Goal: Task Accomplishment & Management: Manage account settings

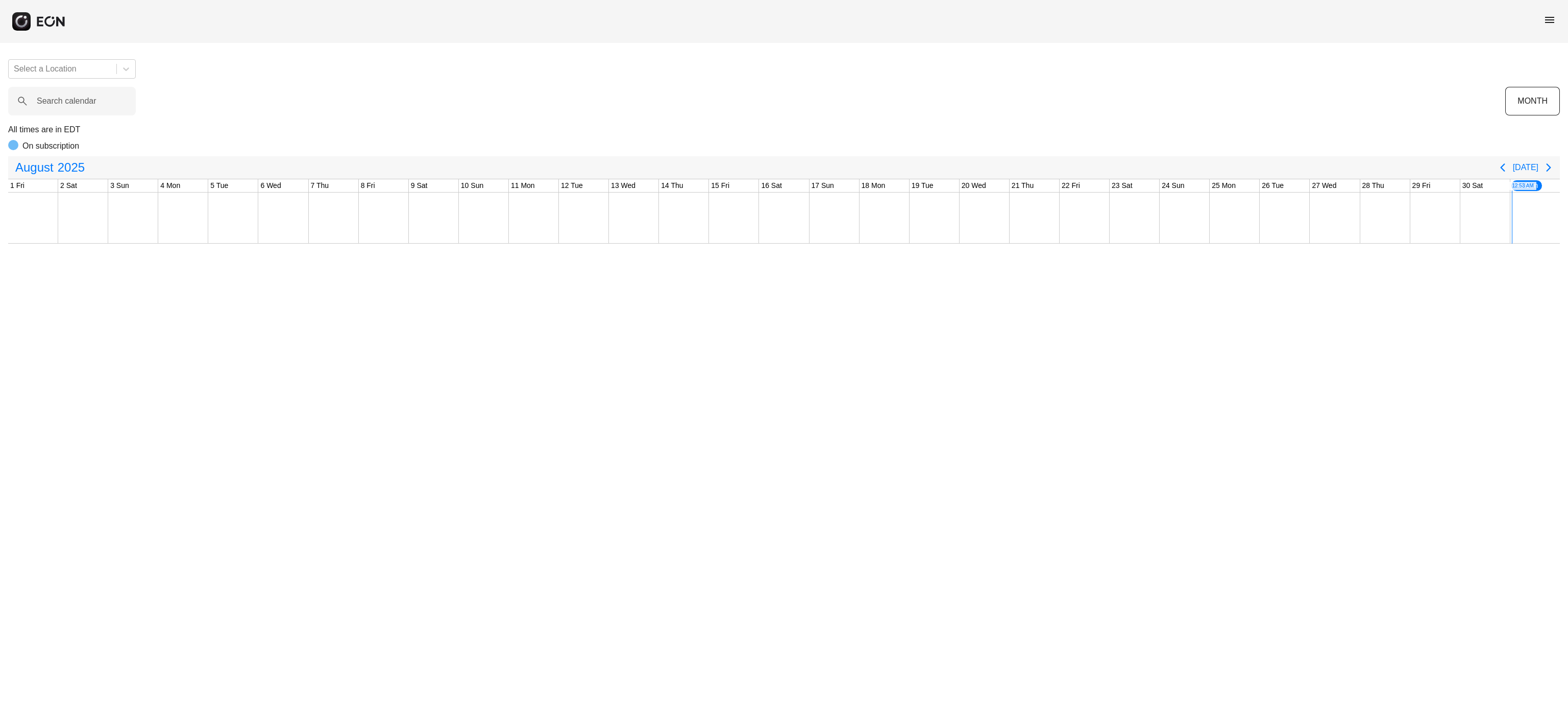
click at [1555, 18] on span "menu" at bounding box center [1549, 20] width 12 height 12
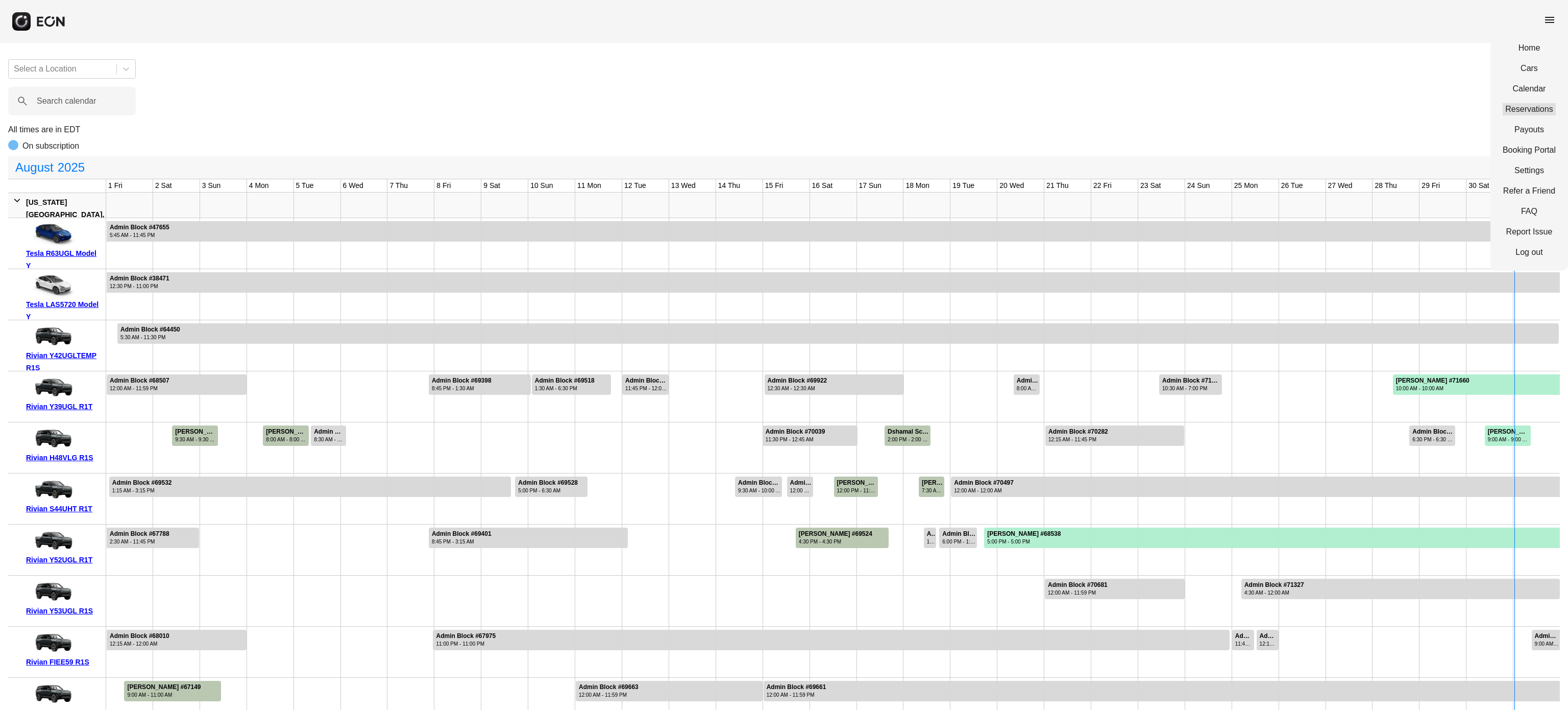
click at [1508, 111] on link "Reservations" at bounding box center [1529, 109] width 53 height 12
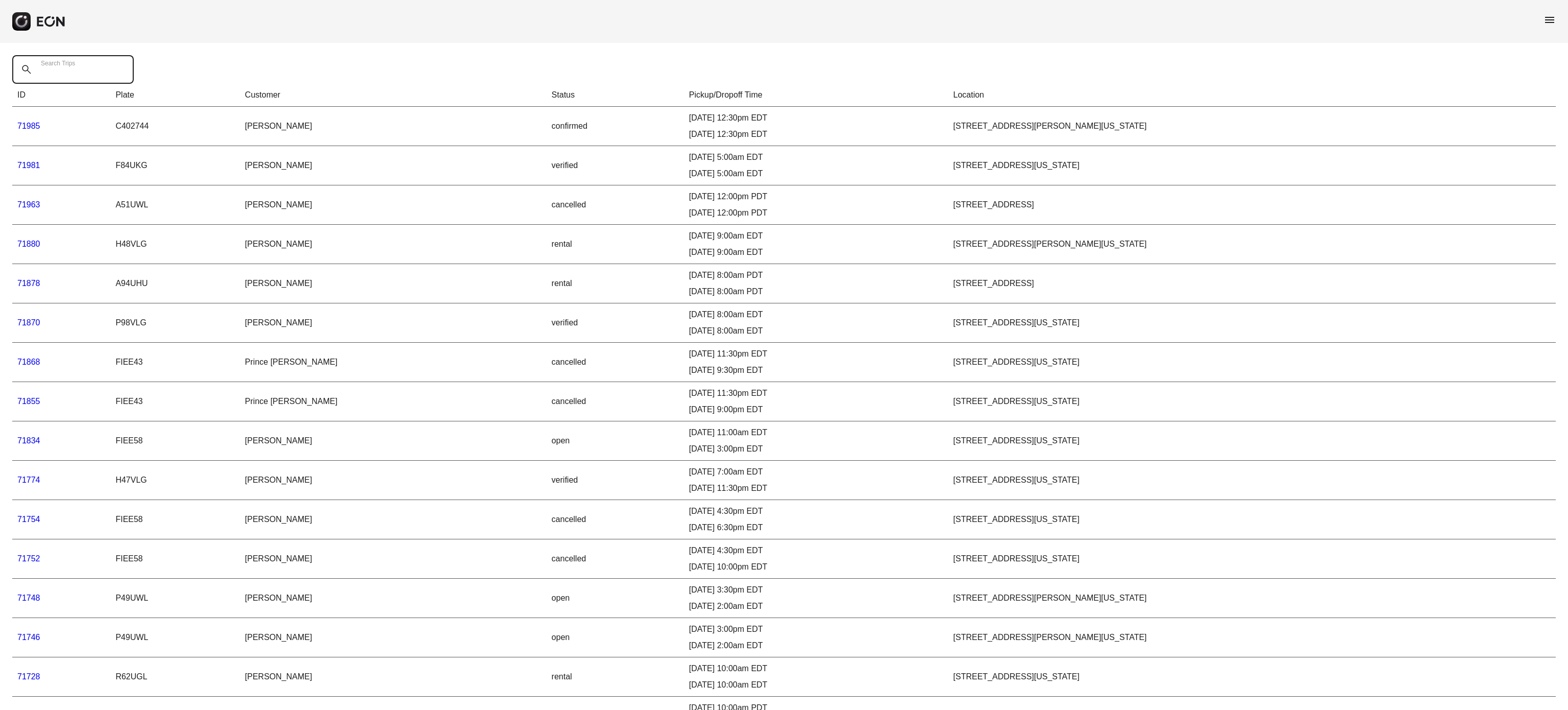
click at [59, 58] on div "Search Trips" at bounding box center [76, 69] width 128 height 29
paste Trips "*****"
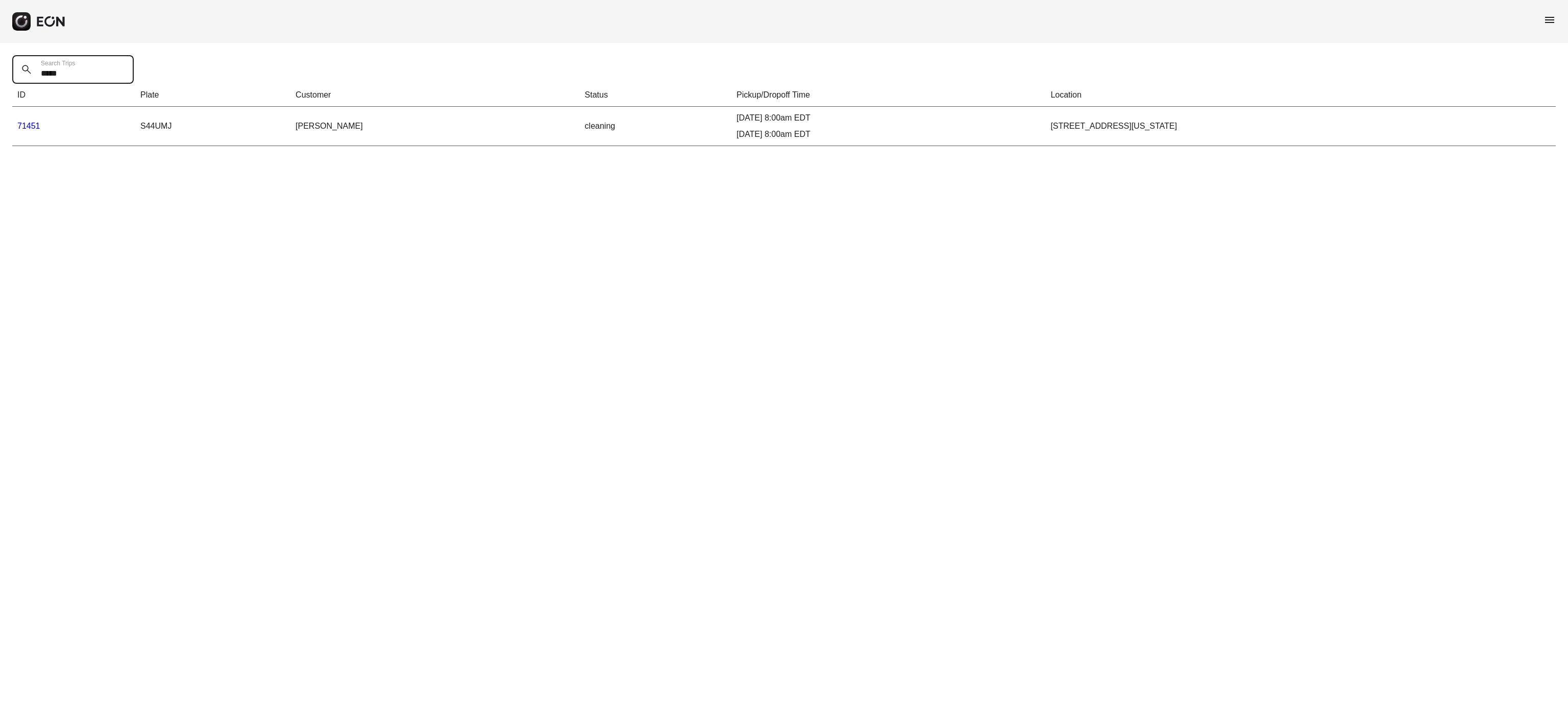
type Trips "*****"
click at [28, 128] on link "71451" at bounding box center [29, 126] width 23 height 9
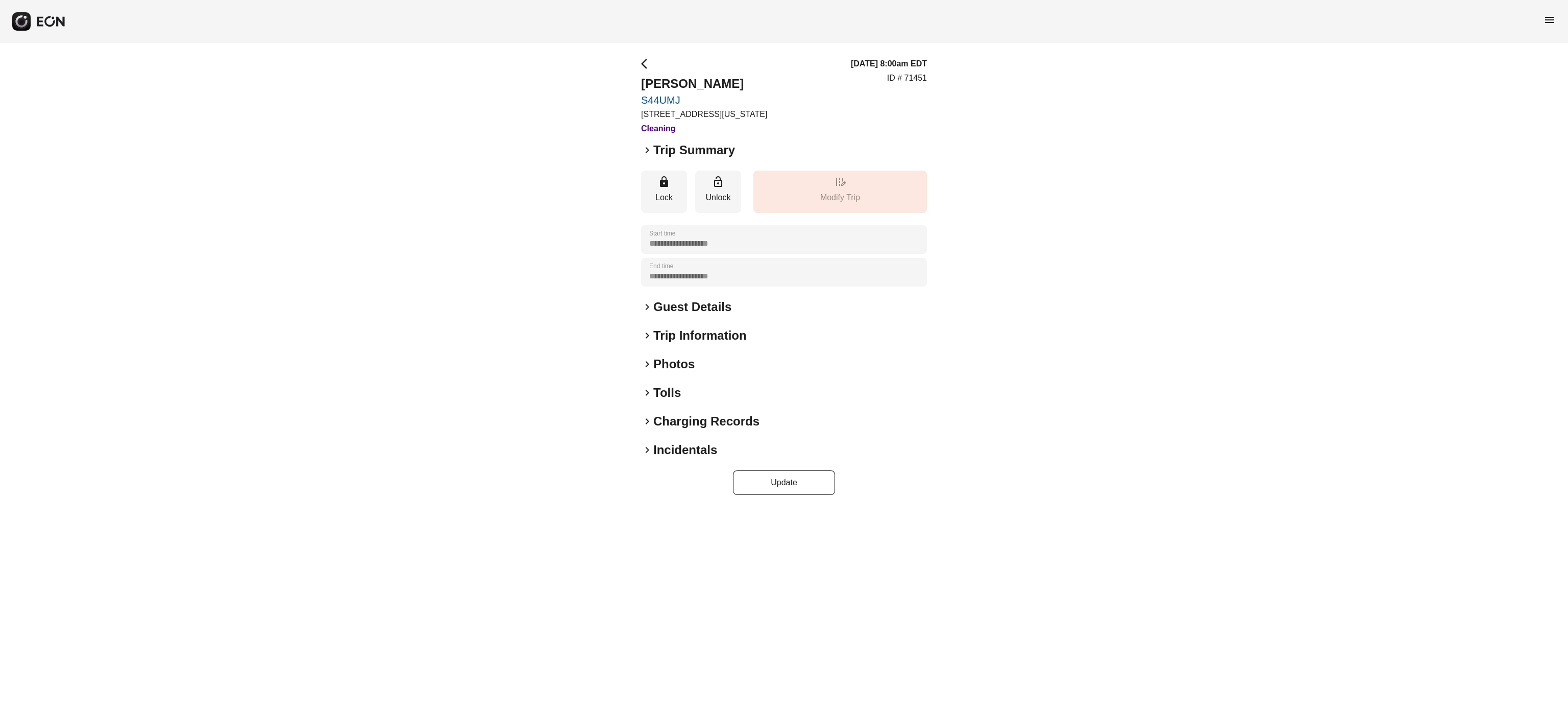
click at [662, 364] on h2 "Photos" at bounding box center [674, 364] width 42 height 16
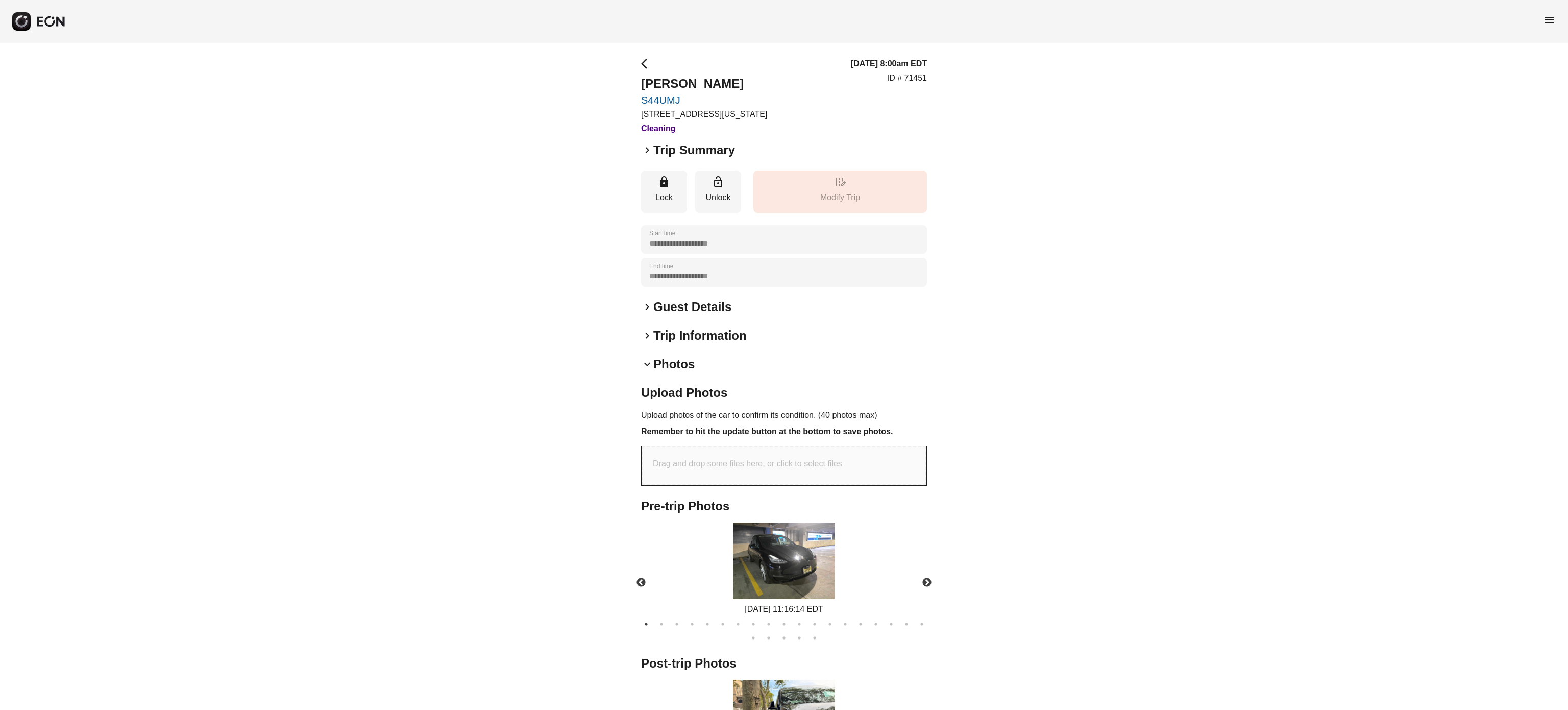
click at [662, 364] on h2 "Photos" at bounding box center [674, 364] width 42 height 16
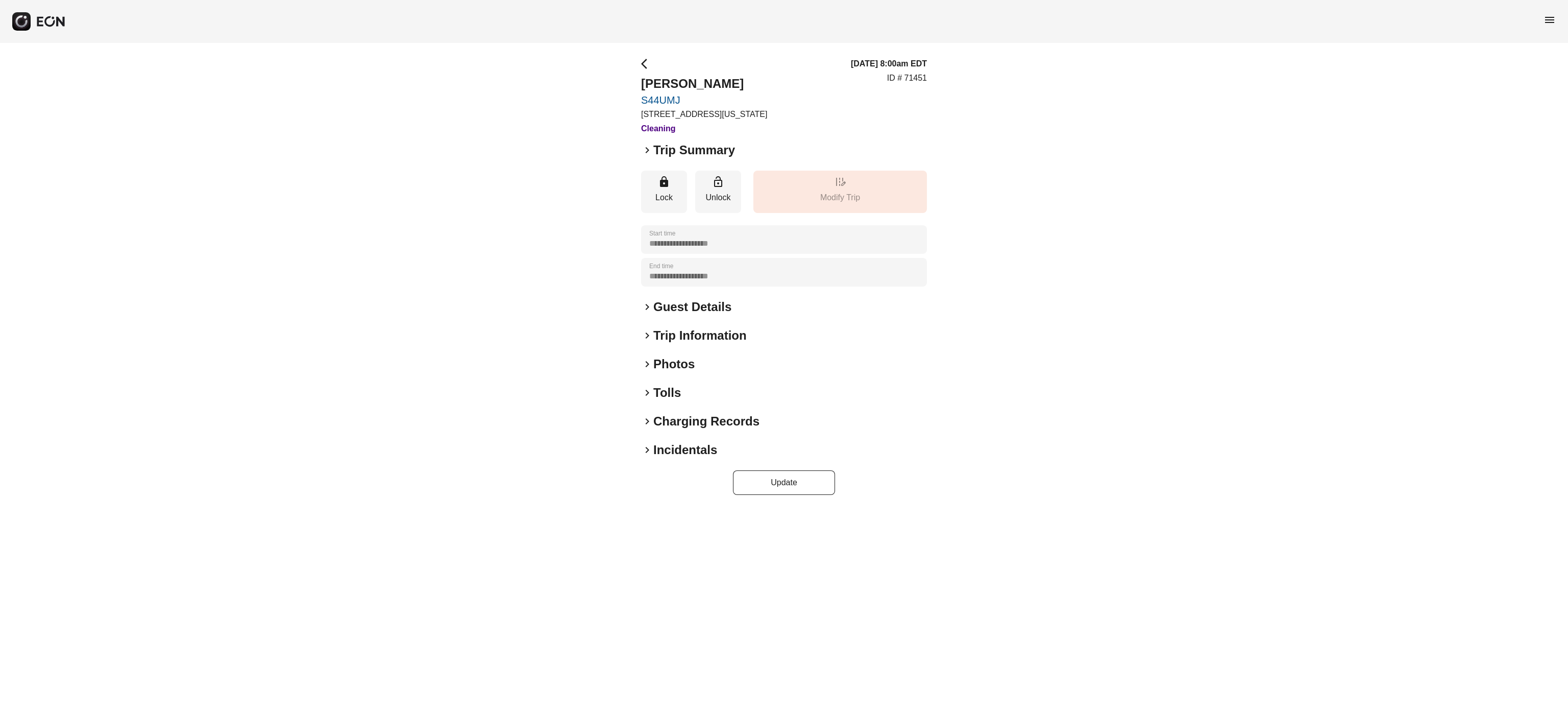
click at [688, 434] on div "**********" at bounding box center [784, 276] width 286 height 437
click at [688, 427] on h2 "Charging Records" at bounding box center [706, 421] width 106 height 16
click at [675, 400] on h2 "Tolls" at bounding box center [667, 393] width 28 height 16
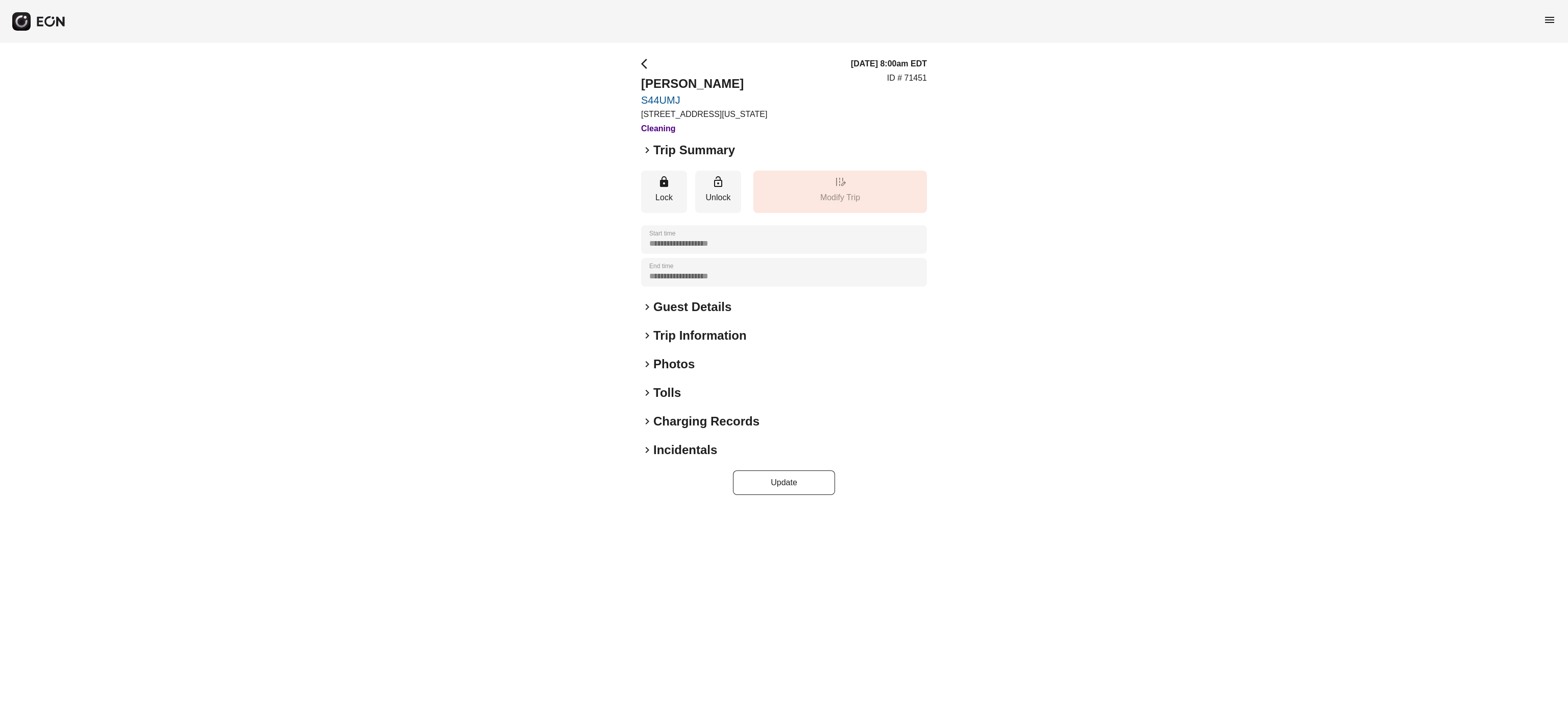
click at [690, 356] on h2 "Photos" at bounding box center [674, 364] width 42 height 16
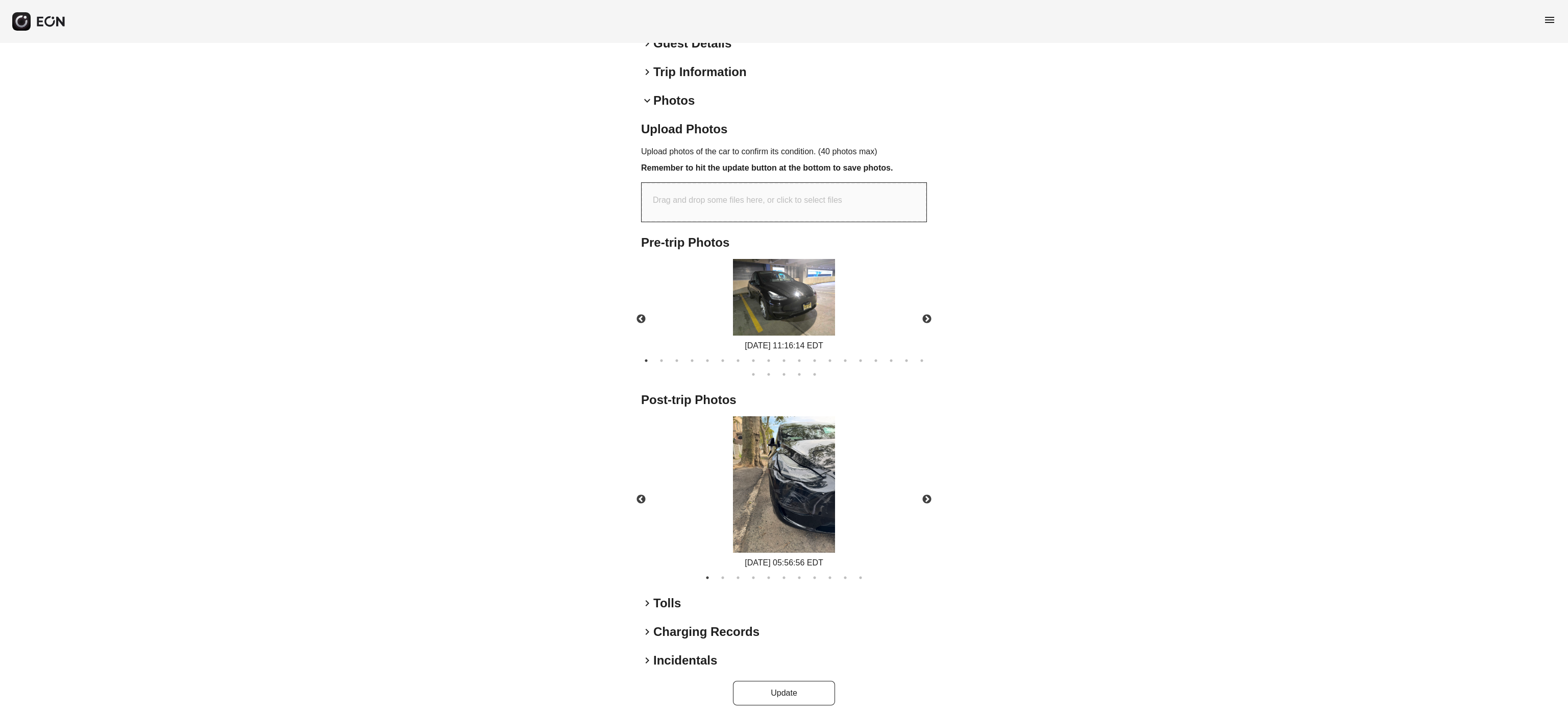
scroll to position [274, 0]
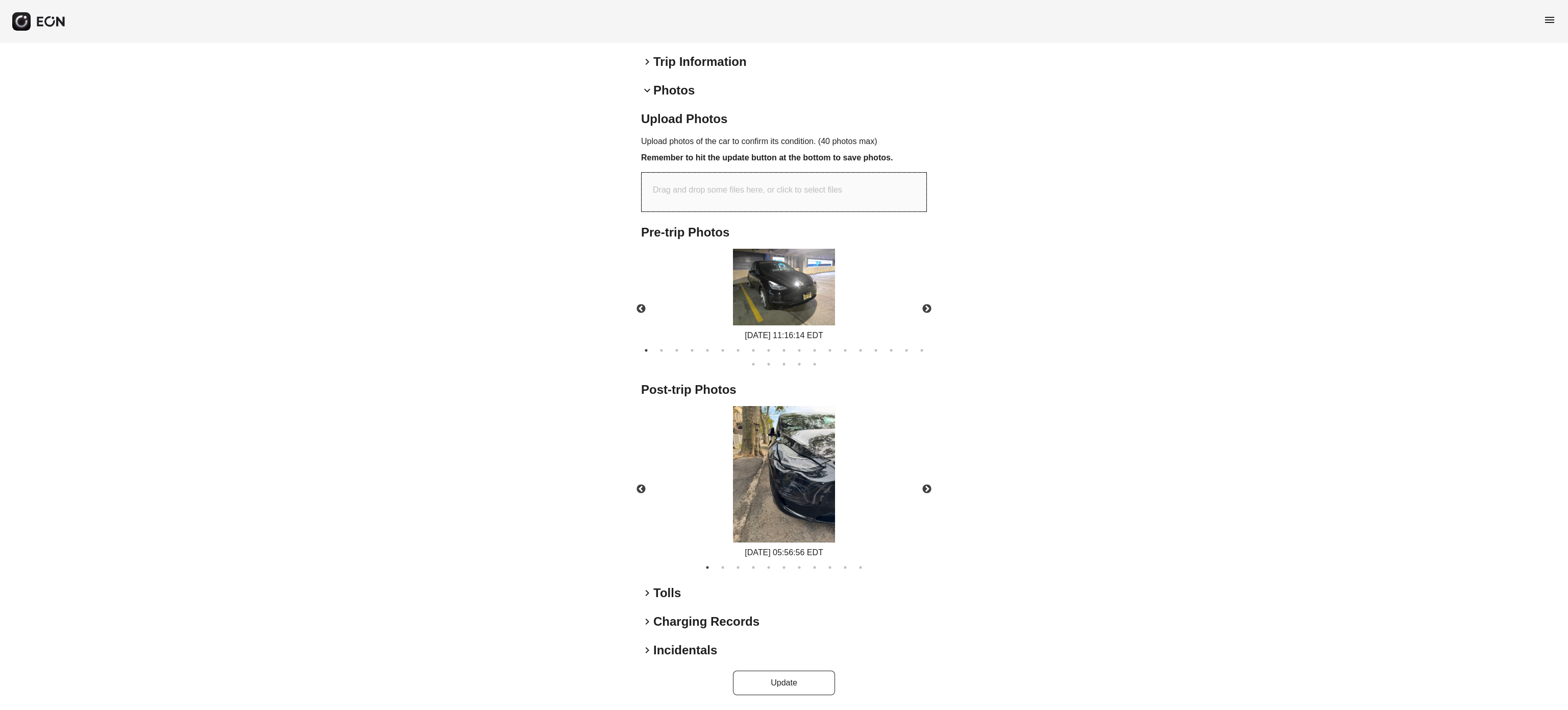
click at [654, 85] on h2 "Photos" at bounding box center [674, 90] width 42 height 16
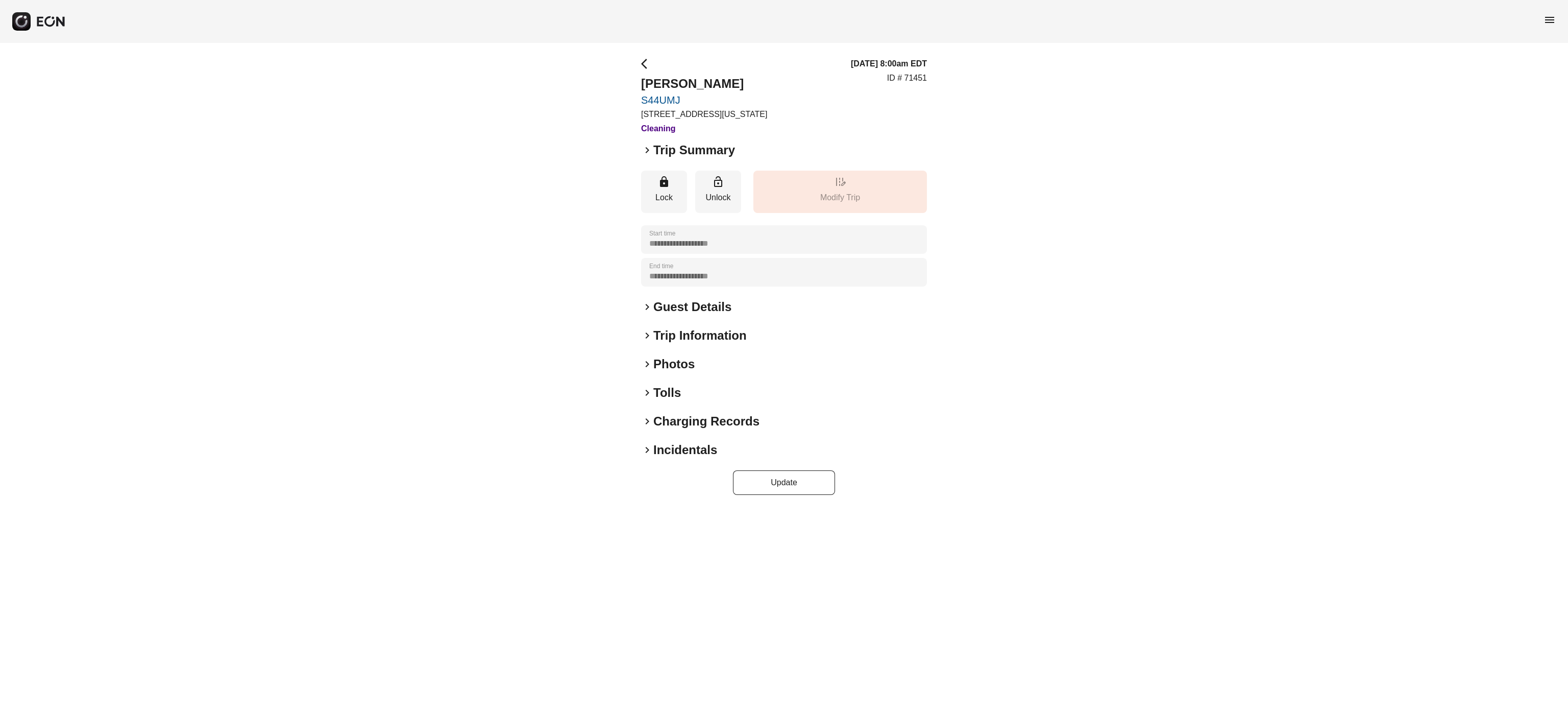
scroll to position [0, 0]
click at [663, 391] on h2 "Tolls" at bounding box center [667, 393] width 28 height 16
click at [778, 463] on button "lock Modify Tolls" at bounding box center [776, 473] width 83 height 24
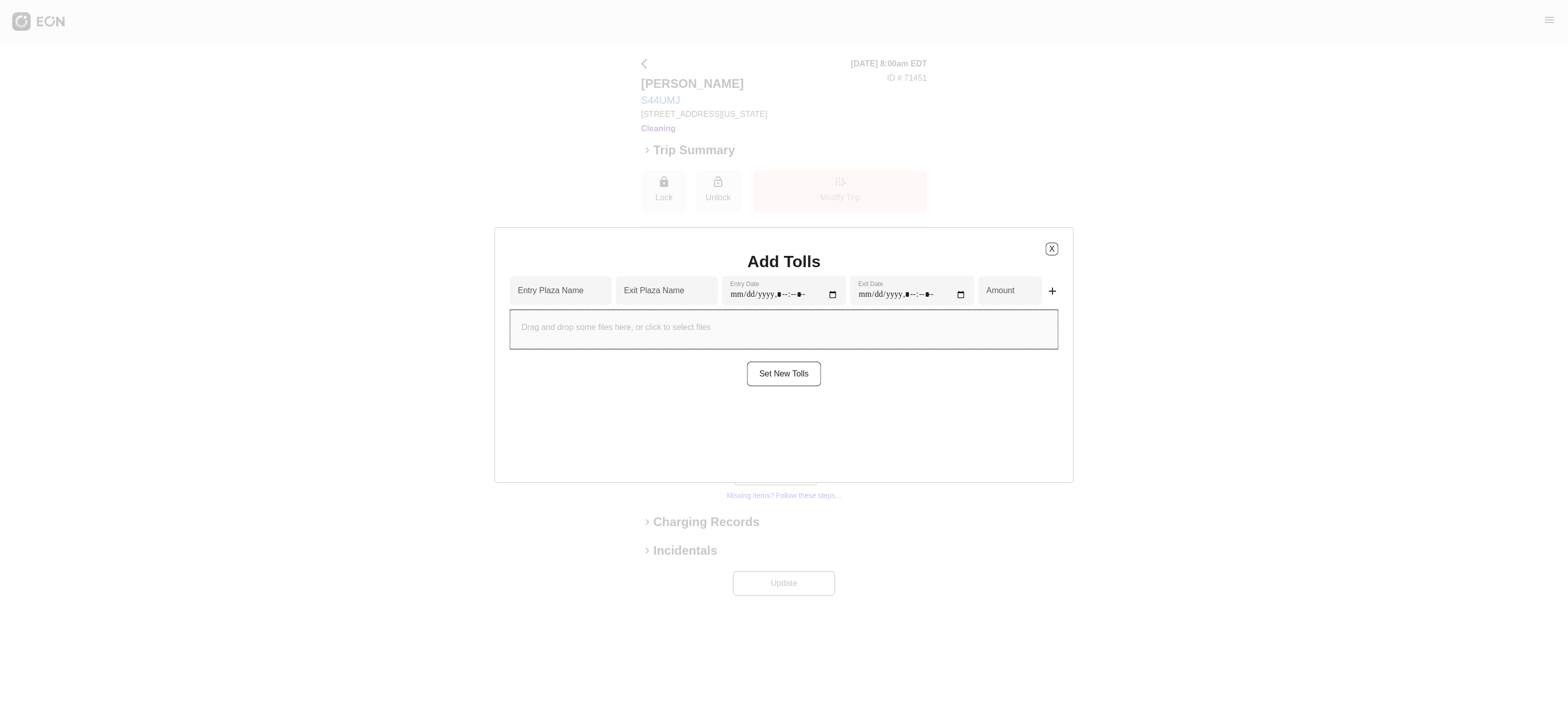
type input "*"
click at [584, 294] on label "Entry Plaza Name" at bounding box center [551, 290] width 66 height 12
click at [594, 294] on Name "Entry Plaza Name" at bounding box center [561, 290] width 102 height 29
type Name "*"
click at [678, 290] on label "Exit Plaza Name" at bounding box center [655, 290] width 60 height 12
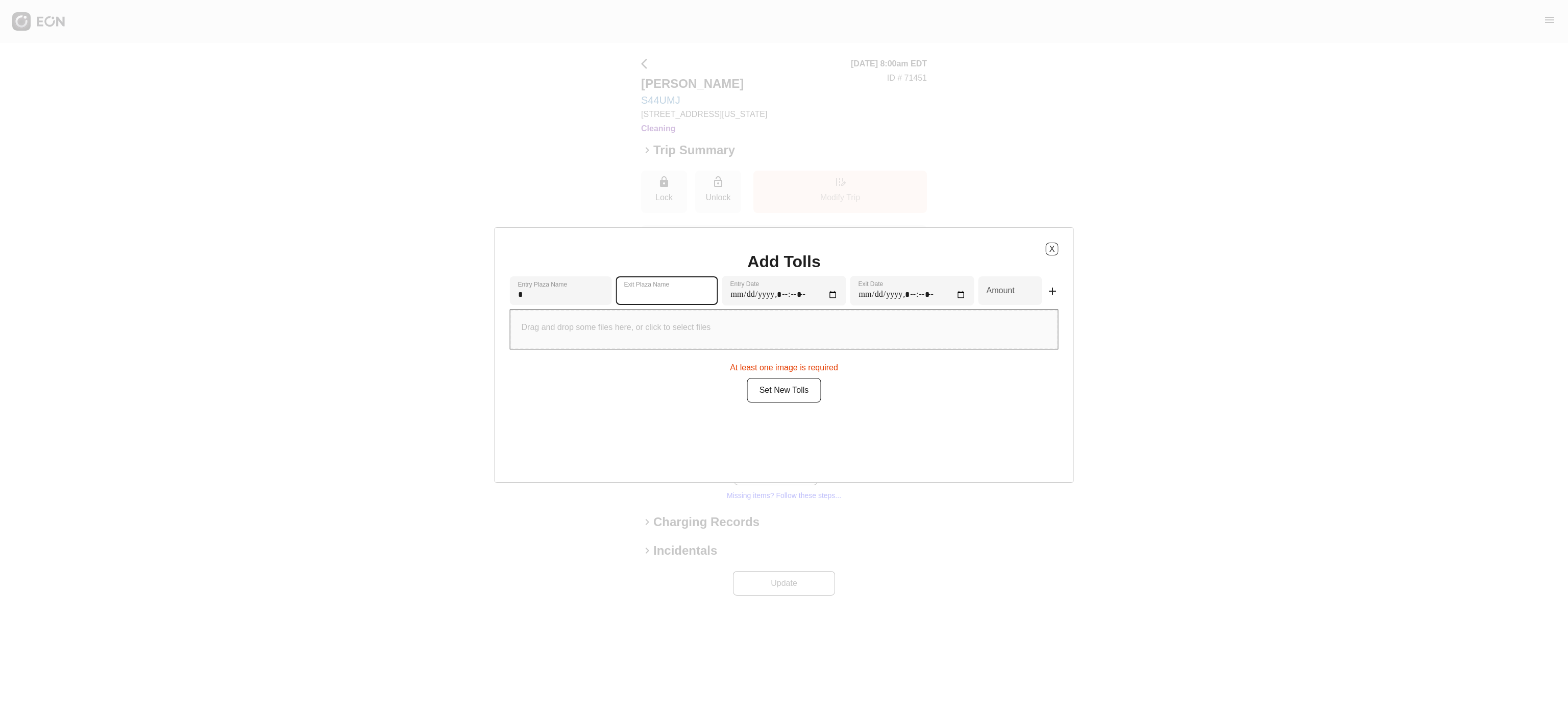
click at [678, 290] on Name "Exit Plaza Name" at bounding box center [667, 290] width 102 height 29
type Name "***"
click at [748, 294] on Date "Entry Date" at bounding box center [784, 290] width 124 height 30
click at [764, 295] on Date "Entry Date" at bounding box center [784, 290] width 124 height 30
type Date "**********"
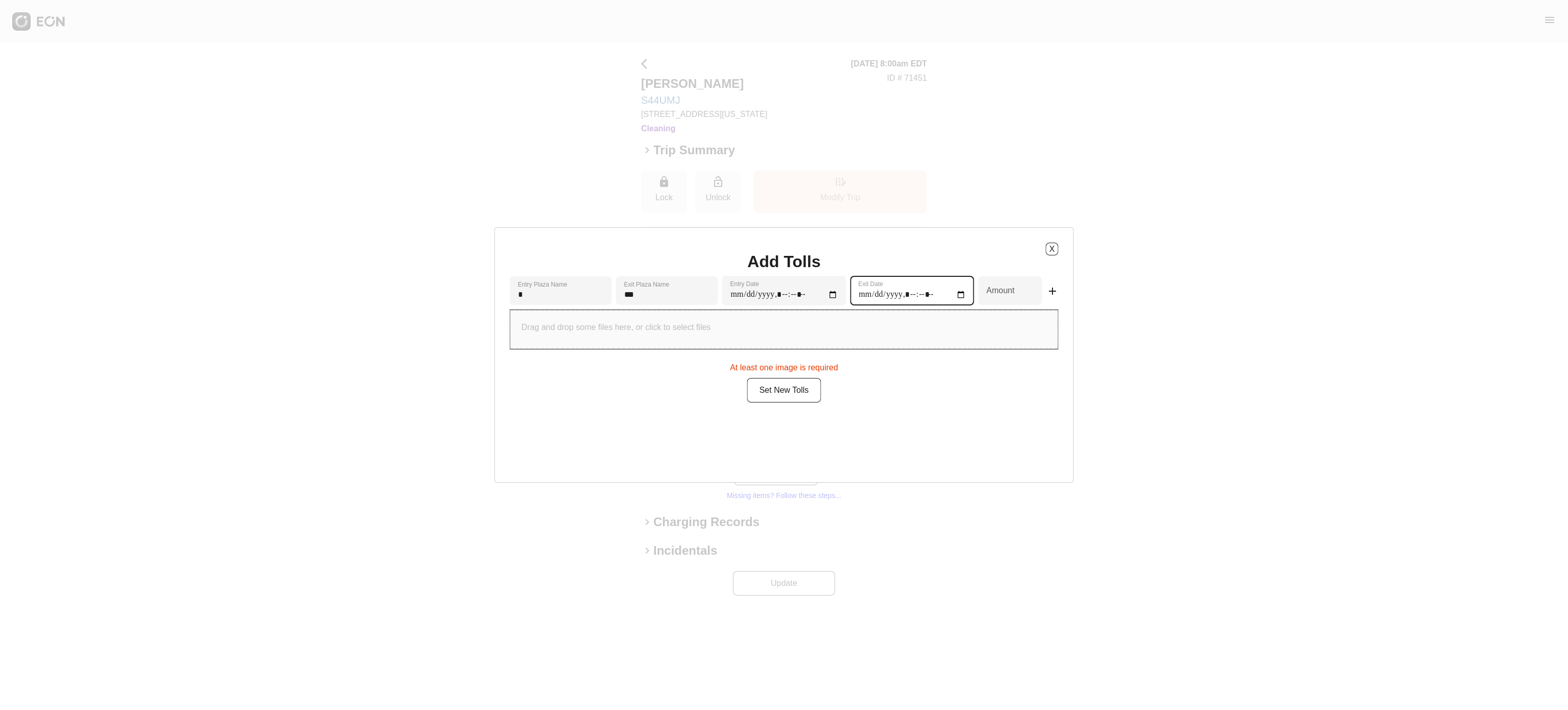
click at [950, 299] on Date "Exit Date" at bounding box center [912, 290] width 124 height 30
type Date "**********"
drag, startPoint x: 985, startPoint y: 294, endPoint x: 943, endPoint y: 296, distance: 42.0
click at [948, 296] on div "* Entry Plaza Name *** Exit Plaza Name Entry Date Exit Date * Amount add" at bounding box center [784, 292] width 548 height 34
type input "****"
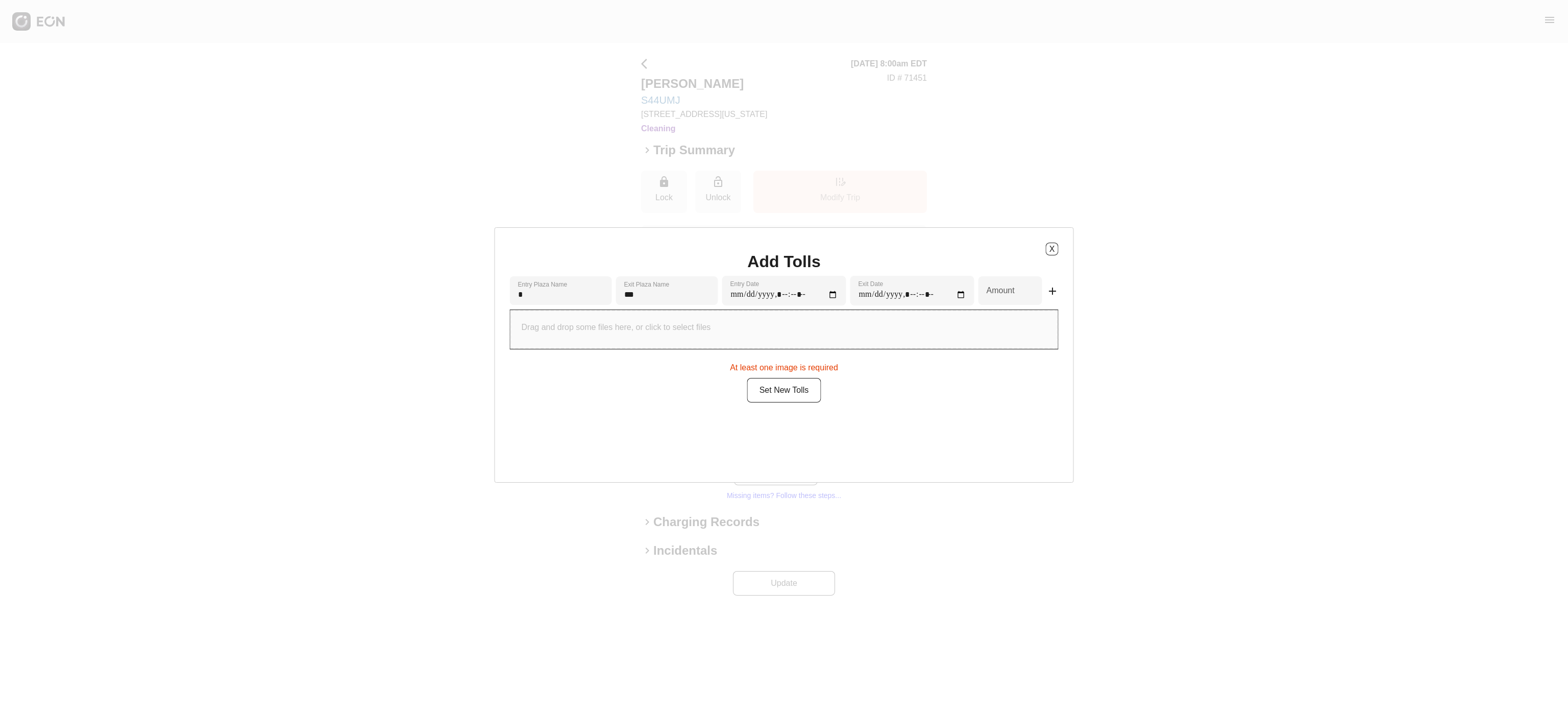
click at [658, 333] on p "Drag and drop some files here, or click to select files" at bounding box center [616, 327] width 190 height 12
type input "**********"
click at [767, 399] on button "Set New Tolls" at bounding box center [784, 387] width 74 height 24
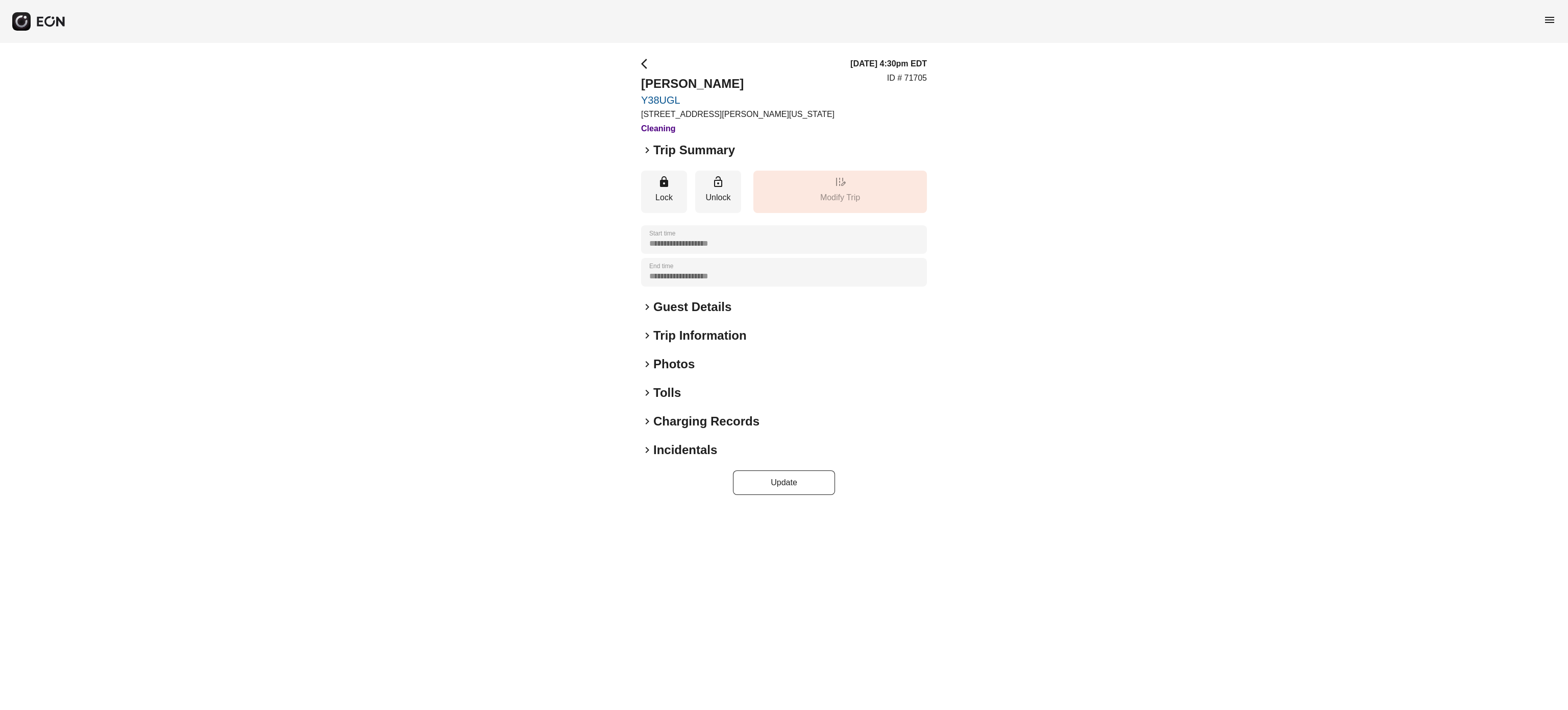
click at [707, 426] on h2 "Charging Records" at bounding box center [706, 421] width 106 height 16
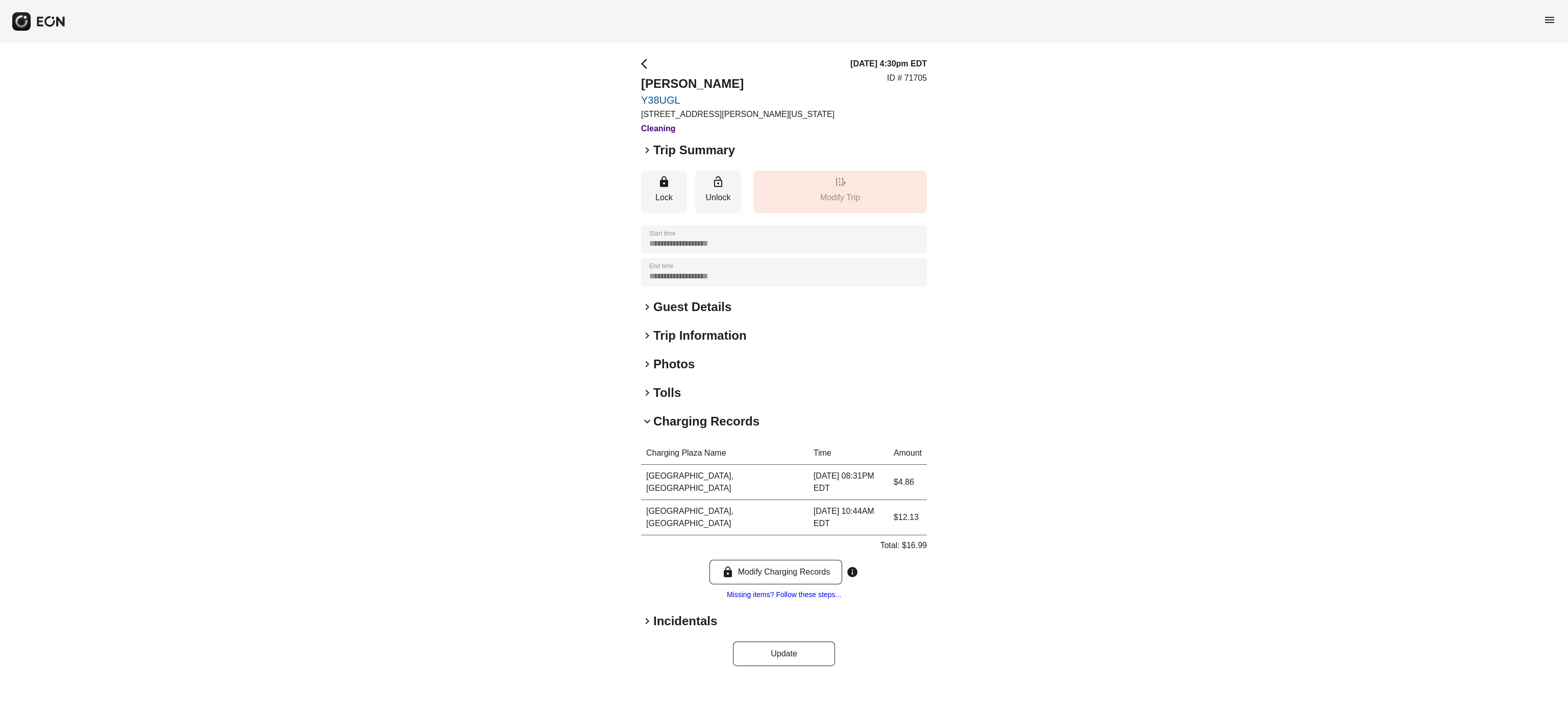
click at [707, 426] on h2 "Charging Records" at bounding box center [706, 421] width 106 height 16
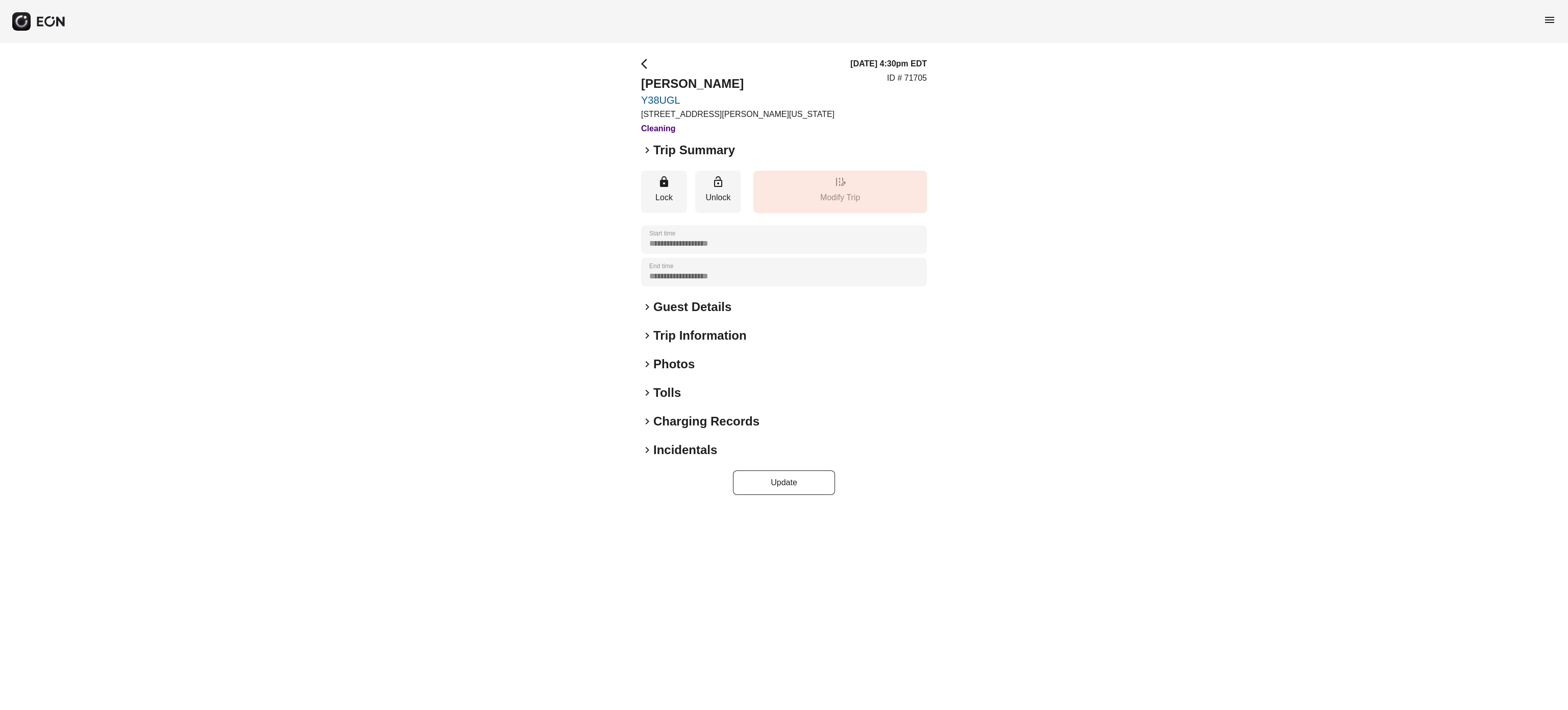
click at [657, 393] on h2 "Tolls" at bounding box center [667, 393] width 28 height 16
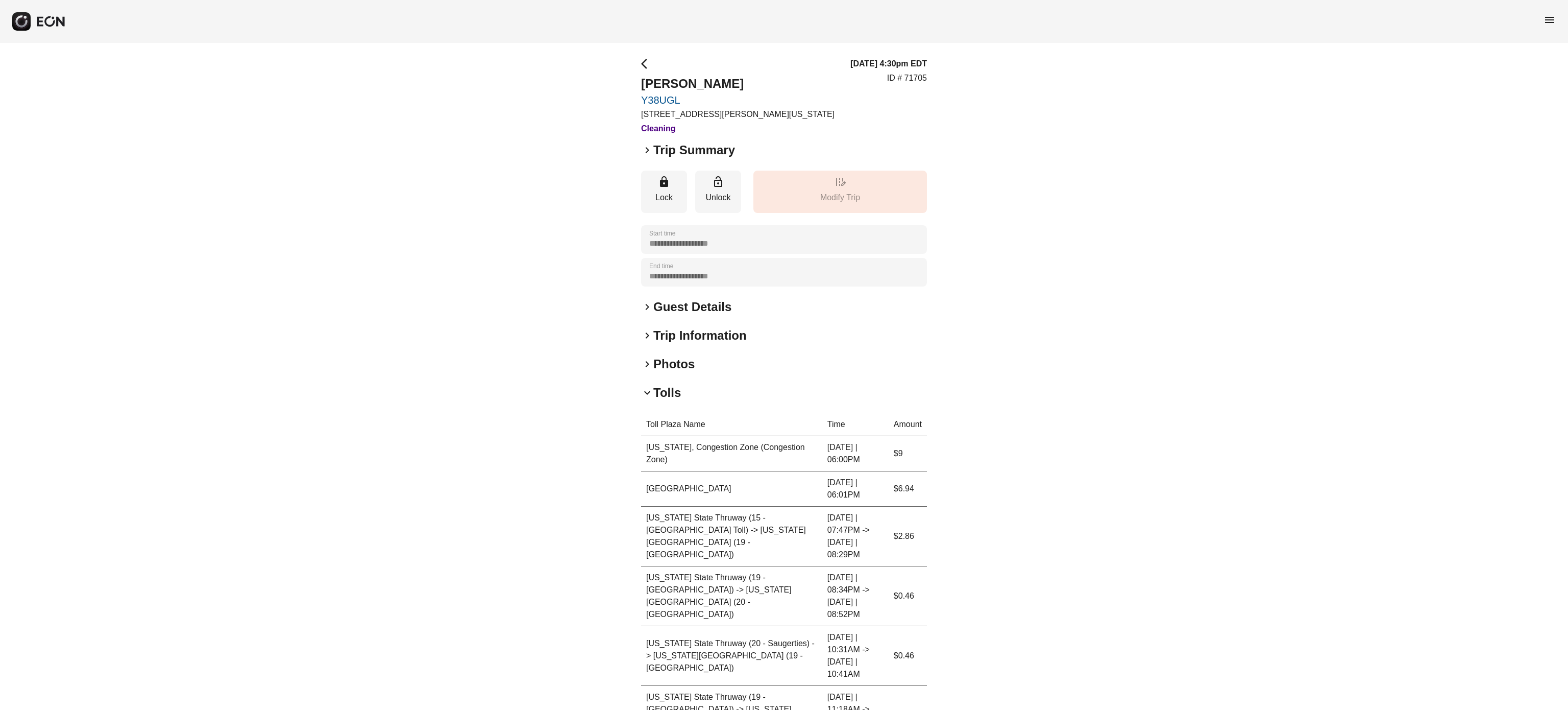
click at [657, 393] on h2 "Tolls" at bounding box center [667, 393] width 28 height 16
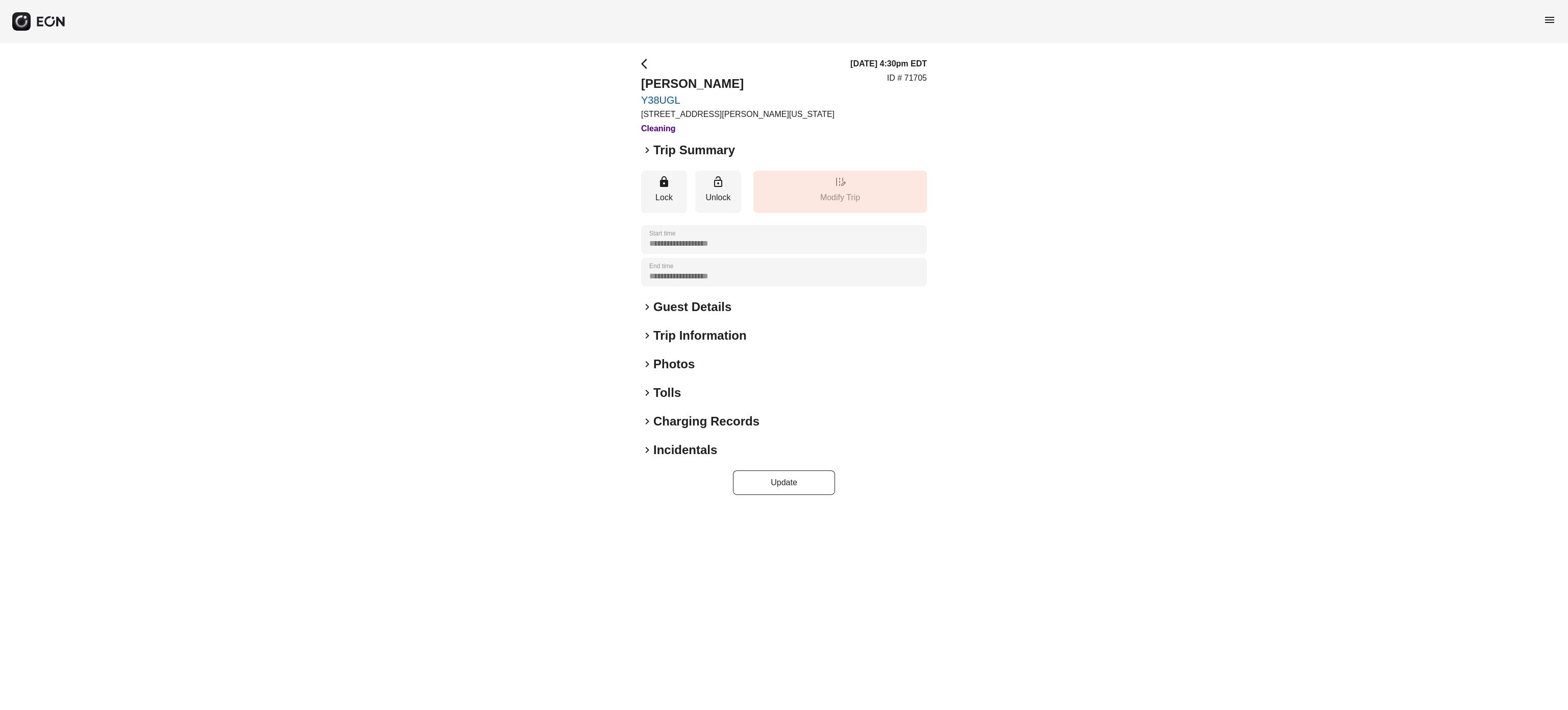
click at [733, 420] on h2 "Charging Records" at bounding box center [706, 421] width 106 height 16
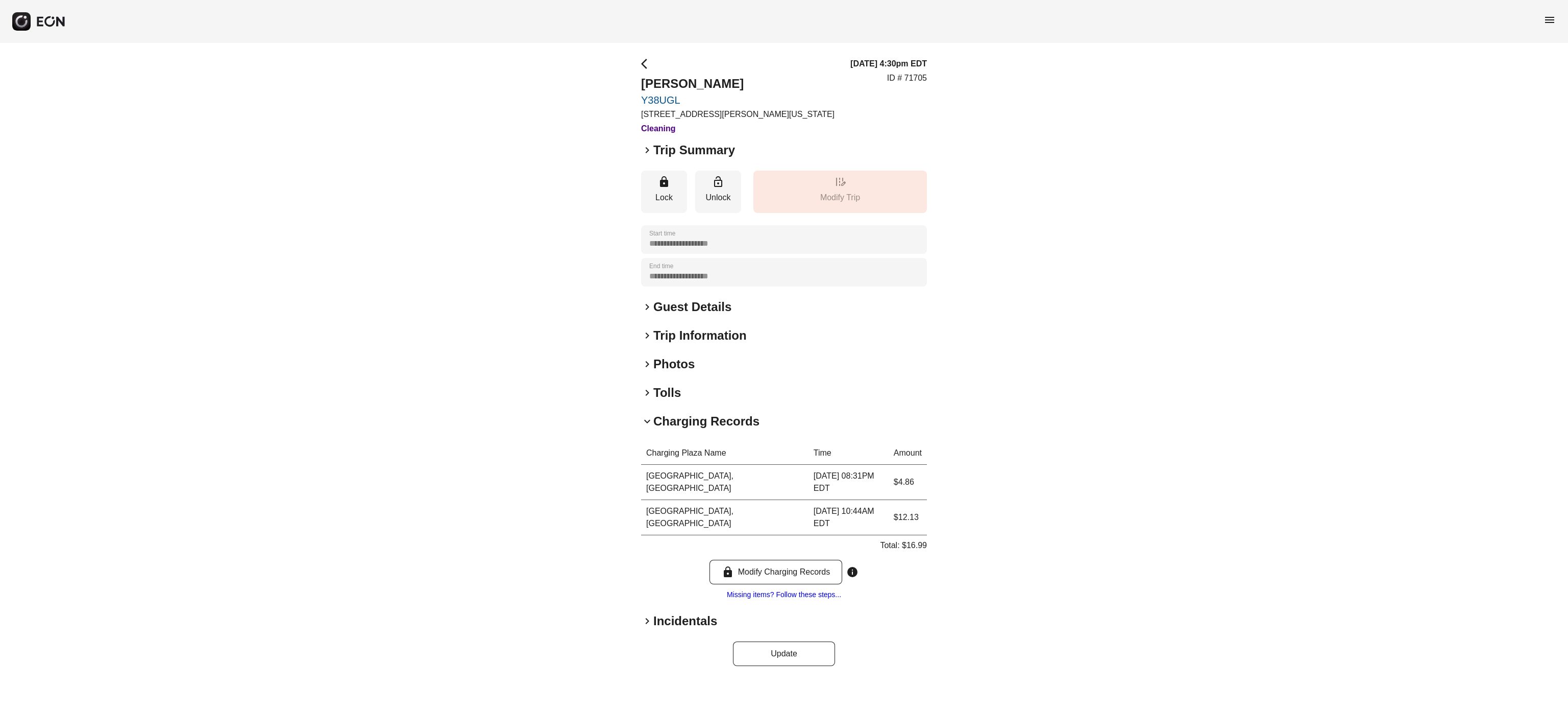
click at [675, 420] on h2 "Charging Records" at bounding box center [706, 421] width 106 height 16
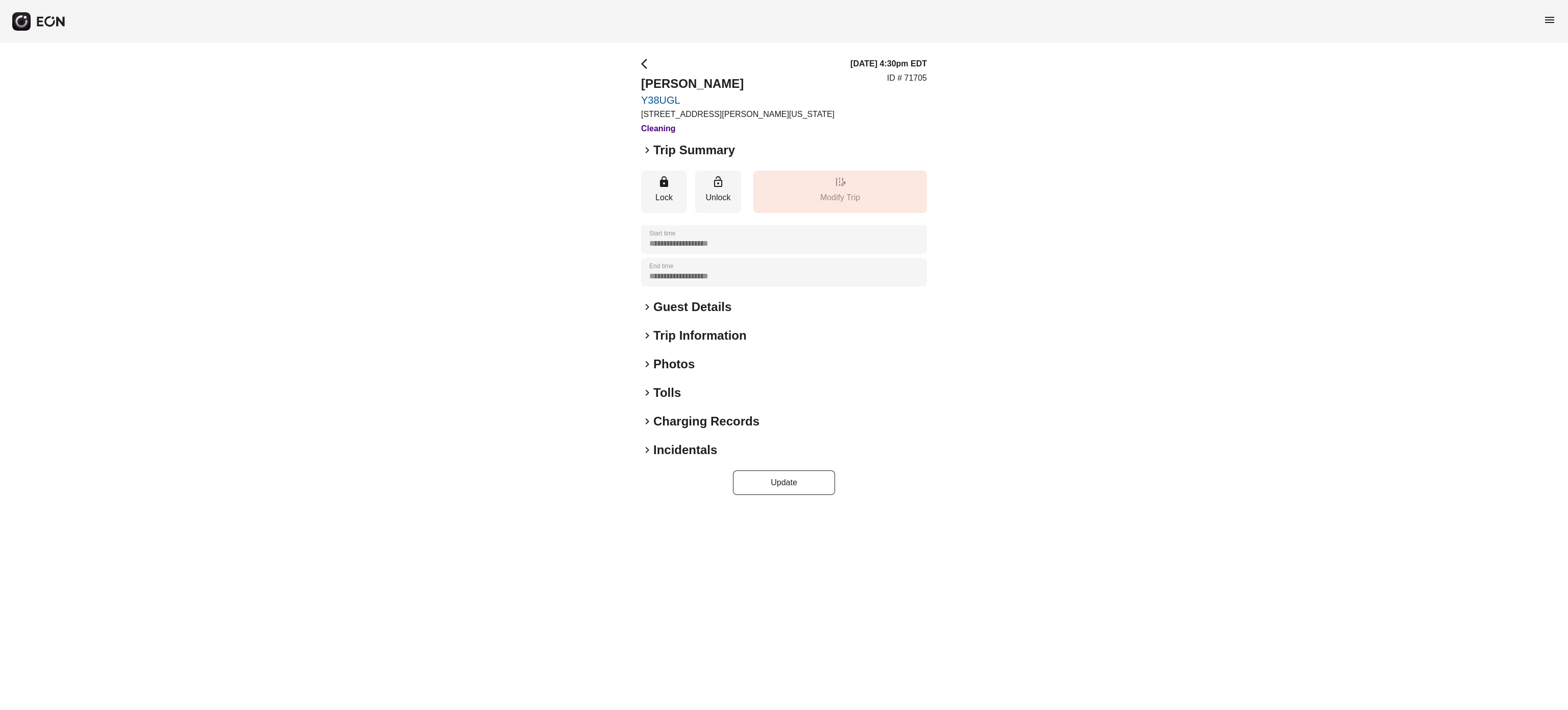
click at [665, 391] on h2 "Tolls" at bounding box center [667, 393] width 28 height 16
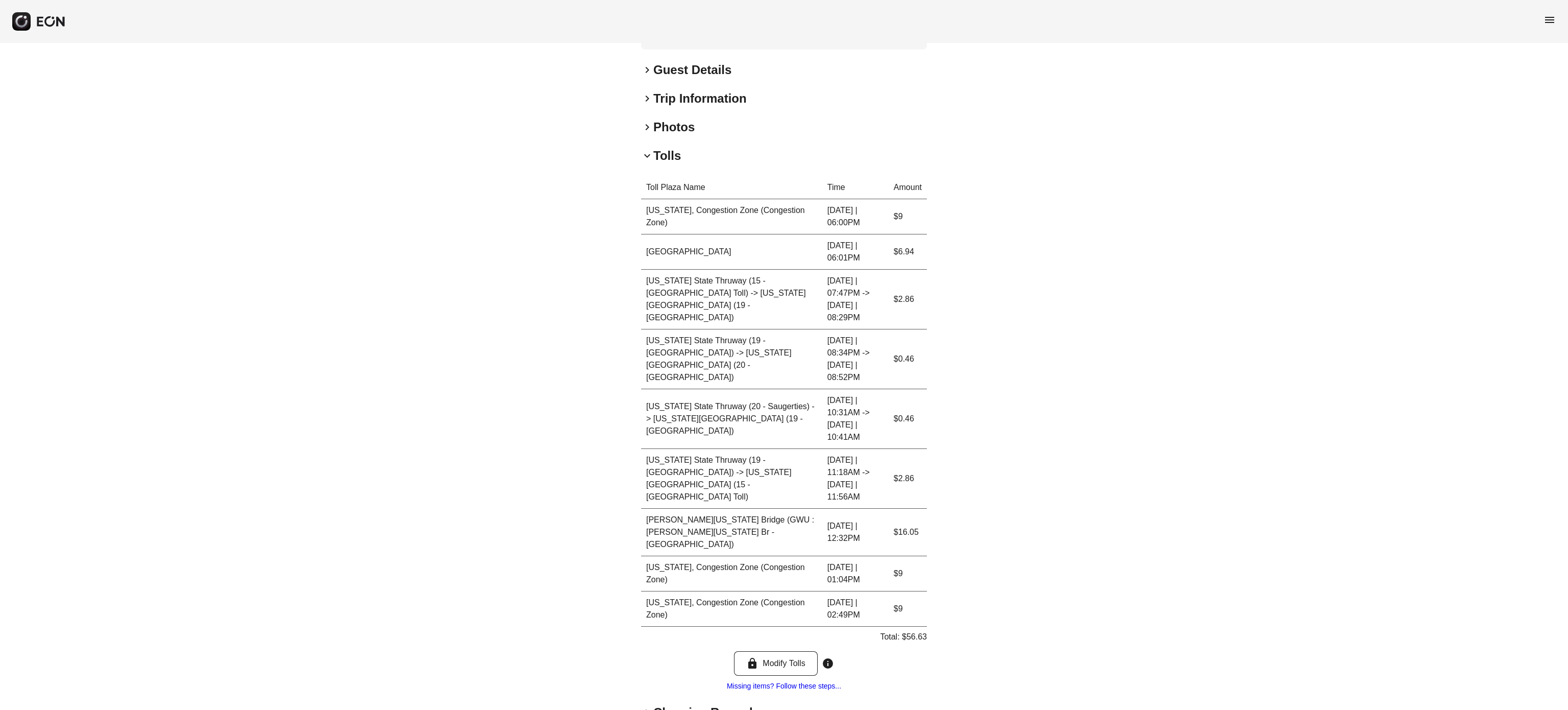
scroll to position [258, 0]
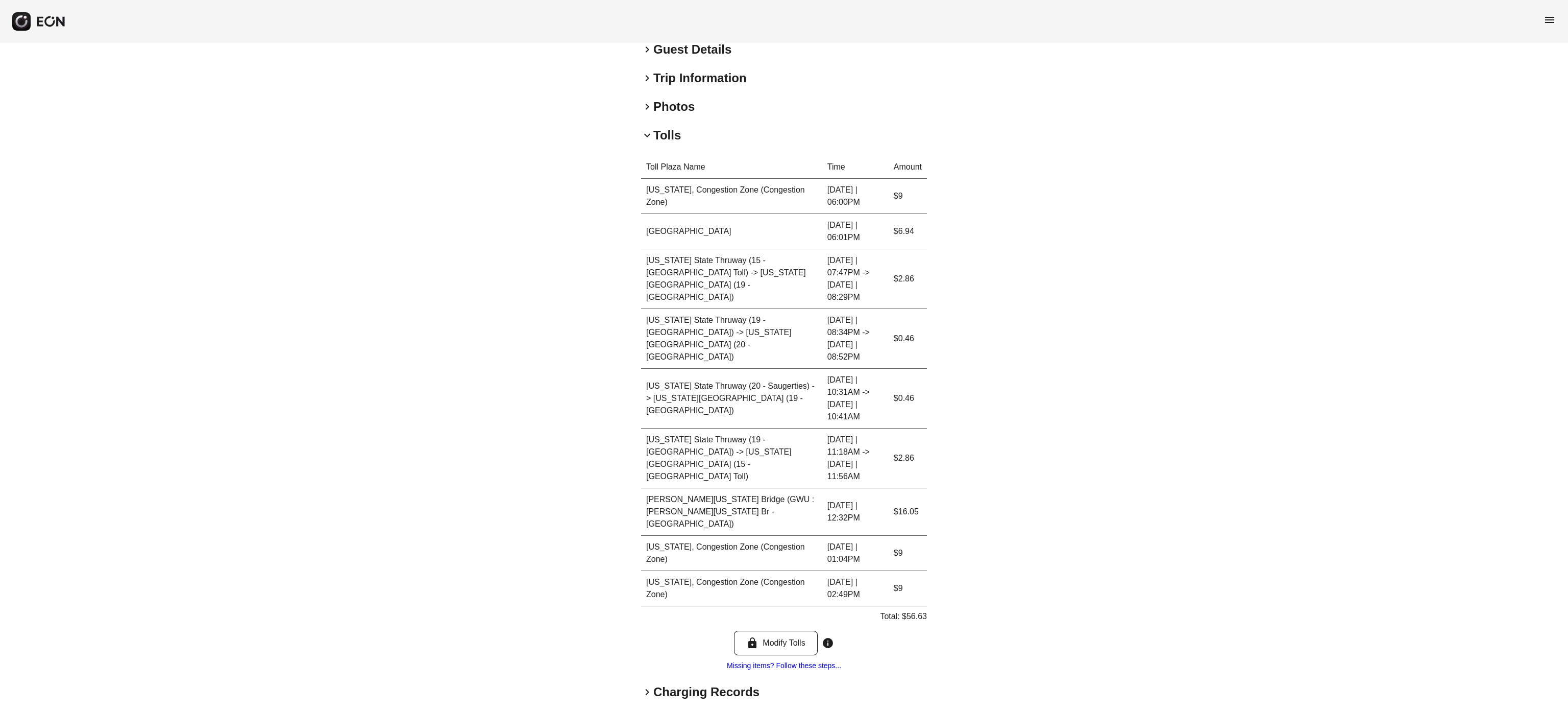
drag, startPoint x: 137, startPoint y: 354, endPoint x: 341, endPoint y: 321, distance: 206.7
click at [139, 354] on div "**********" at bounding box center [784, 282] width 1568 height 994
click at [646, 130] on span "keyboard_arrow_down" at bounding box center [647, 135] width 12 height 12
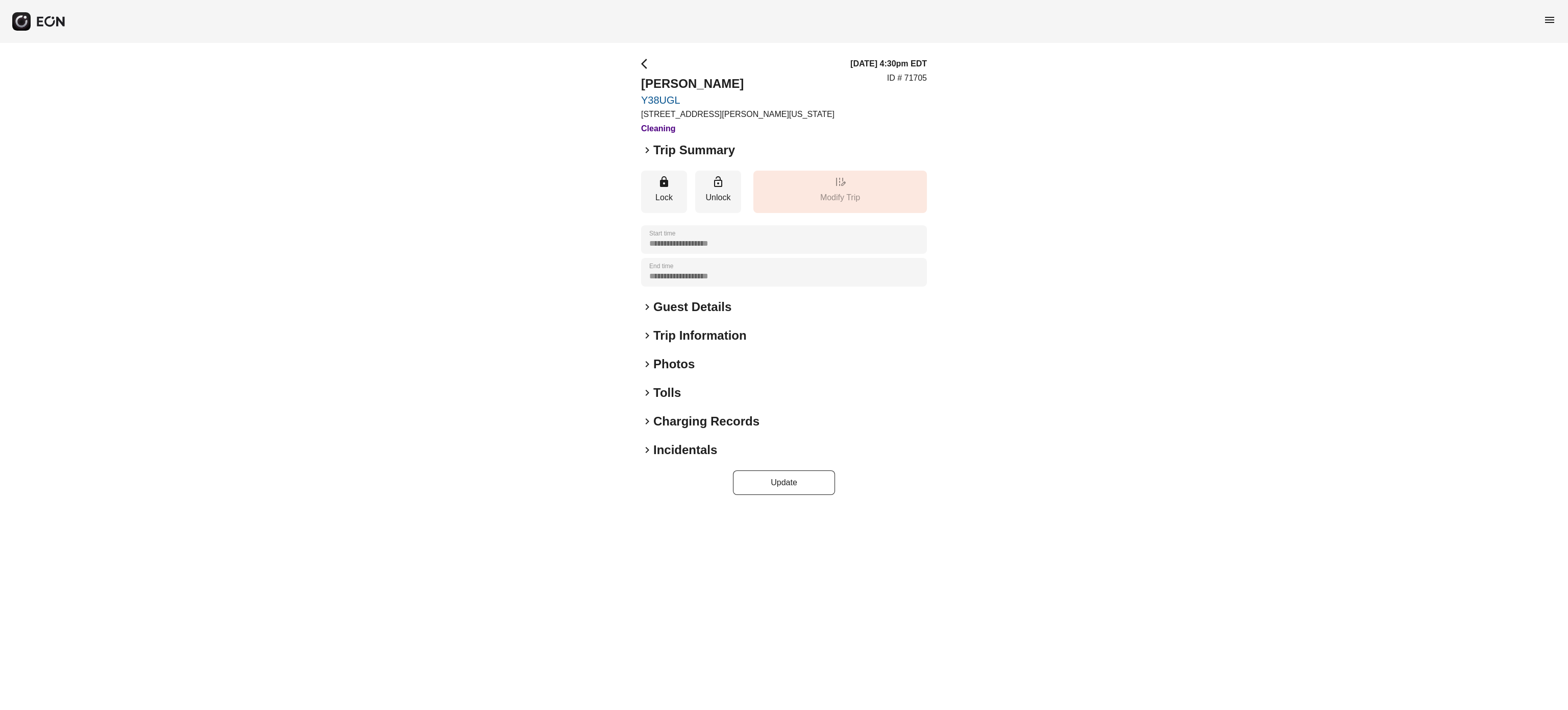
click at [651, 393] on span "keyboard_arrow_right" at bounding box center [647, 393] width 12 height 12
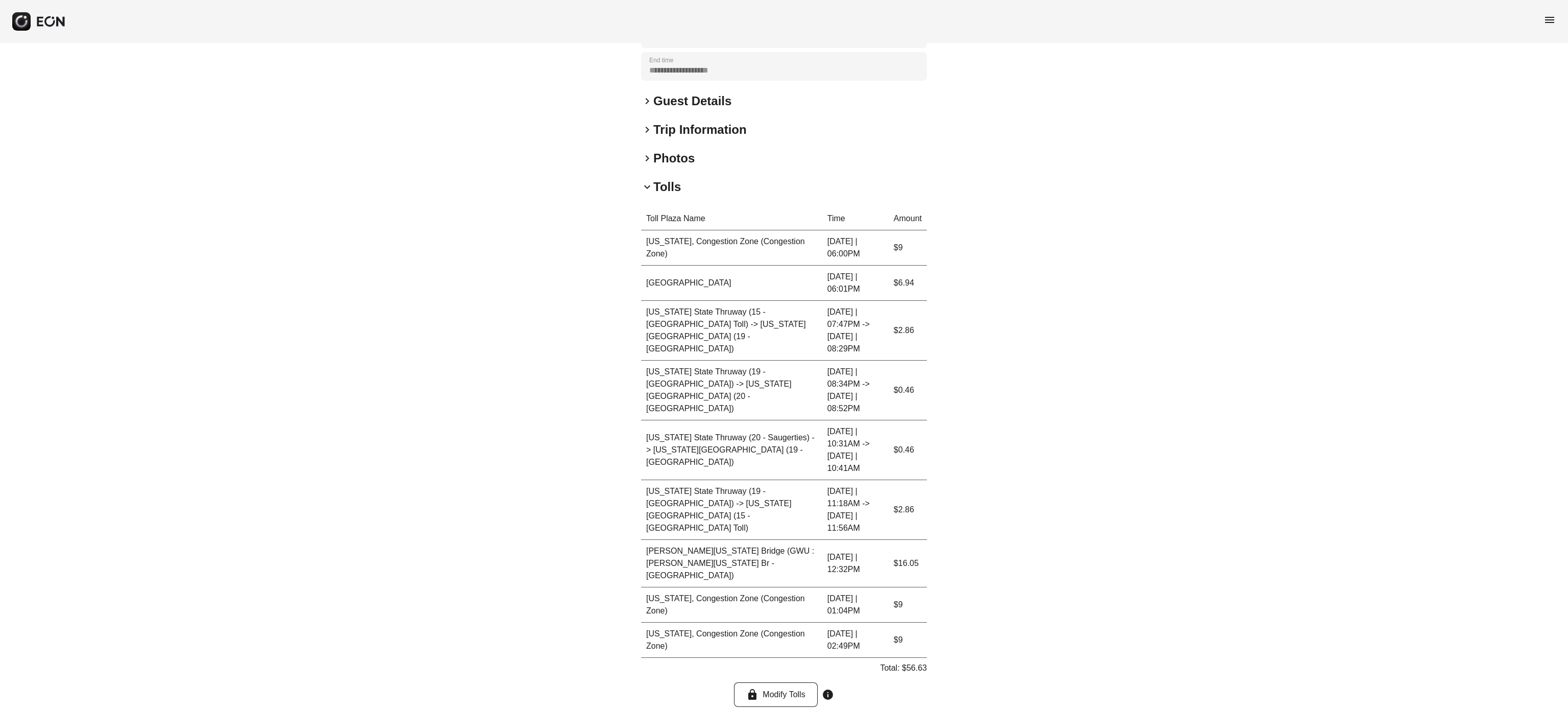
scroll to position [258, 0]
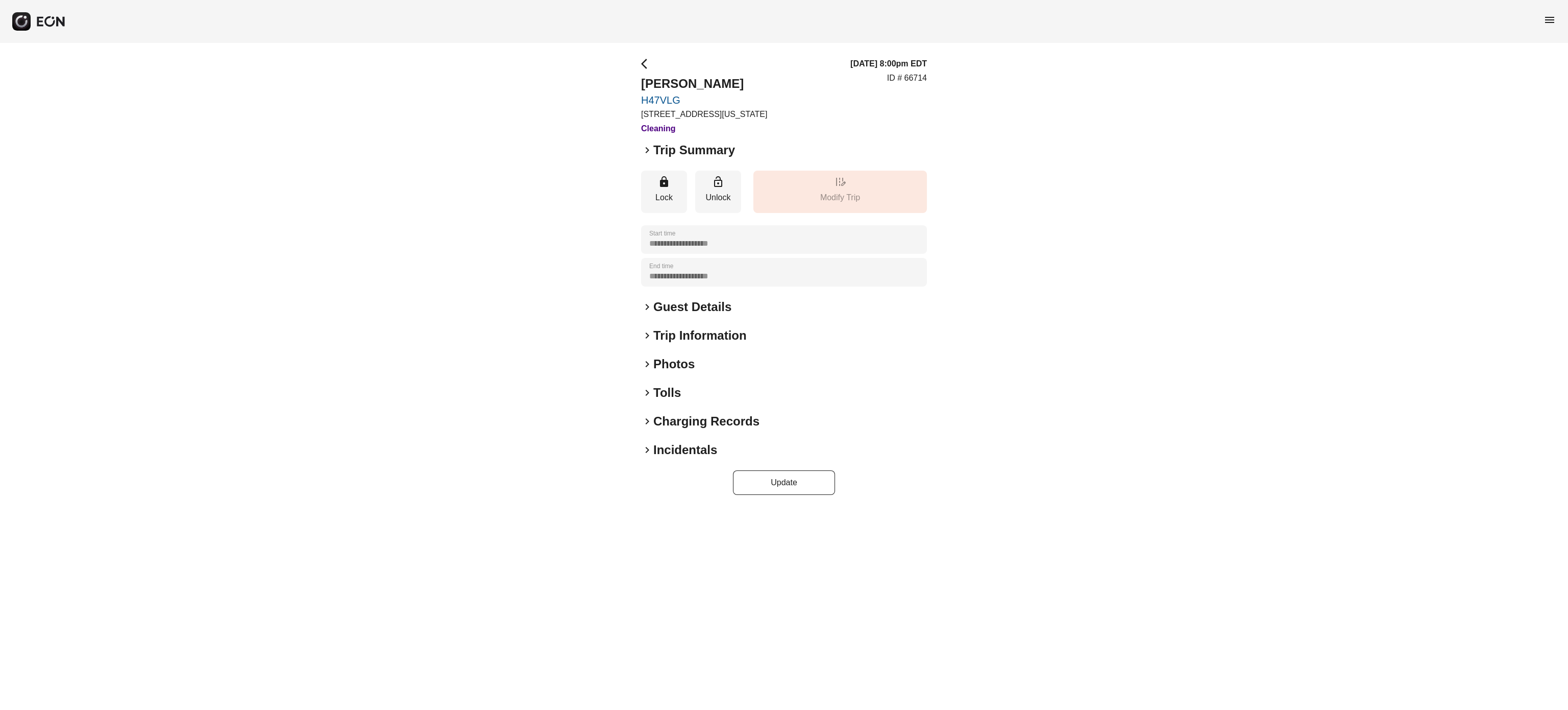
click at [716, 417] on h2 "Charging Records" at bounding box center [706, 421] width 106 height 16
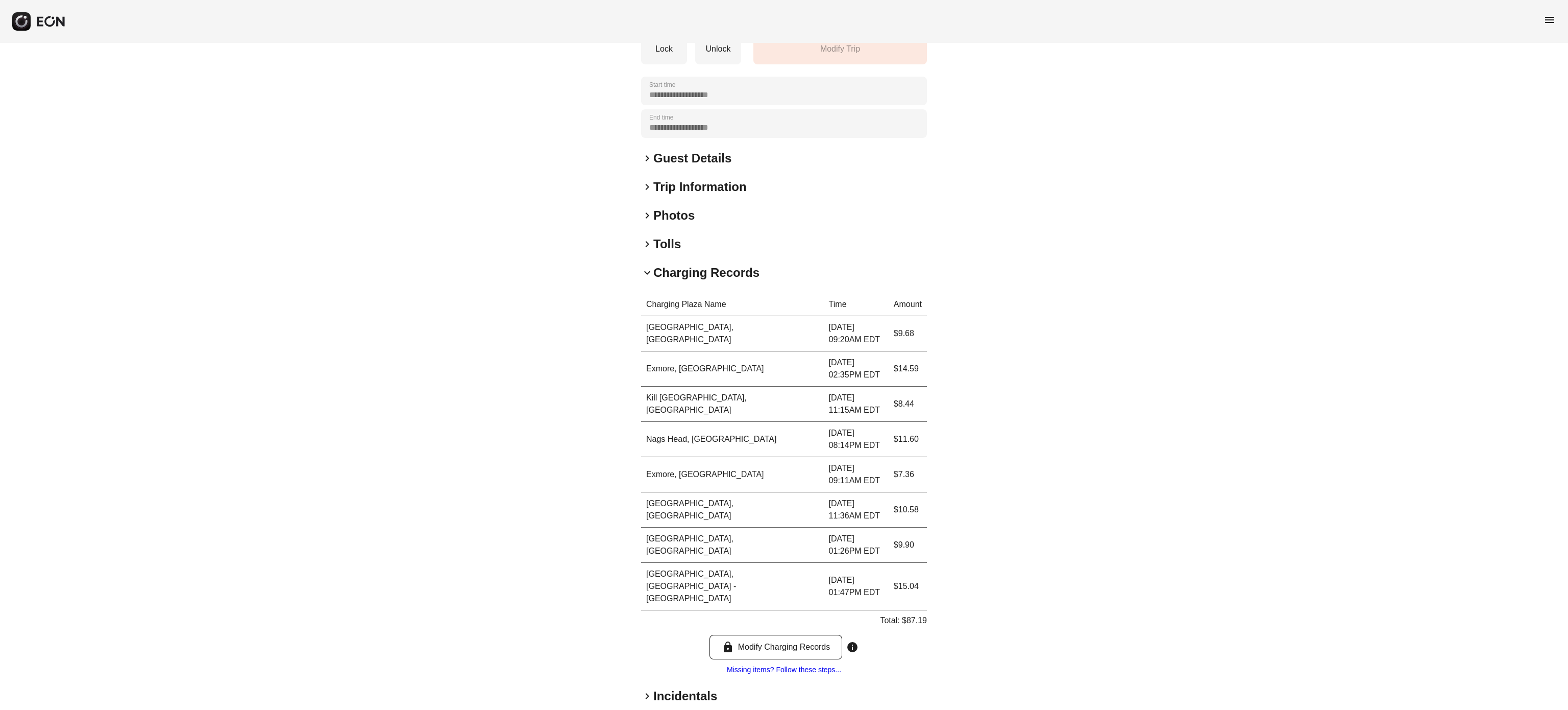
scroll to position [186, 0]
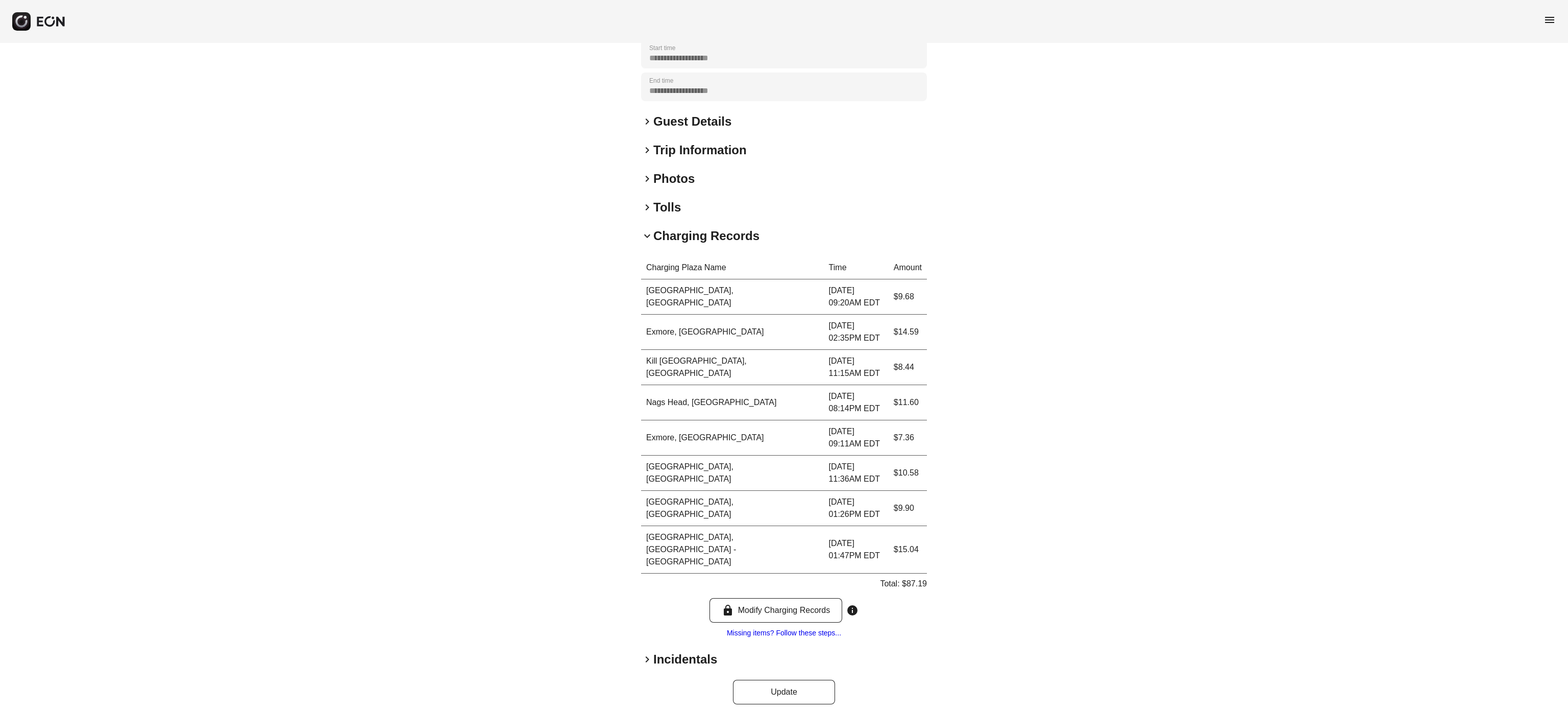
click at [684, 228] on h2 "Charging Records" at bounding box center [706, 236] width 106 height 16
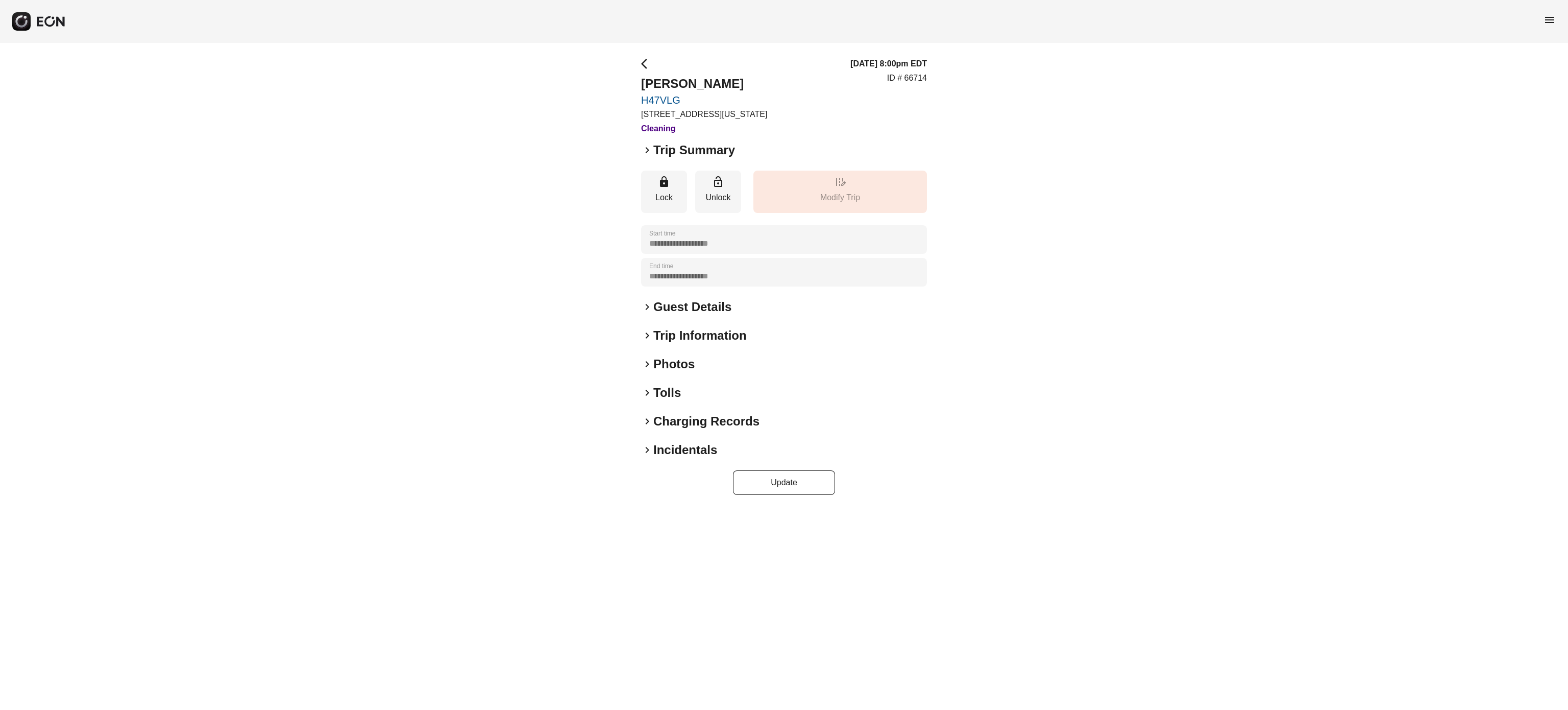
scroll to position [0, 0]
click at [662, 399] on h2 "Tolls" at bounding box center [667, 393] width 28 height 16
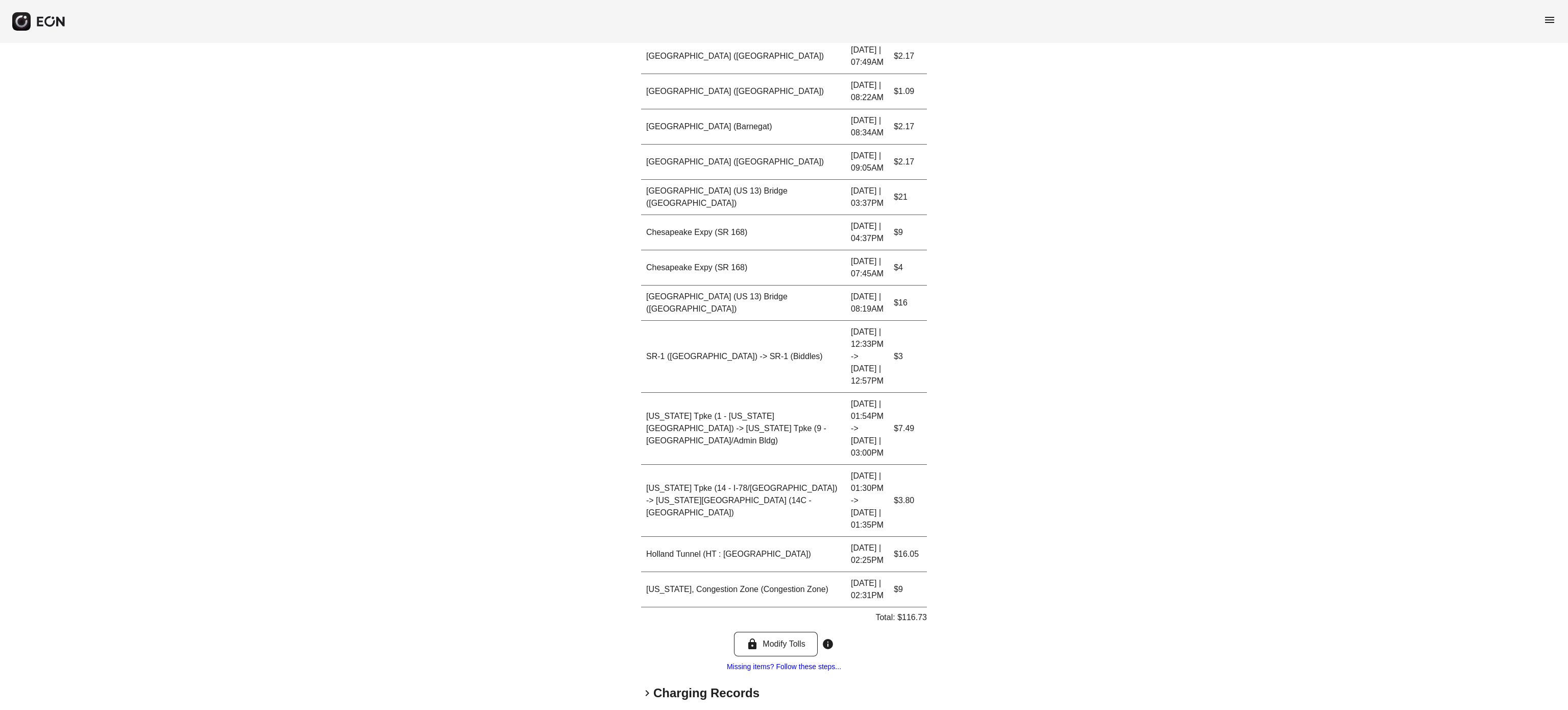
scroll to position [602, 0]
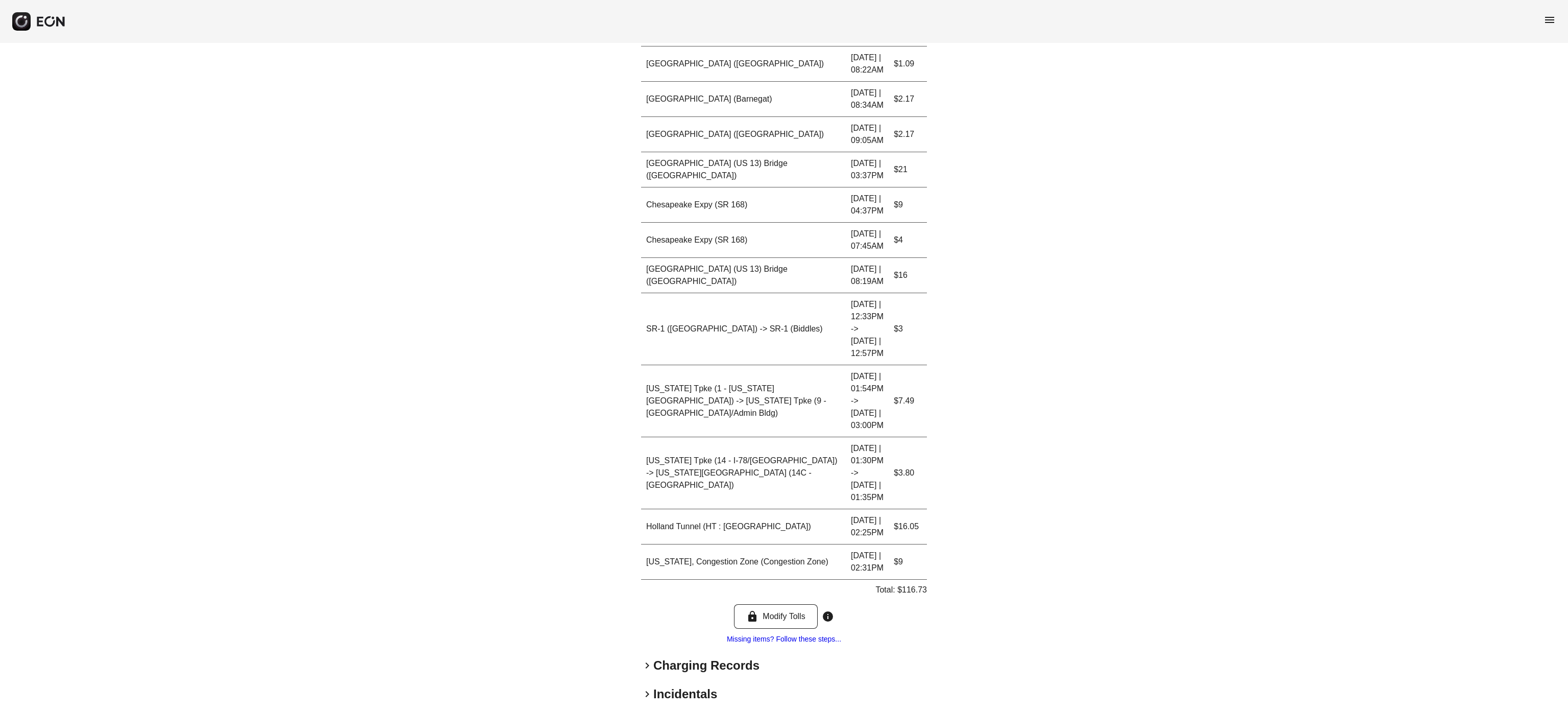
click at [1129, 352] on div "**********" at bounding box center [784, 97] width 1568 height 1313
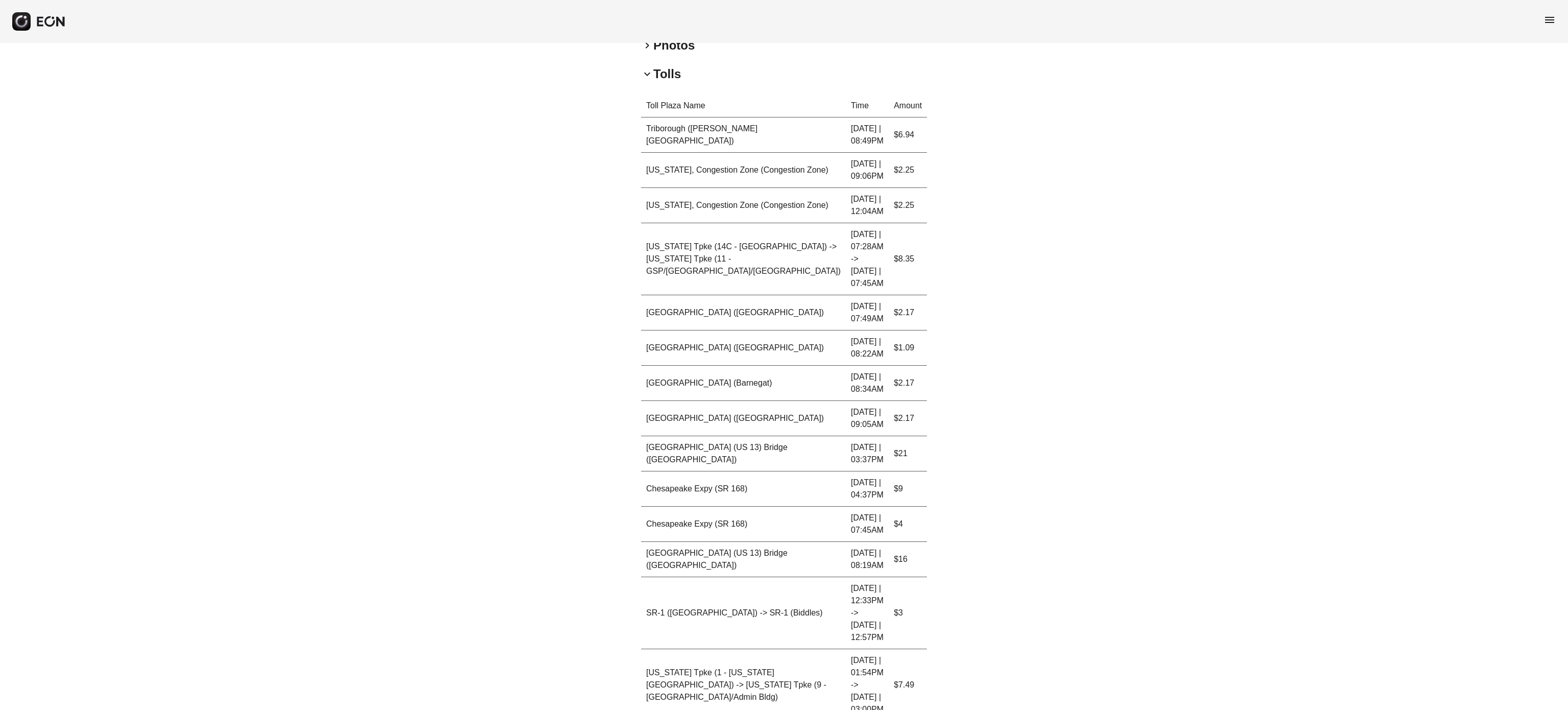
scroll to position [317, 0]
click at [1114, 577] on div "**********" at bounding box center [784, 383] width 1568 height 1313
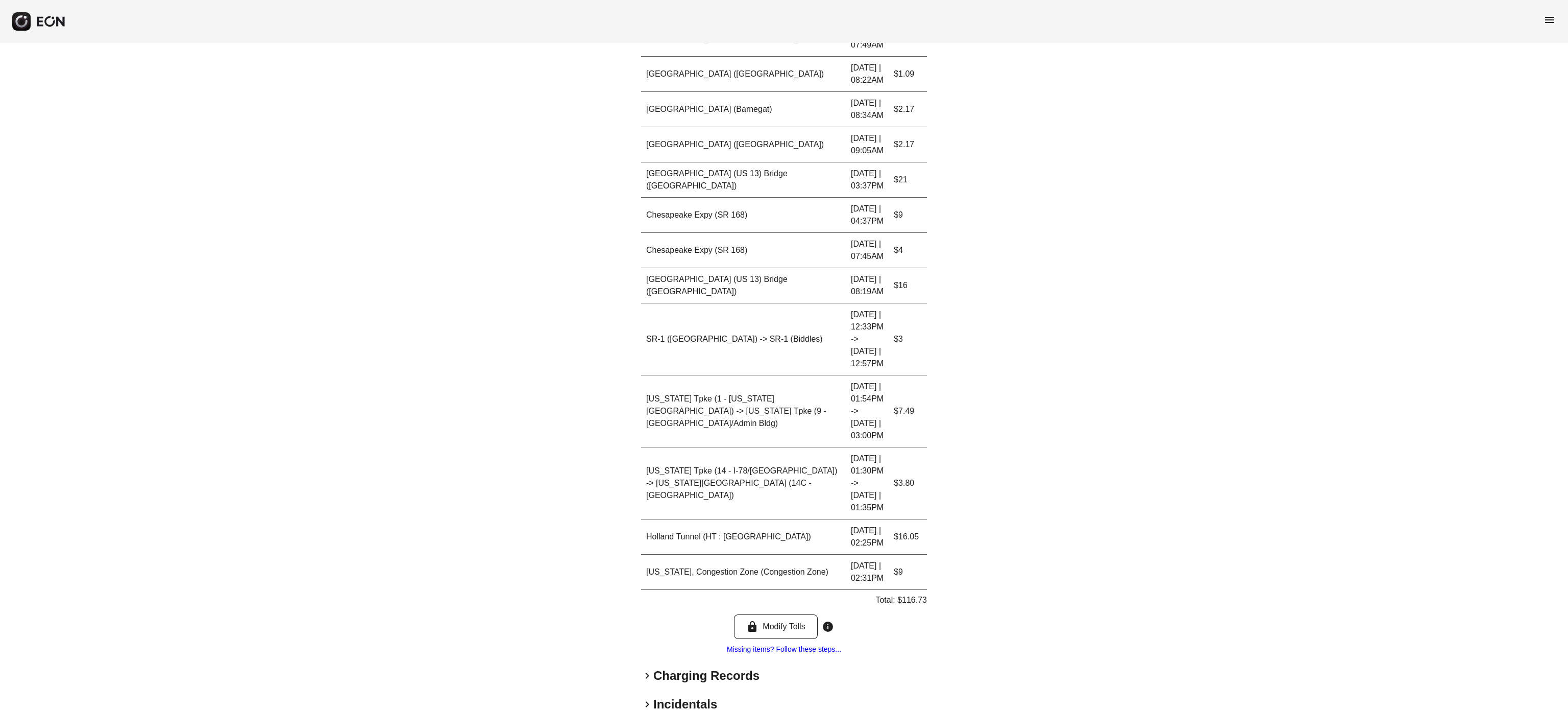
scroll to position [602, 0]
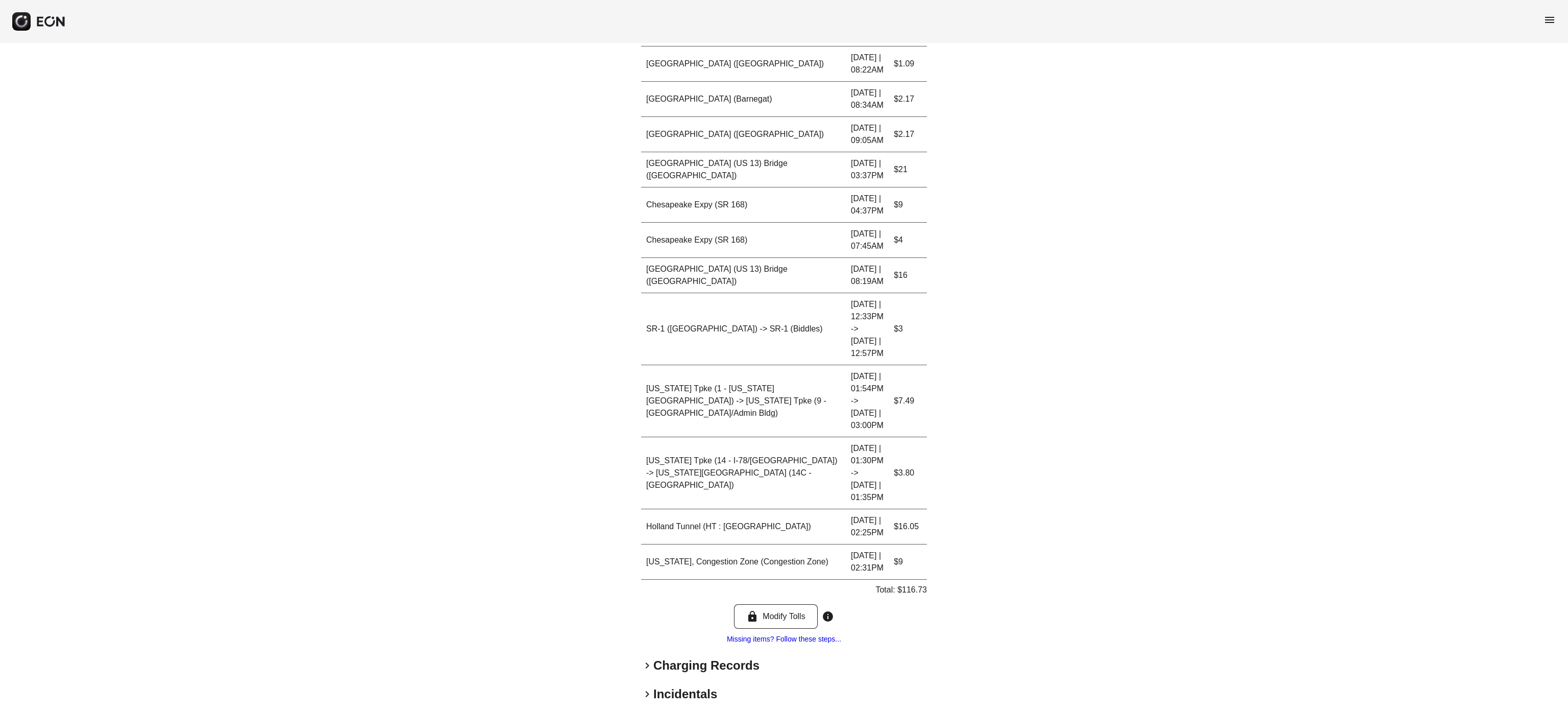
click at [368, 395] on div "**********" at bounding box center [784, 97] width 1568 height 1313
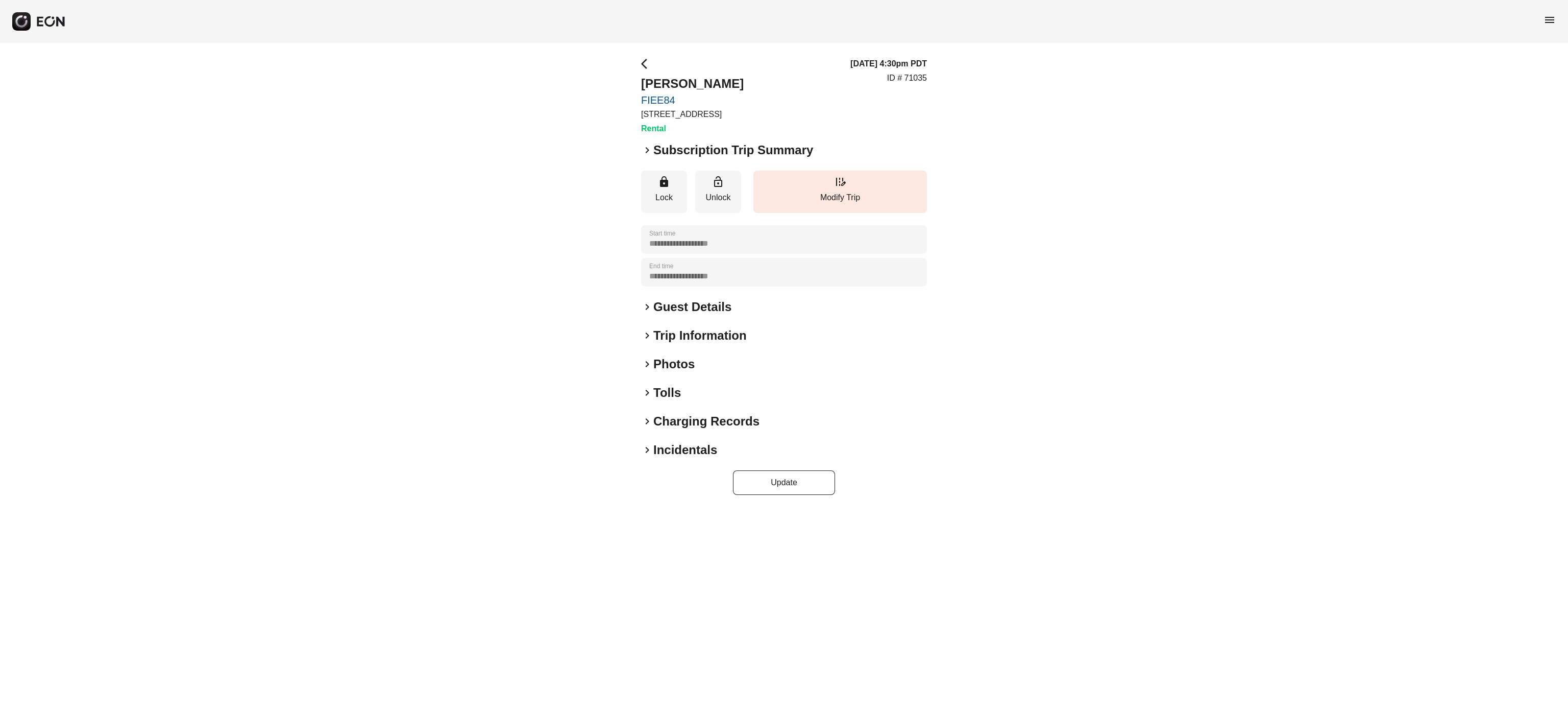
click at [722, 424] on h2 "Charging Records" at bounding box center [706, 421] width 106 height 16
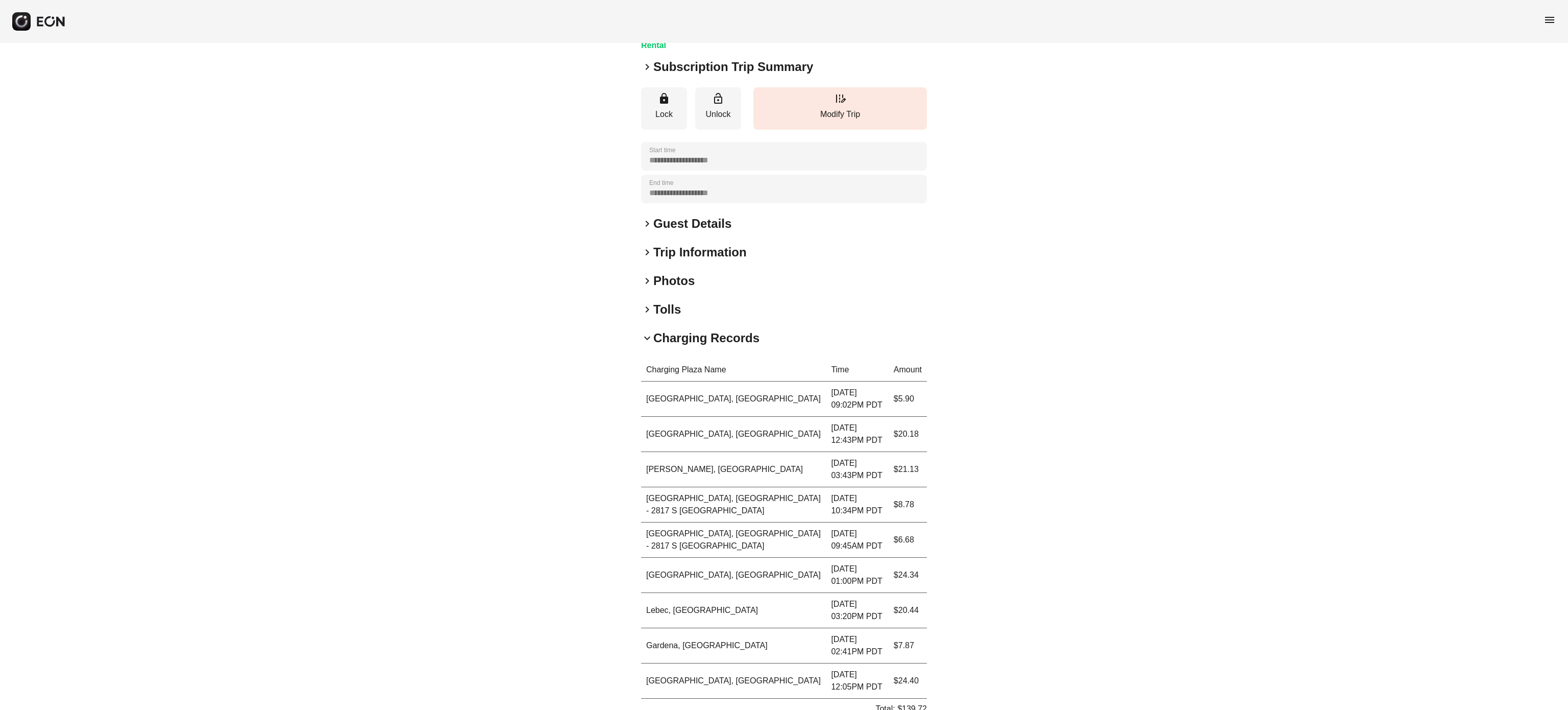
scroll to position [221, 0]
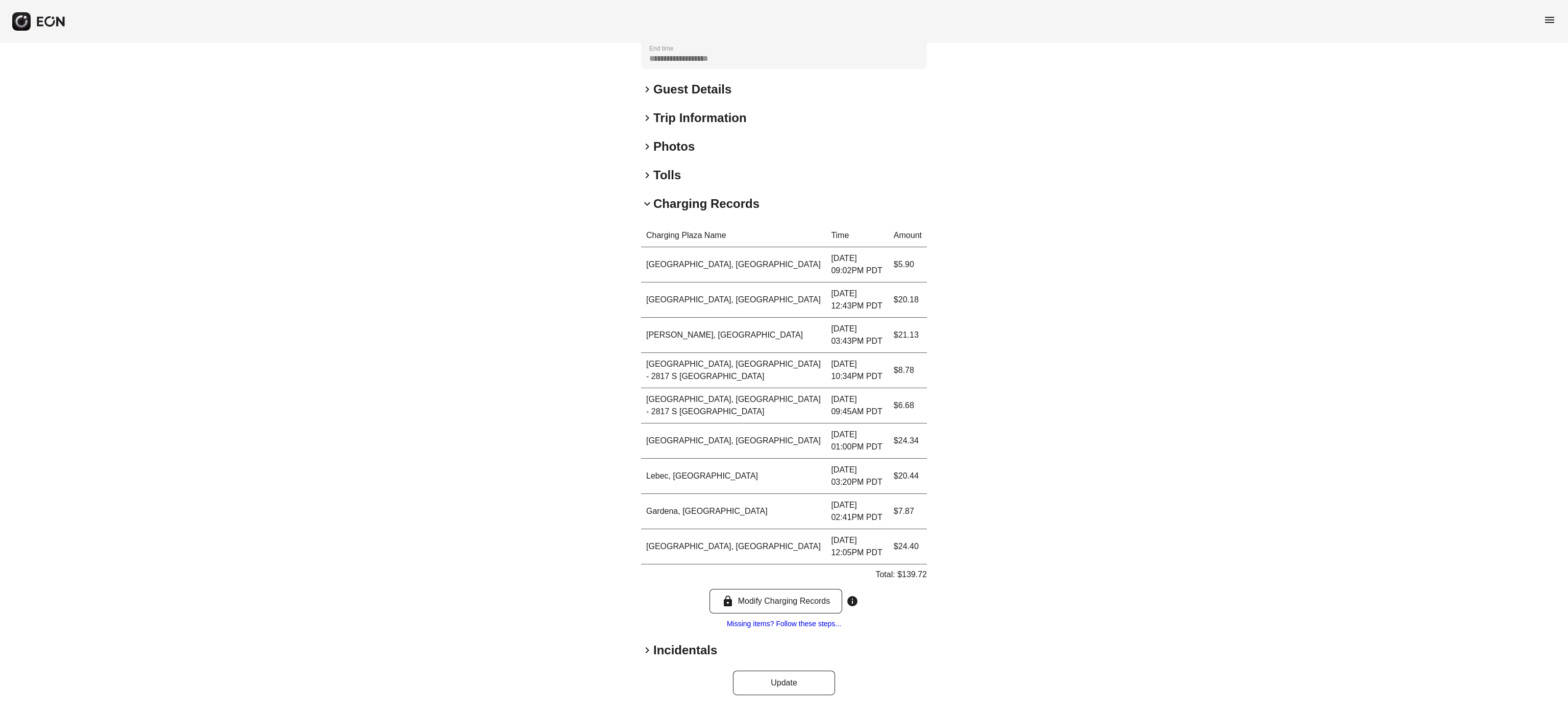
click at [716, 196] on h2 "Charging Records" at bounding box center [706, 204] width 106 height 16
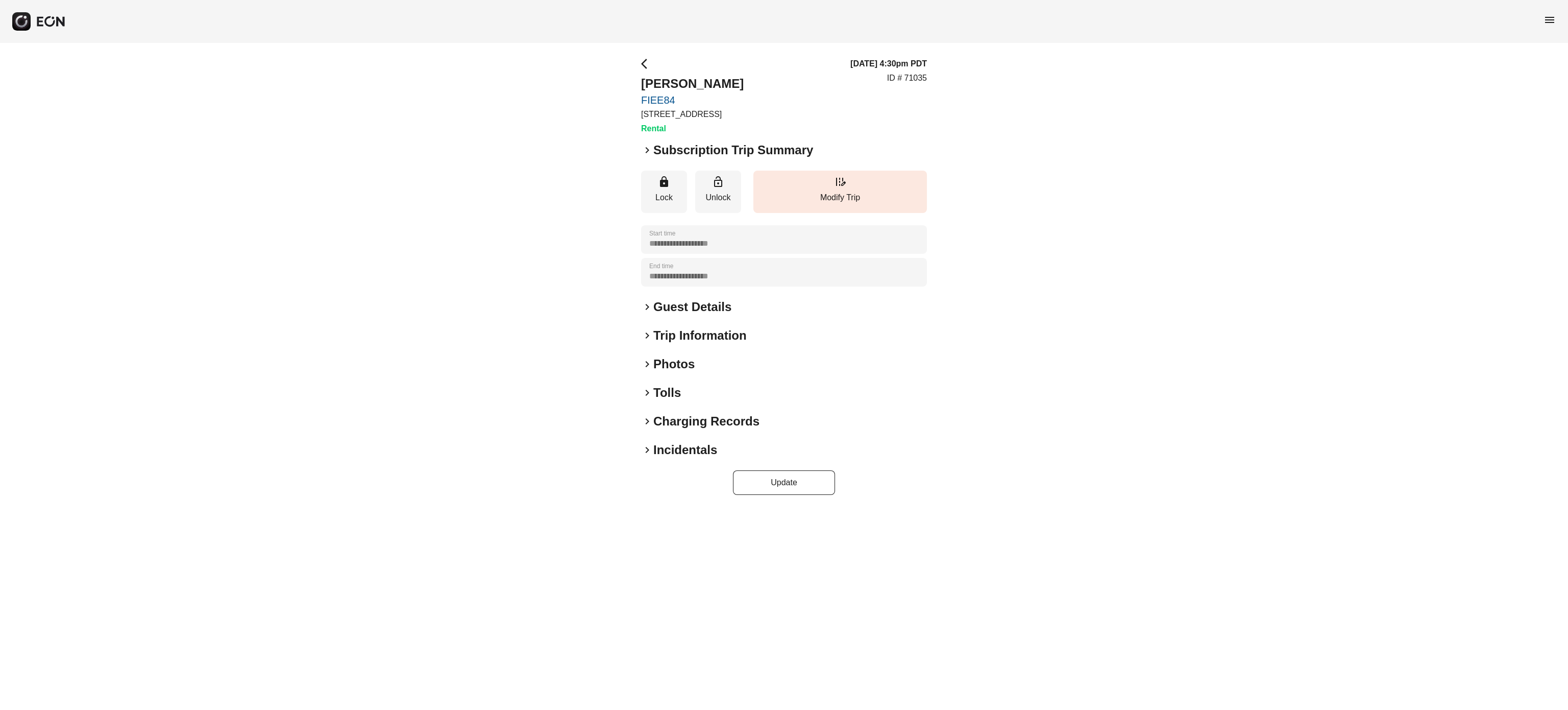
click at [725, 413] on h2 "Charging Records" at bounding box center [706, 421] width 106 height 16
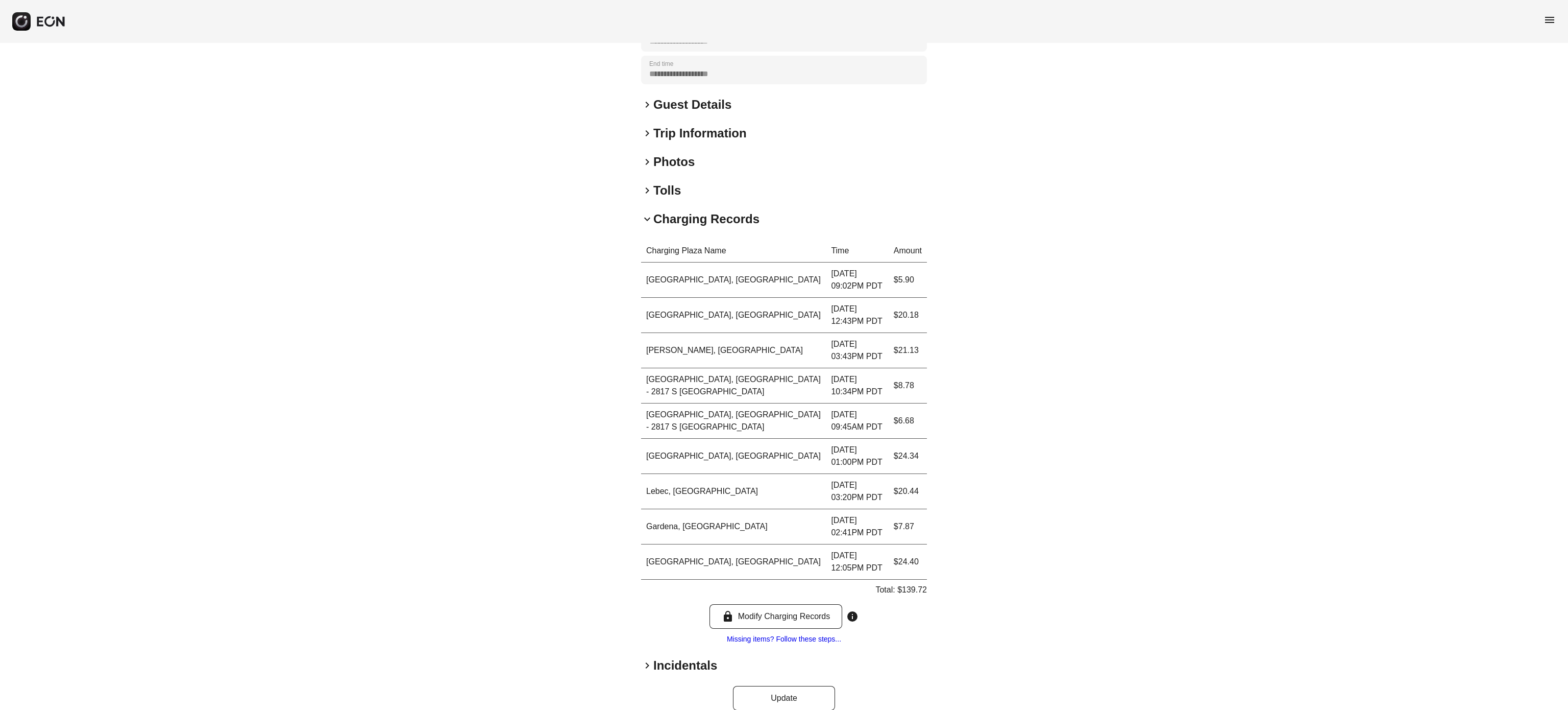
scroll to position [221, 0]
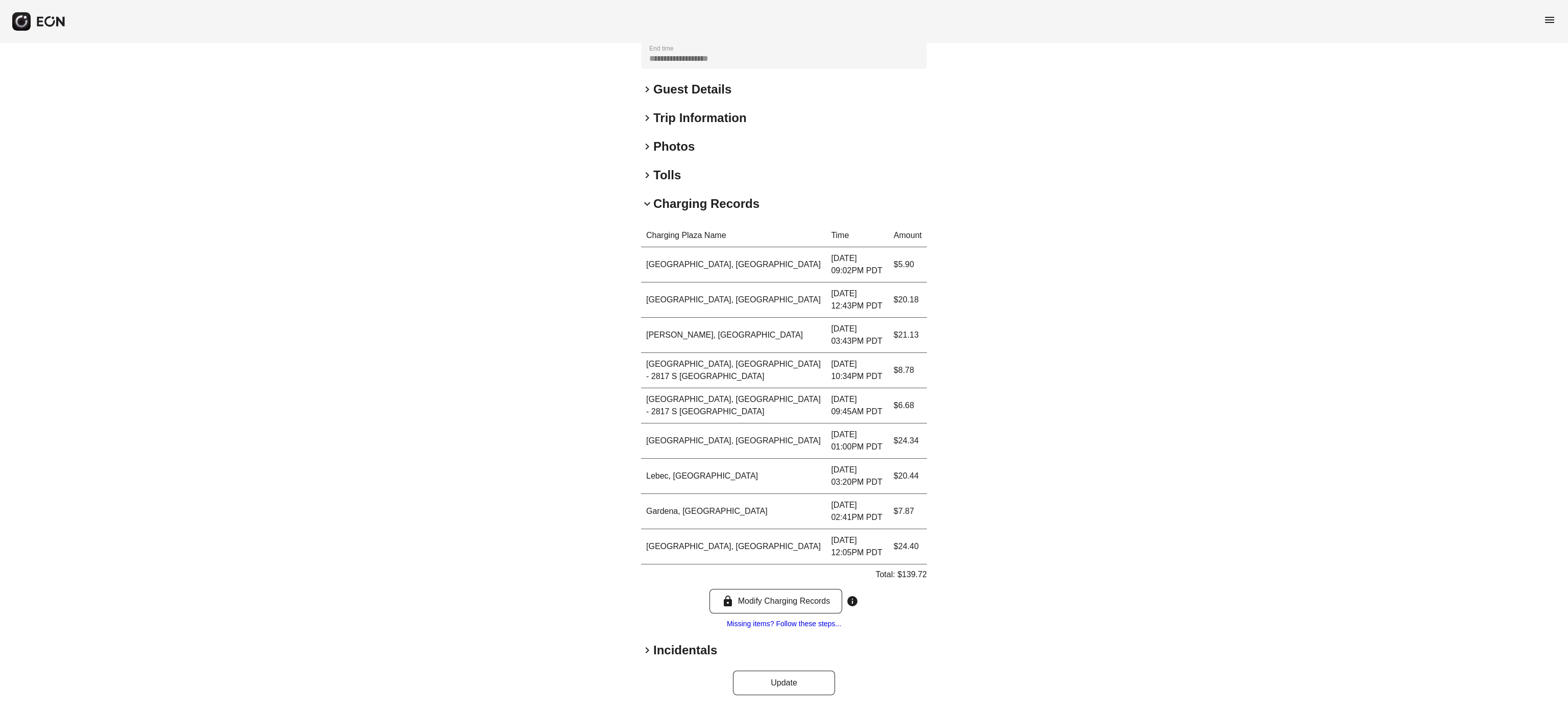
click at [710, 210] on div "keyboard_arrow_down Charging Records Charging Plaza Name Time Amount West Holly…" at bounding box center [784, 413] width 286 height 434
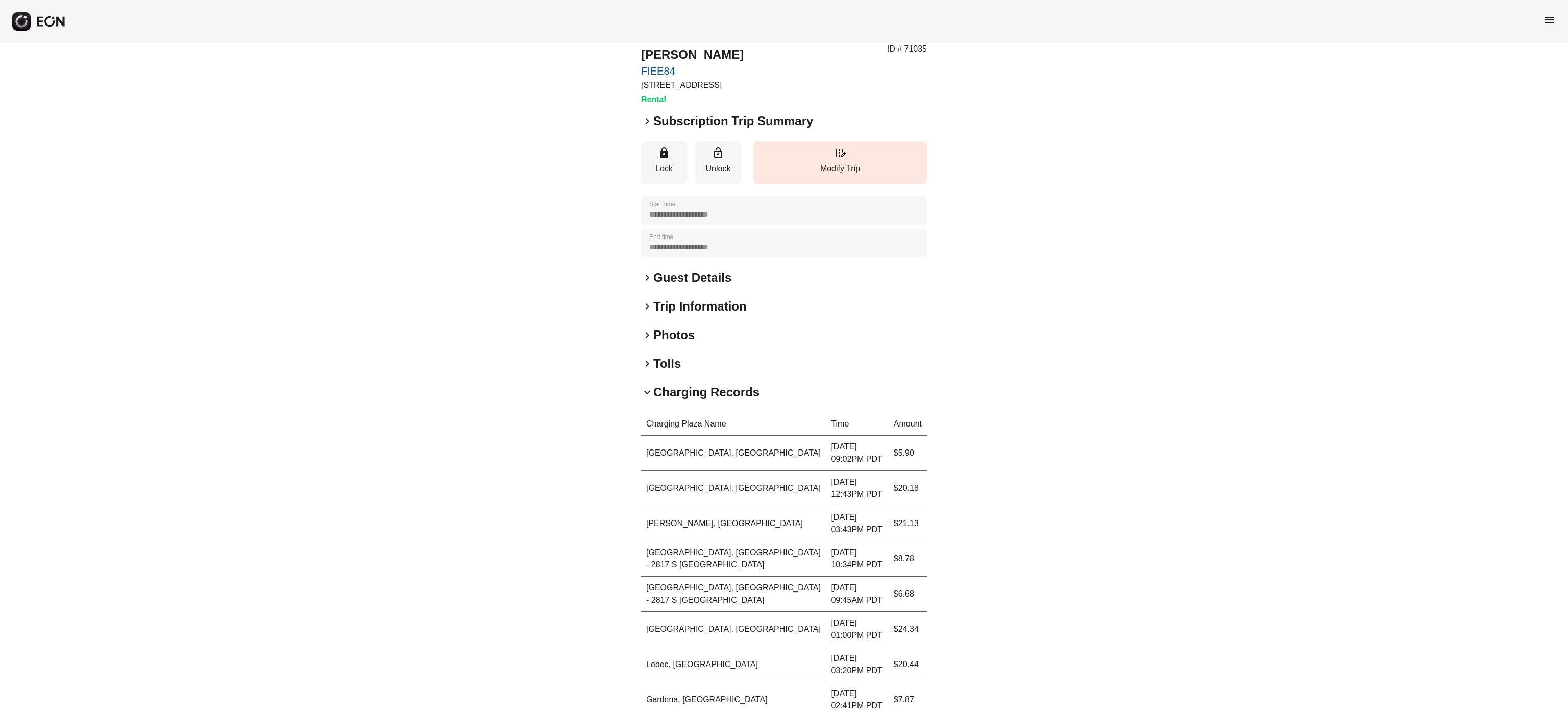
scroll to position [0, 0]
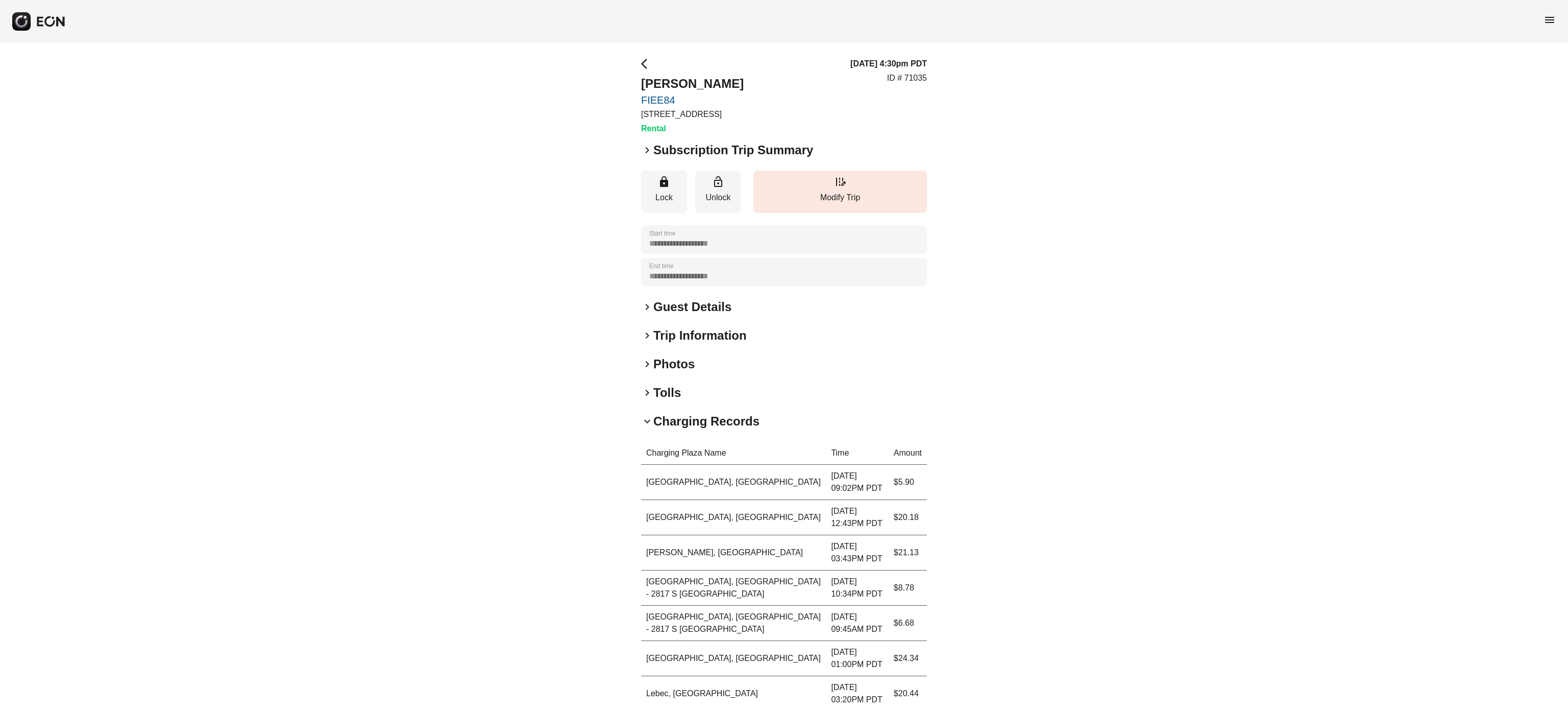
click at [690, 362] on h2 "Photos" at bounding box center [674, 364] width 42 height 16
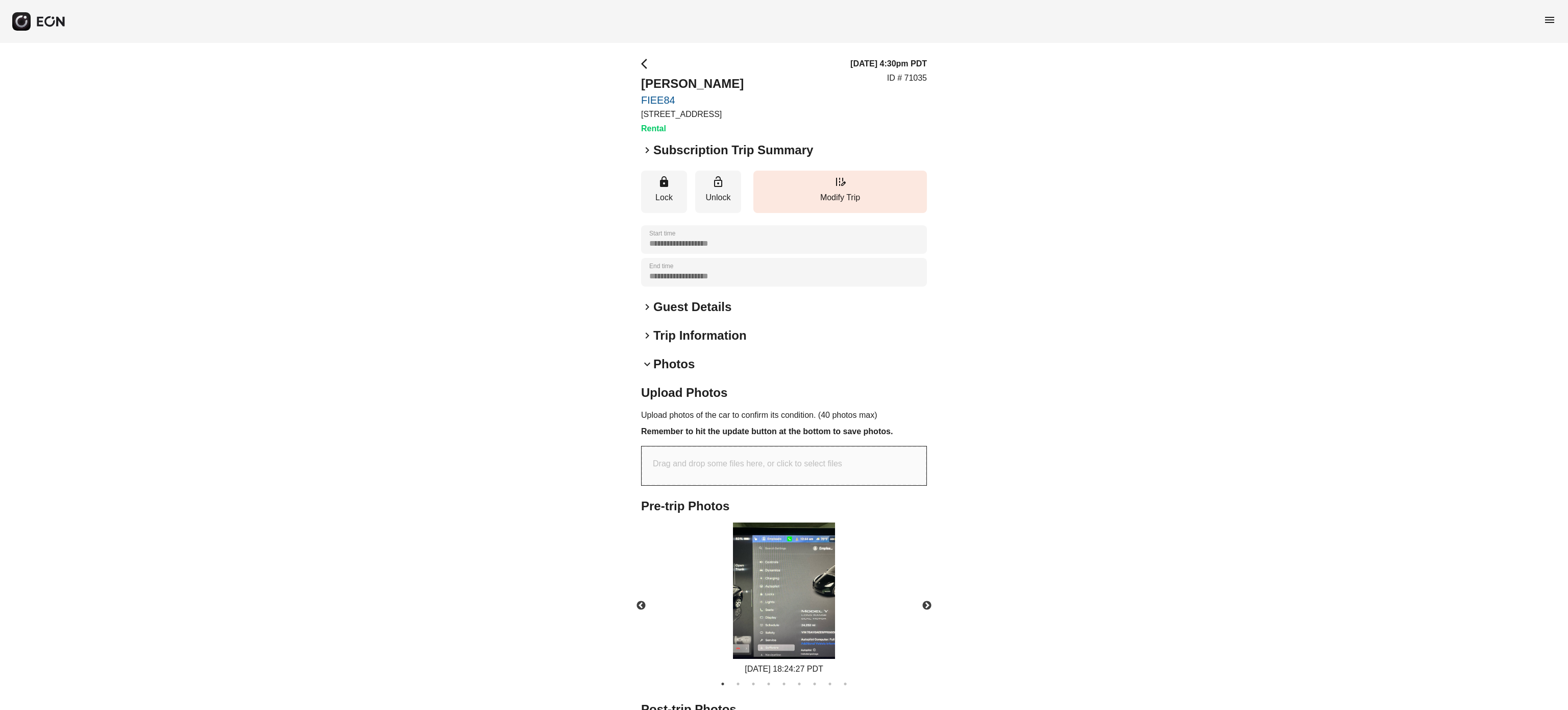
click at [675, 370] on h2 "Photos" at bounding box center [674, 364] width 42 height 16
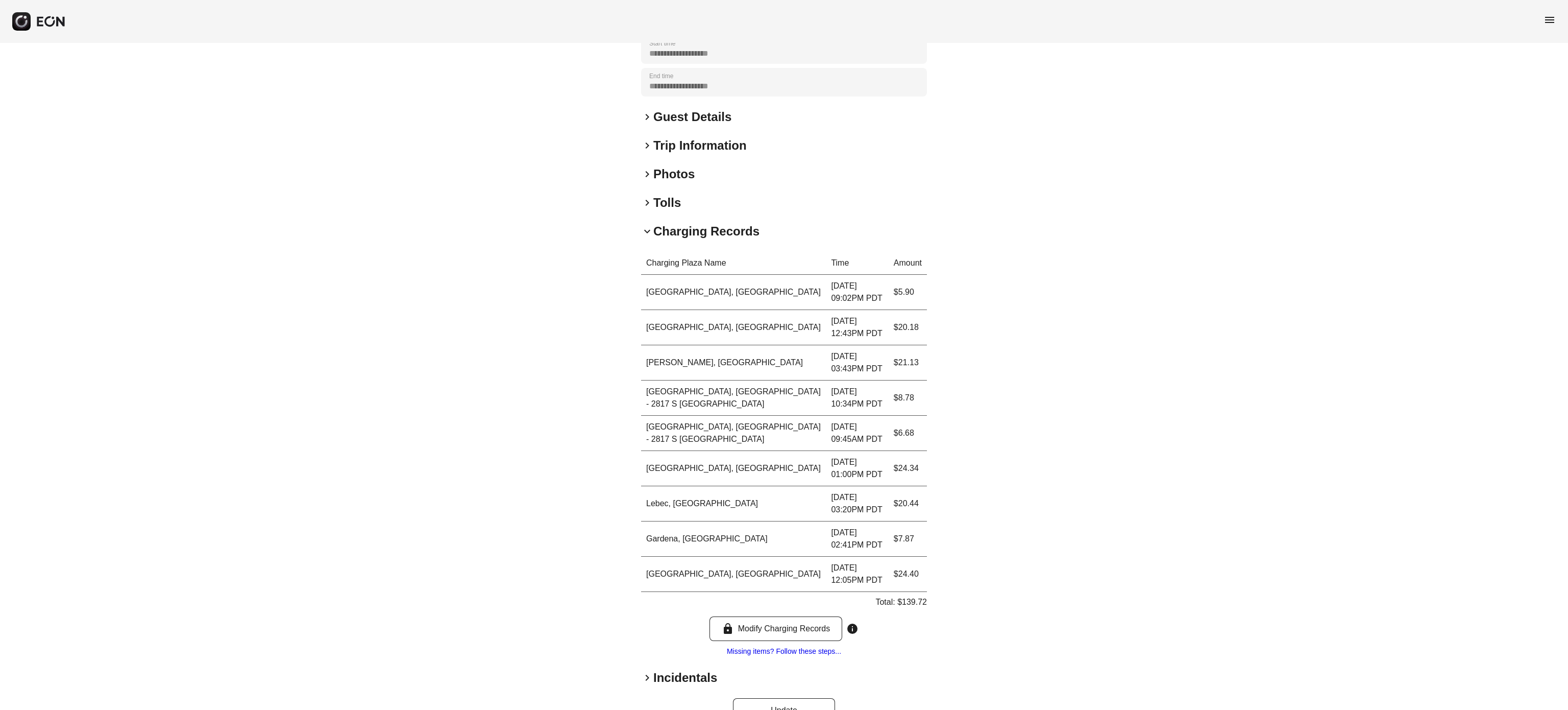
scroll to position [221, 0]
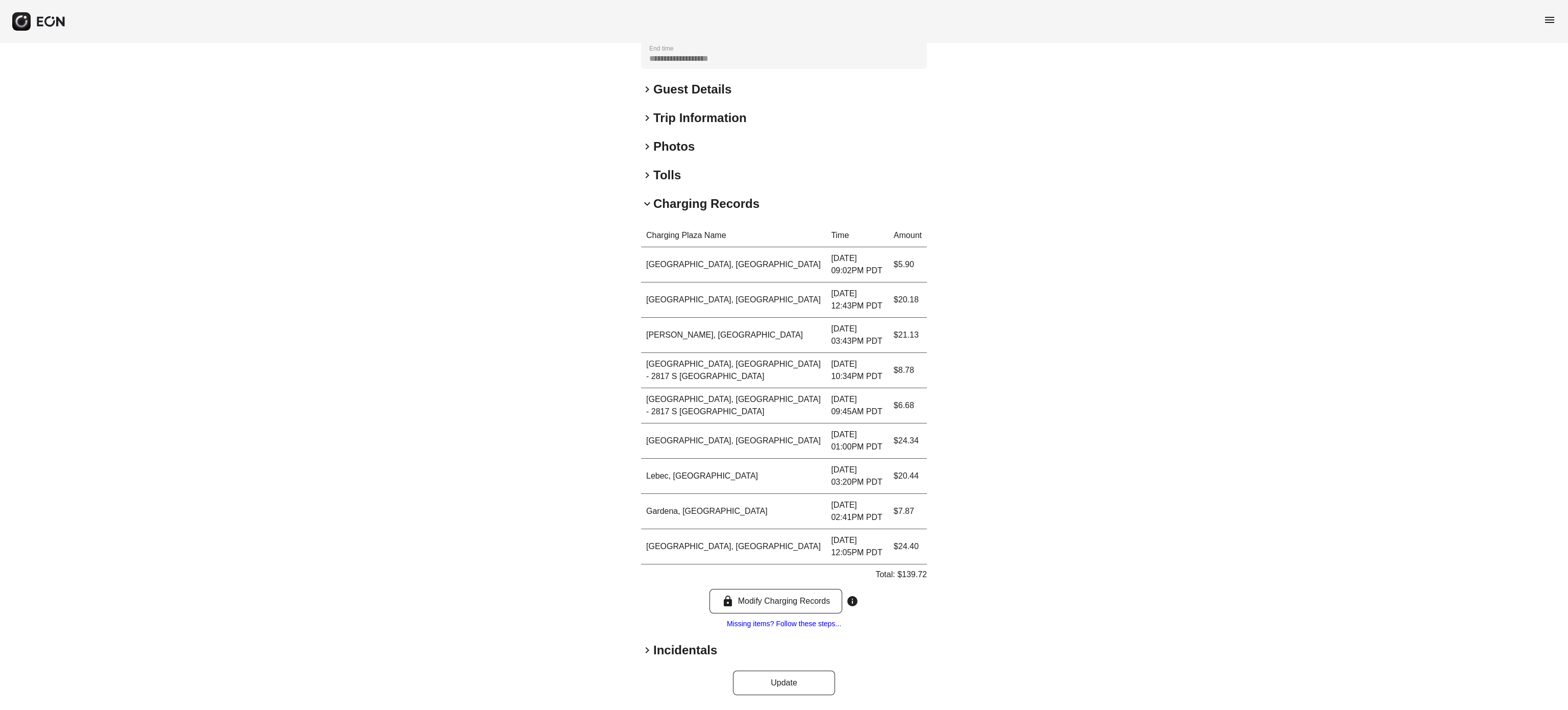
click at [710, 206] on h2 "Charging Records" at bounding box center [706, 204] width 106 height 16
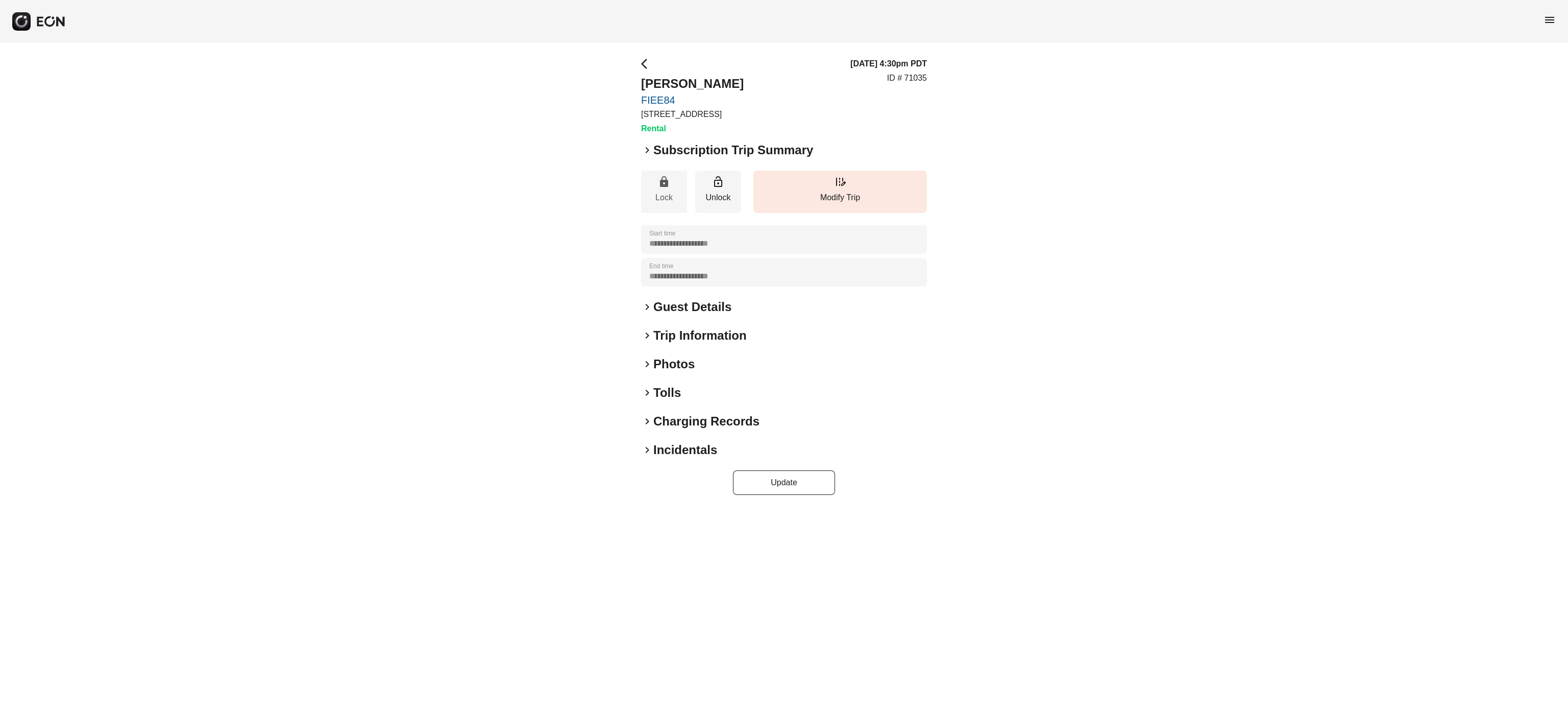
scroll to position [0, 0]
click at [678, 393] on h2 "Tolls" at bounding box center [667, 393] width 28 height 16
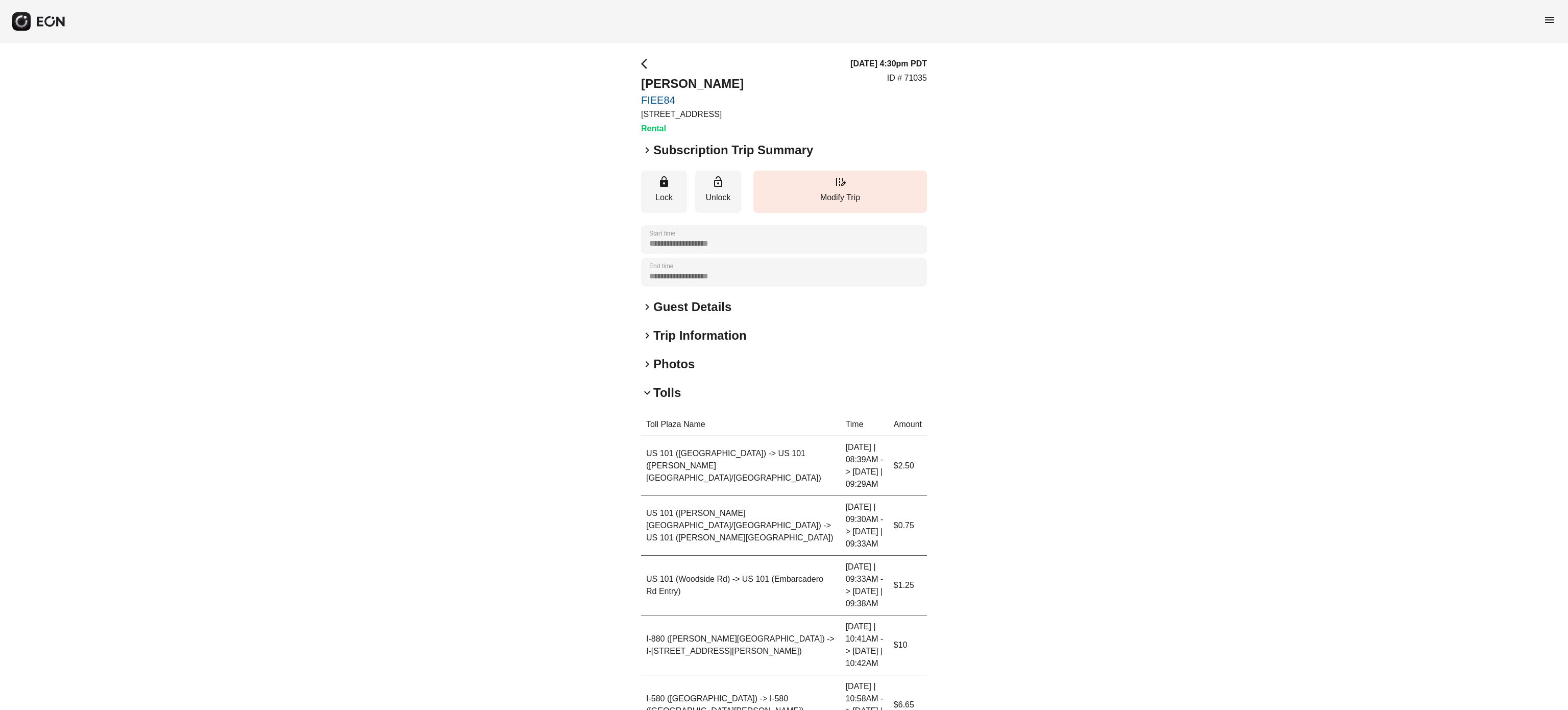
scroll to position [292, 0]
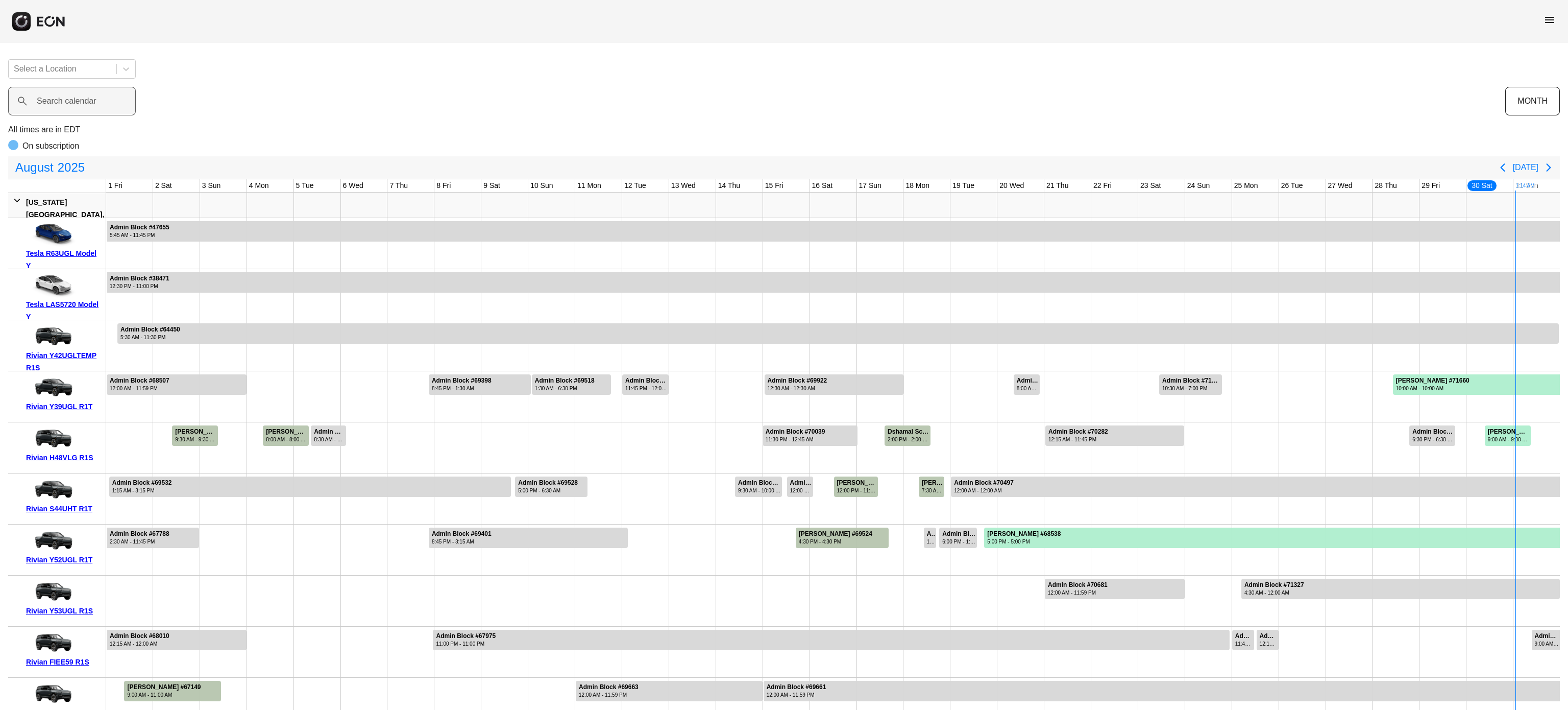
click at [44, 99] on label "Search calendar" at bounding box center [67, 101] width 60 height 12
click at [44, 99] on calendar "Search calendar" at bounding box center [72, 101] width 128 height 29
paste calendar "******"
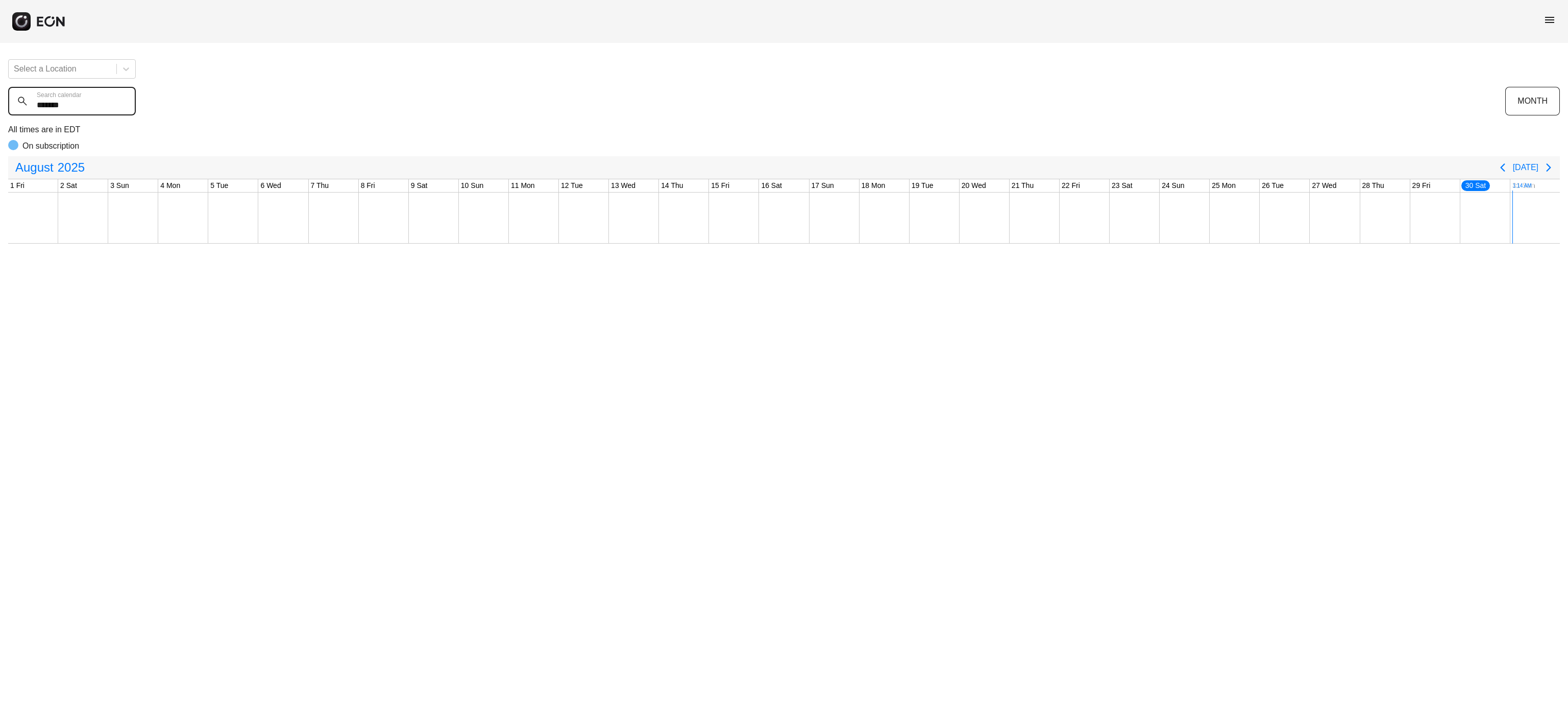
type calendar "******"
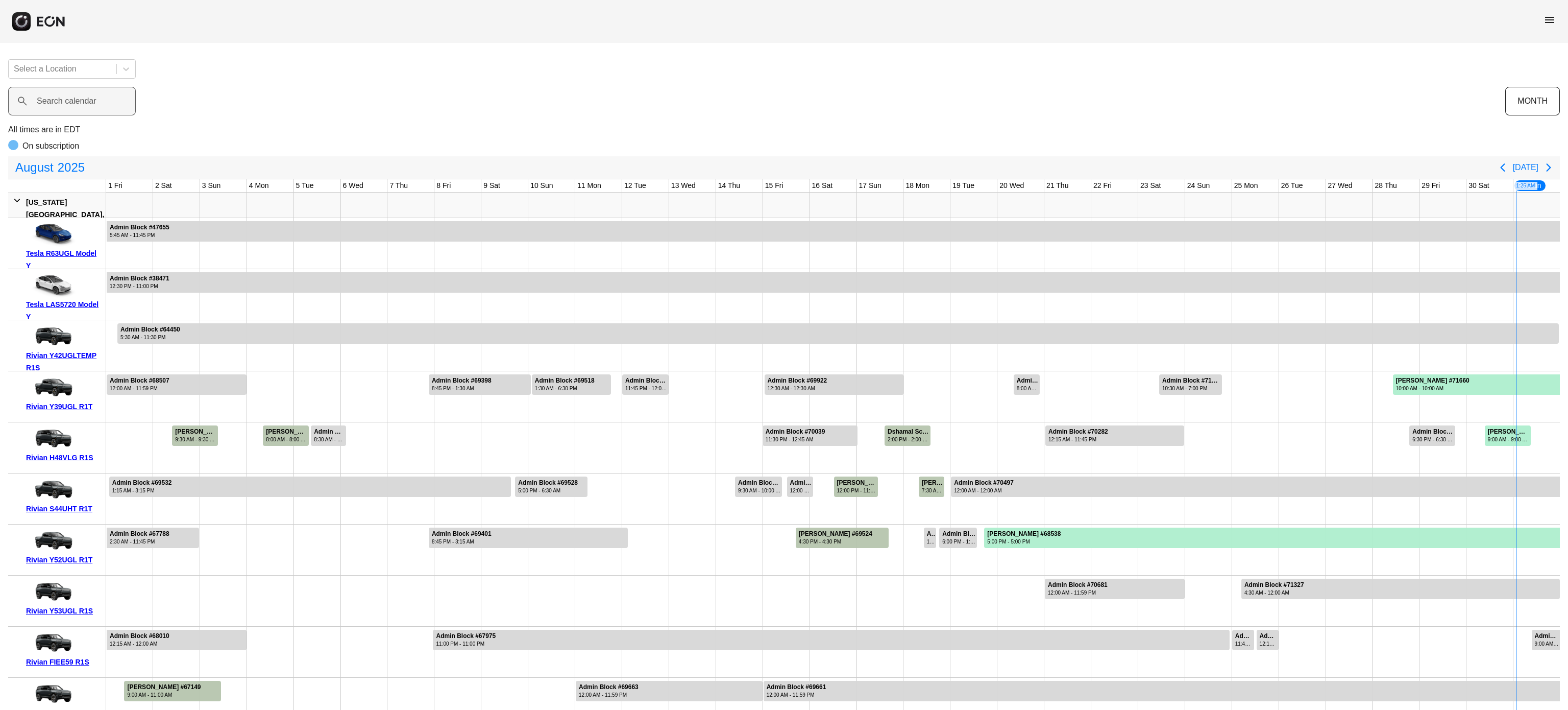
click at [37, 106] on label "Search calendar" at bounding box center [67, 101] width 60 height 12
click at [37, 106] on calendar "Search calendar" at bounding box center [72, 101] width 128 height 29
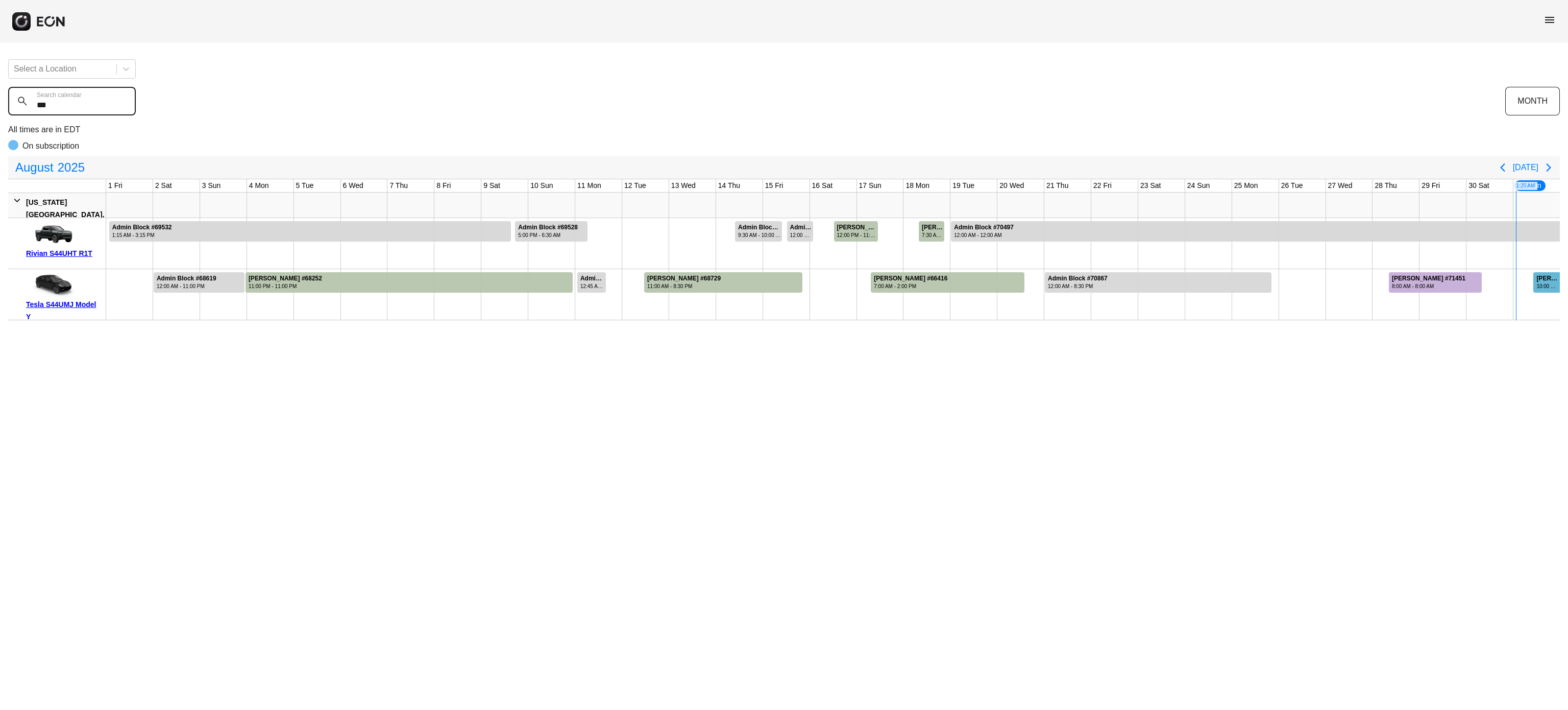
type calendar "***"
click at [1536, 287] on div "10:00 AM - 10:00 AM" at bounding box center [1547, 286] width 22 height 7
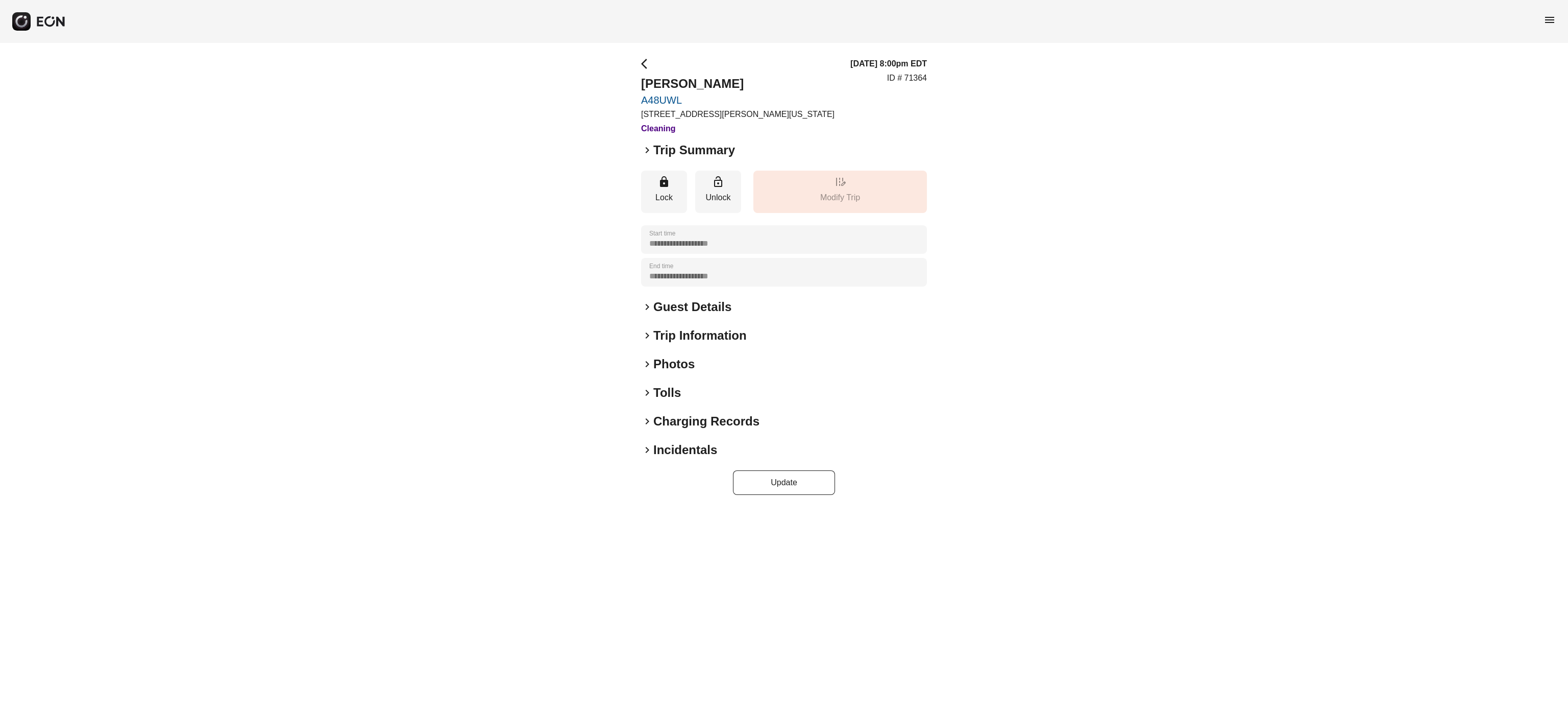
click at [720, 415] on h2 "Charging Records" at bounding box center [706, 421] width 106 height 16
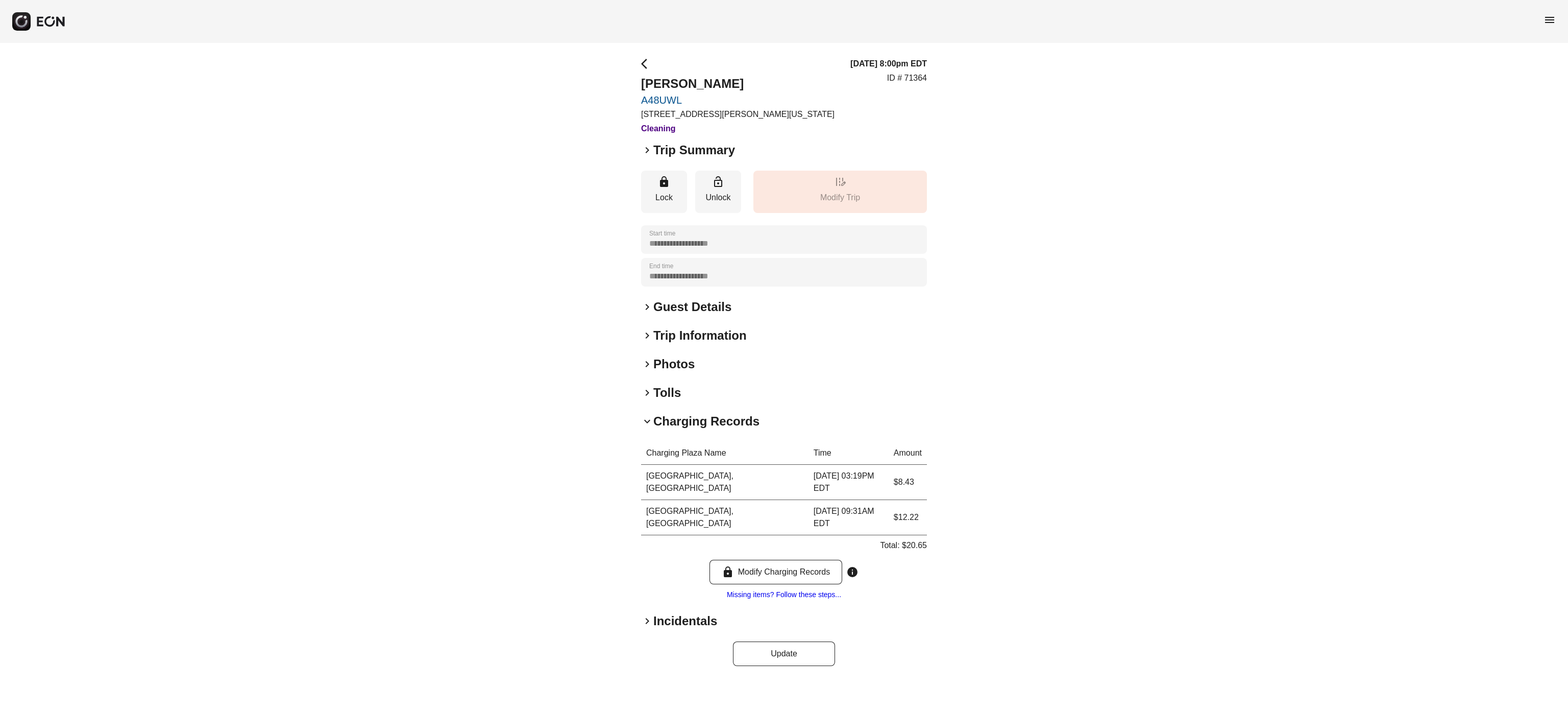
click at [720, 415] on h2 "Charging Records" at bounding box center [706, 421] width 106 height 16
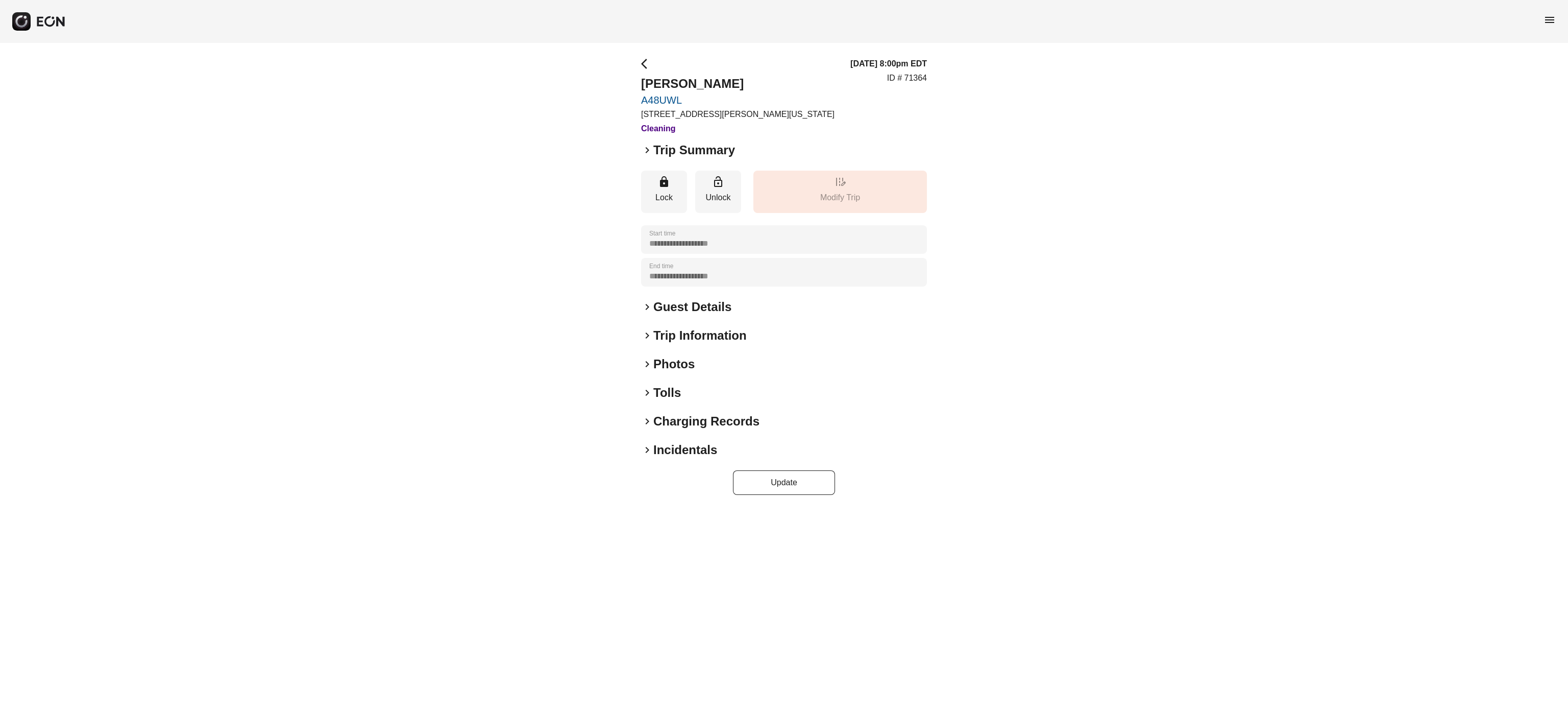
click at [720, 415] on h2 "Charging Records" at bounding box center [706, 421] width 106 height 16
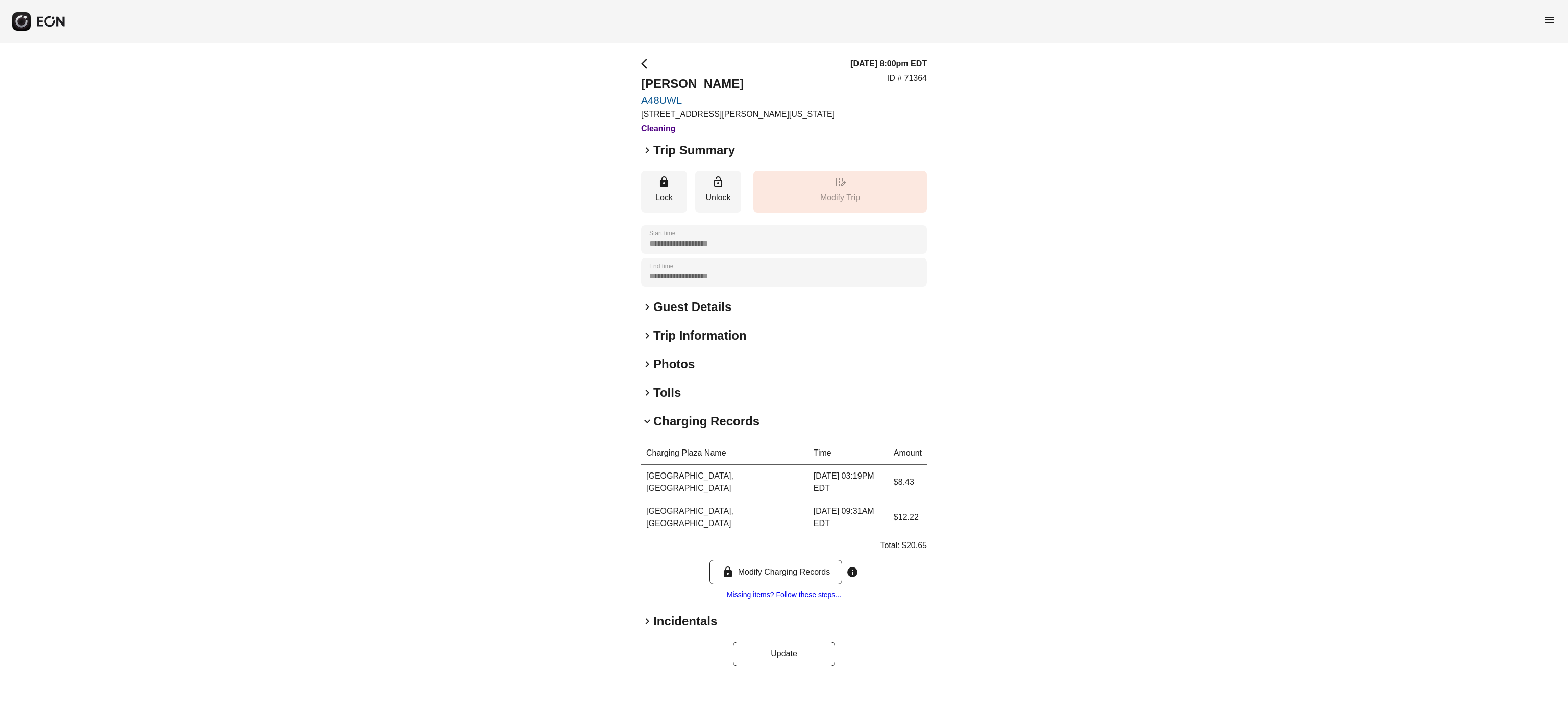
click at [720, 415] on h2 "Charging Records" at bounding box center [706, 421] width 106 height 16
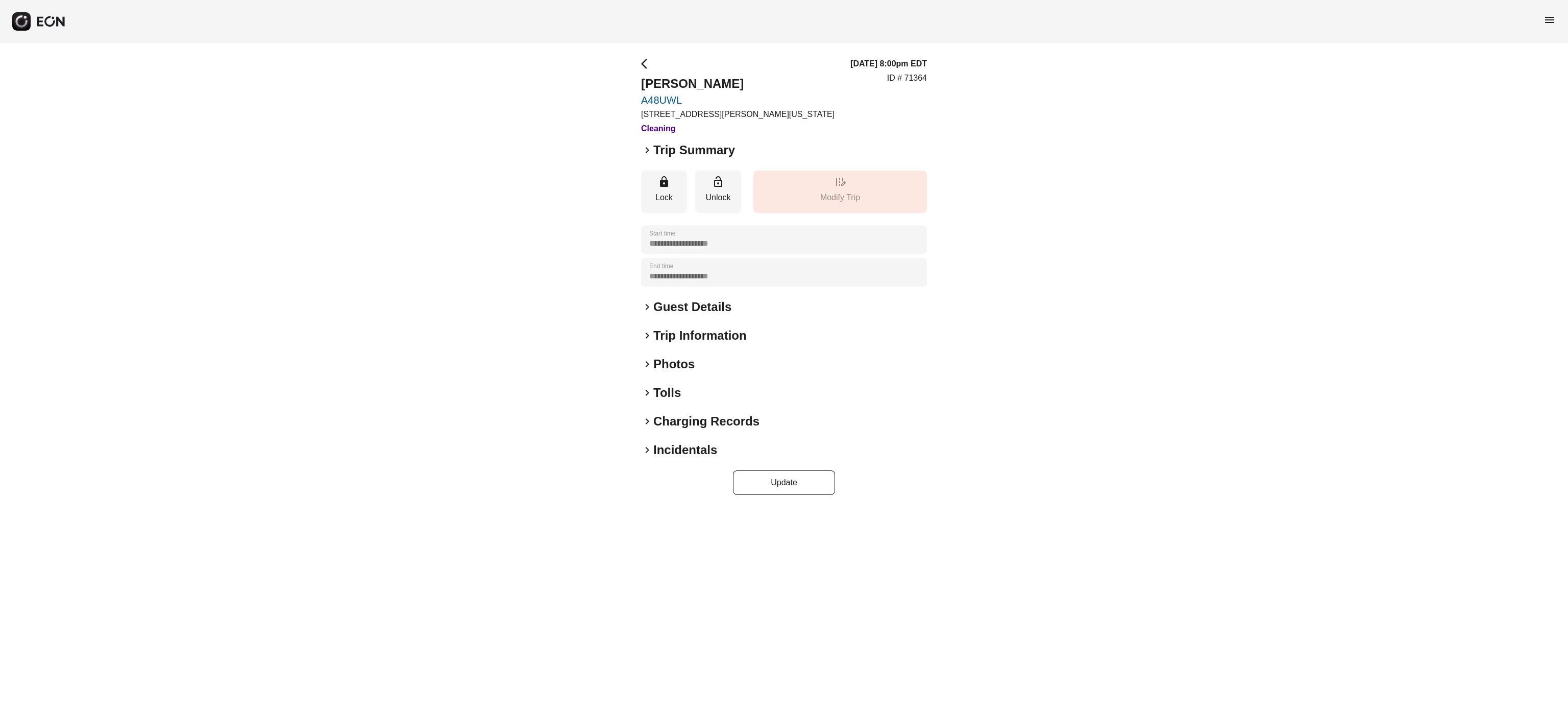
click at [738, 422] on h2 "Charging Records" at bounding box center [706, 421] width 106 height 16
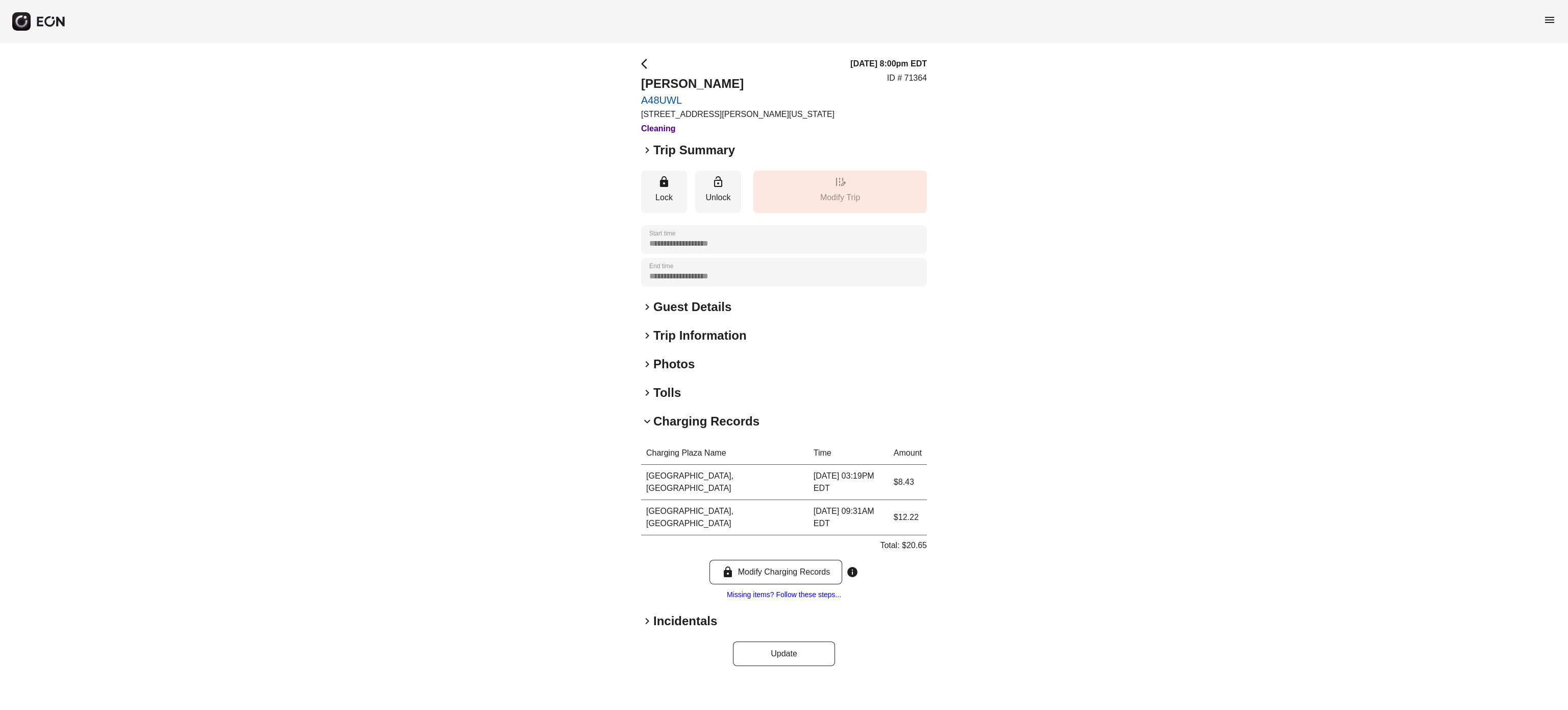
click at [738, 422] on h2 "Charging Records" at bounding box center [706, 421] width 106 height 16
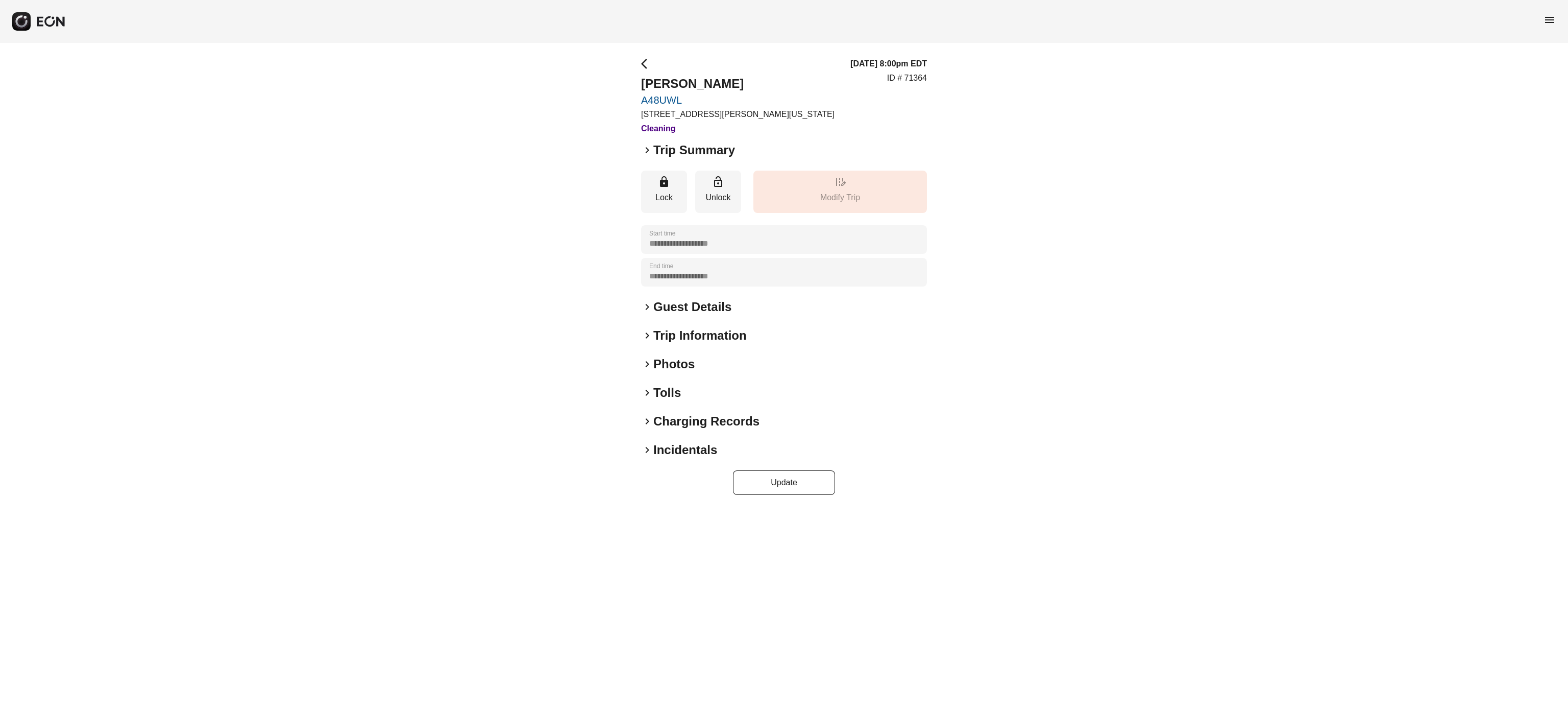
click at [720, 417] on h2 "Charging Records" at bounding box center [706, 421] width 106 height 16
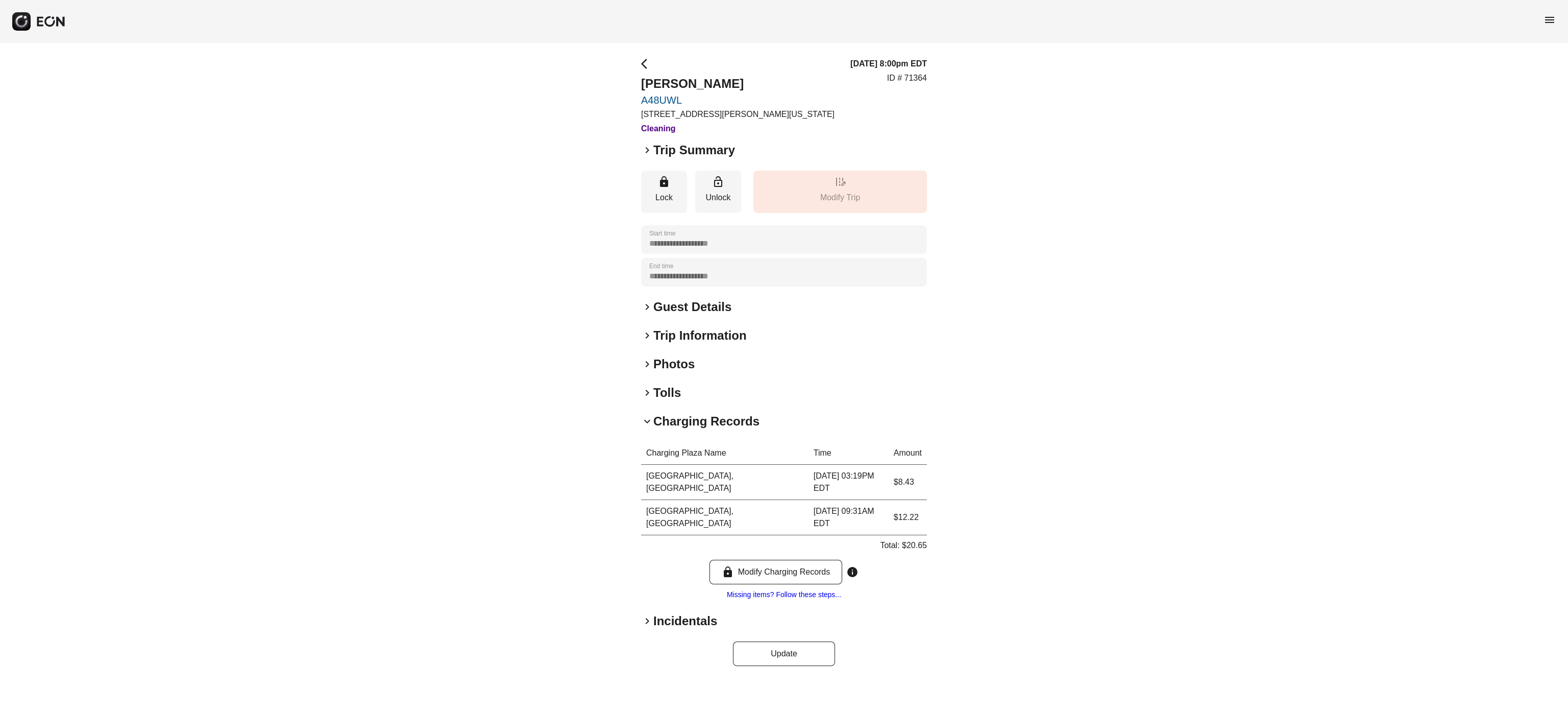
click at [720, 417] on h2 "Charging Records" at bounding box center [706, 421] width 106 height 16
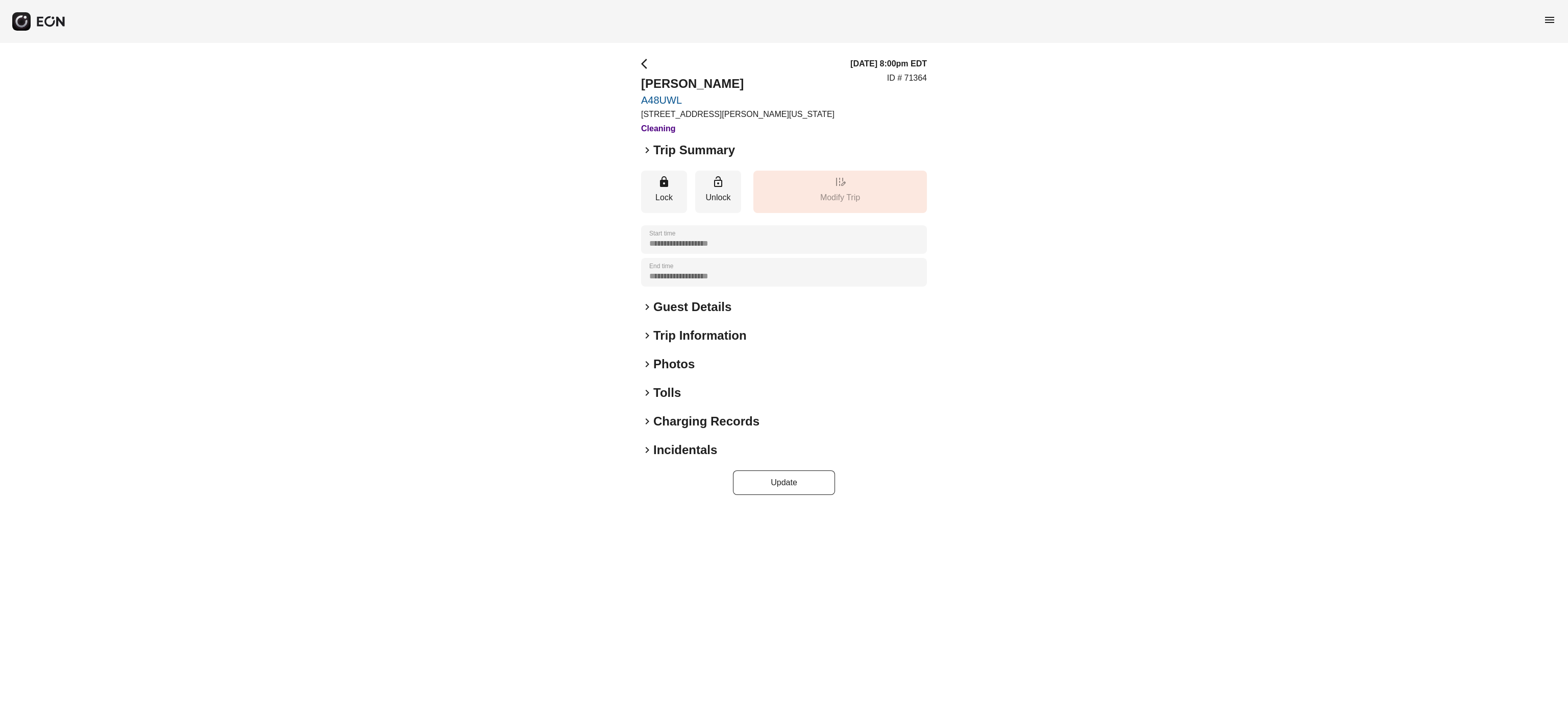
click at [661, 395] on h2 "Tolls" at bounding box center [667, 393] width 28 height 16
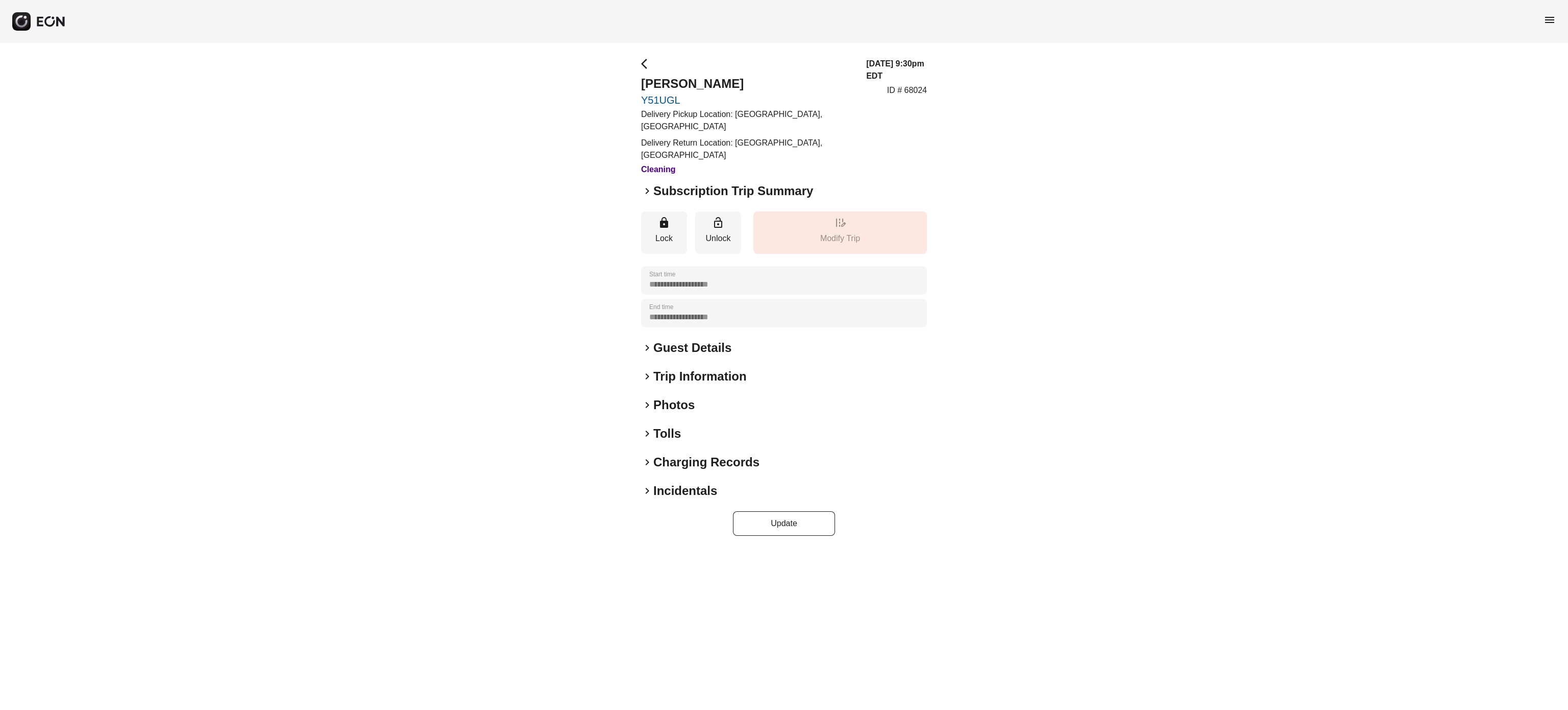
click at [665, 459] on h2 "Charging Records" at bounding box center [706, 462] width 106 height 16
click at [671, 464] on h2 "Charging Records" at bounding box center [706, 462] width 106 height 16
click at [665, 428] on h2 "Tolls" at bounding box center [667, 434] width 28 height 16
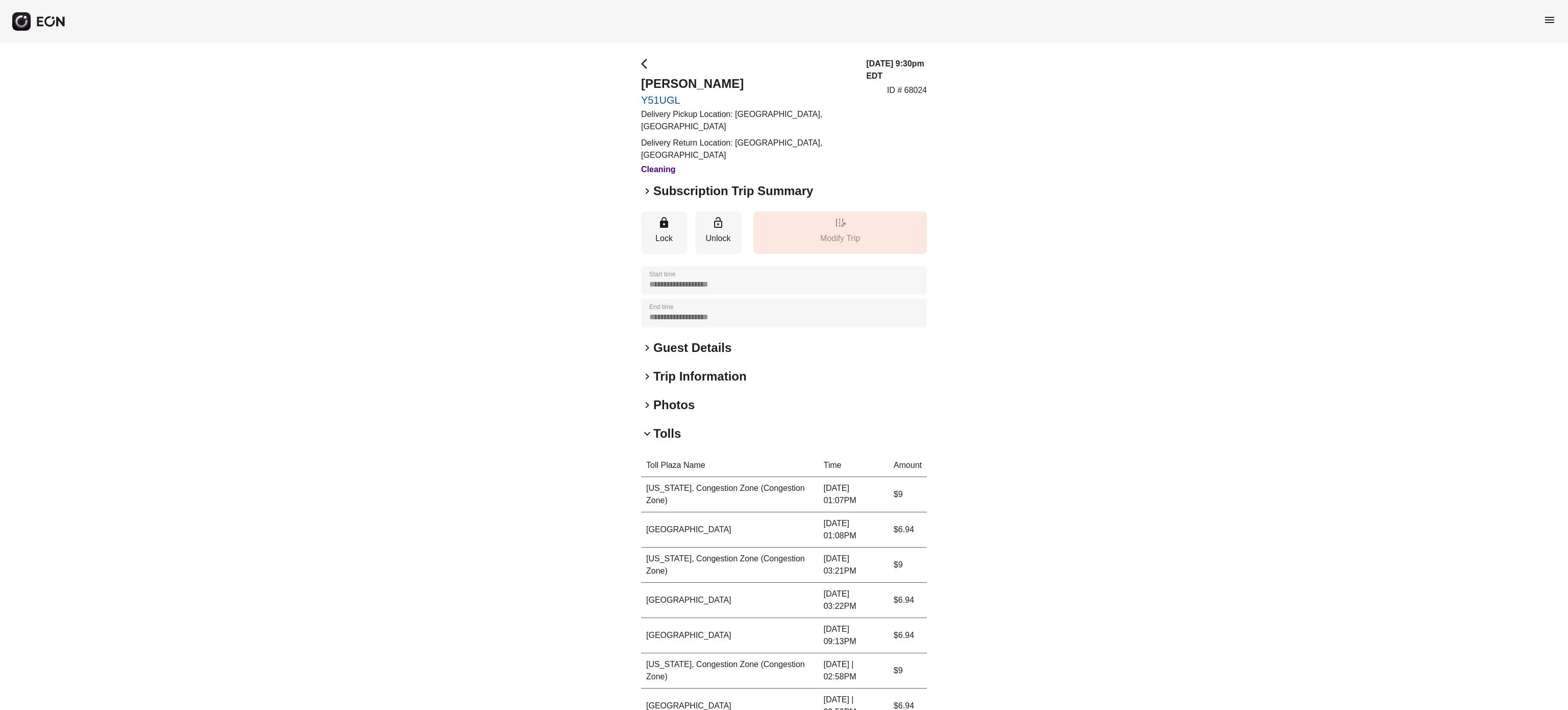
scroll to position [262, 0]
